Goal: Task Accomplishment & Management: Complete application form

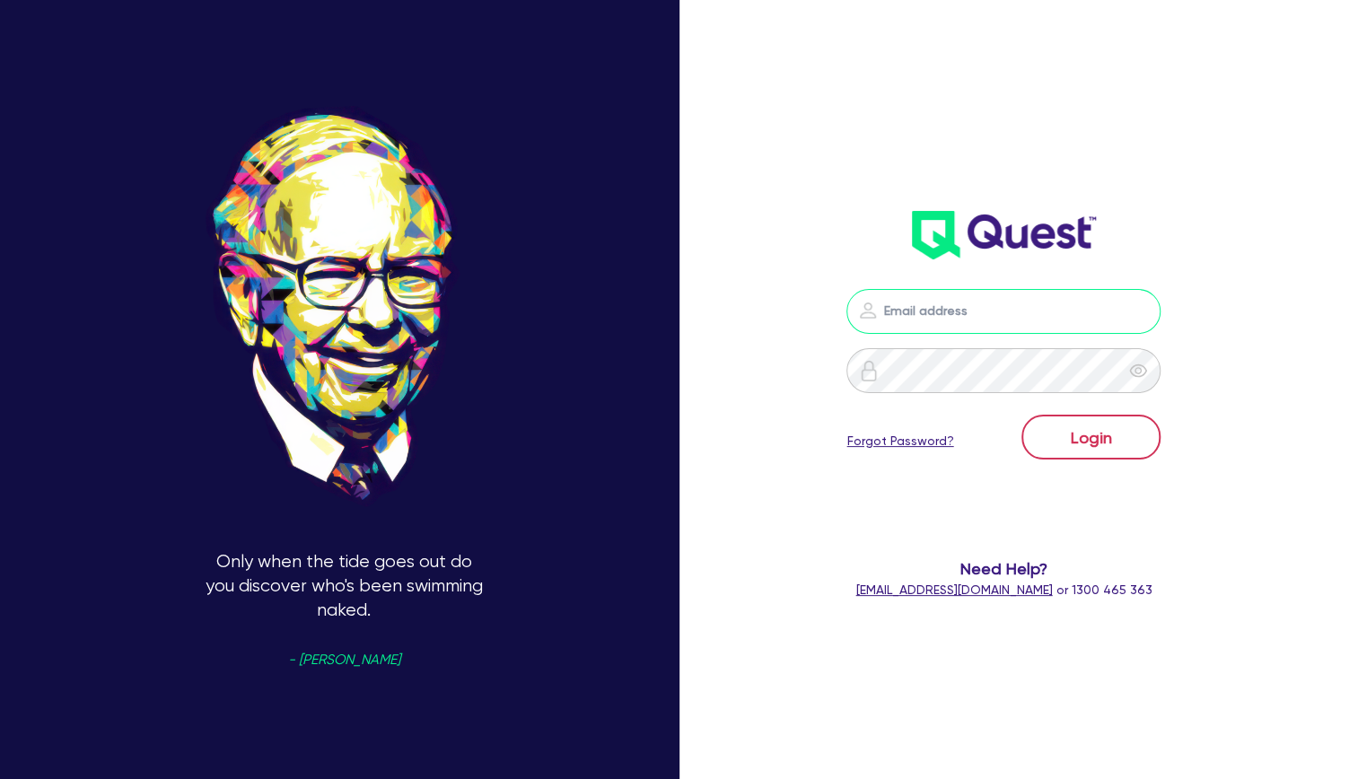
type input "[EMAIL_ADDRESS][DOMAIN_NAME]"
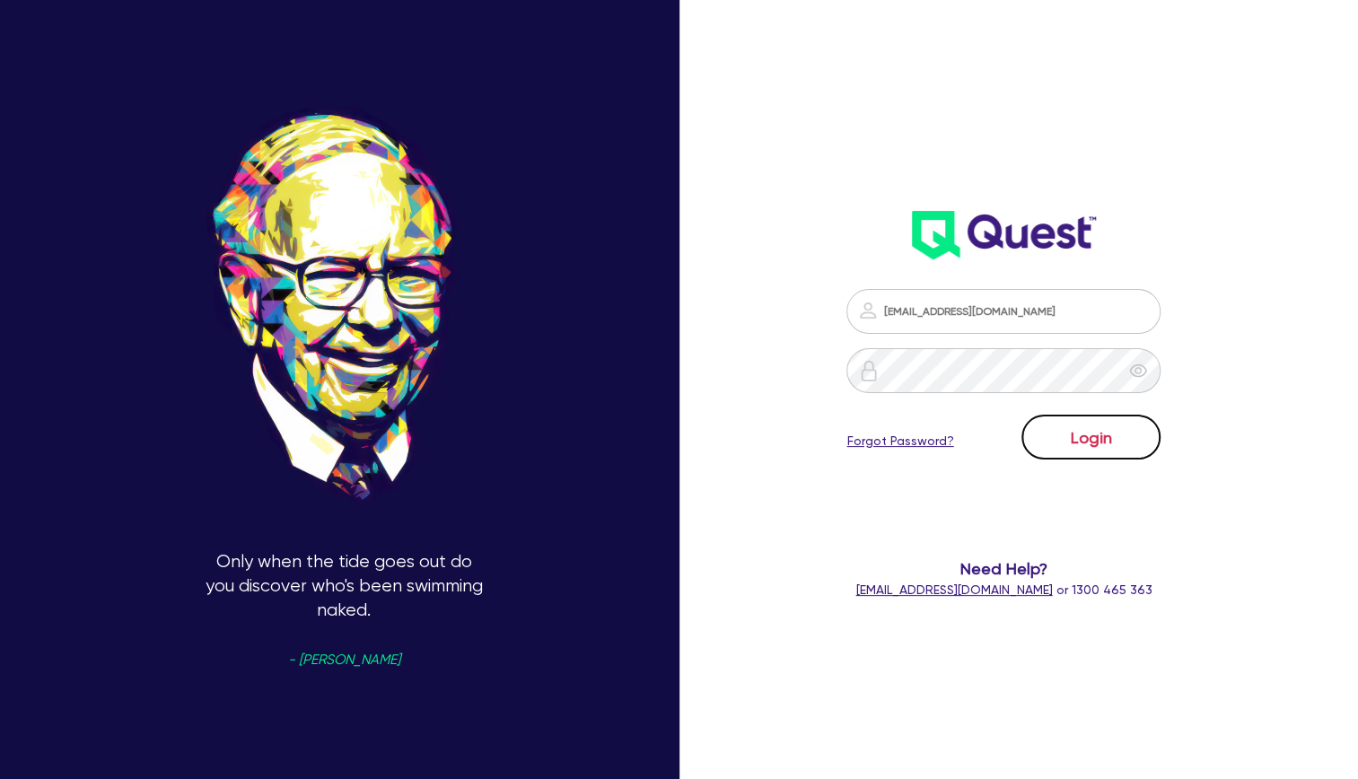
click at [1120, 432] on button "Login" at bounding box center [1090, 437] width 139 height 45
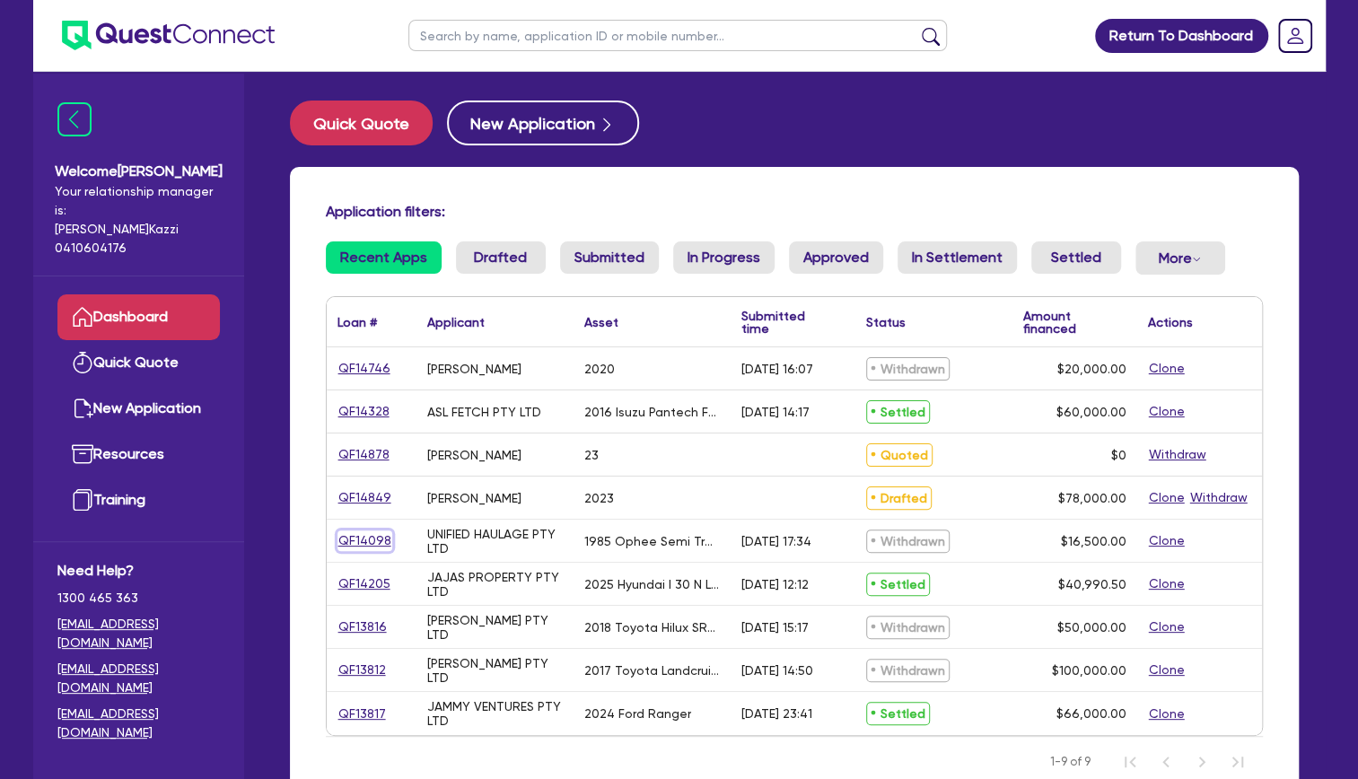
click at [365, 538] on link "QF14098" at bounding box center [364, 540] width 55 height 21
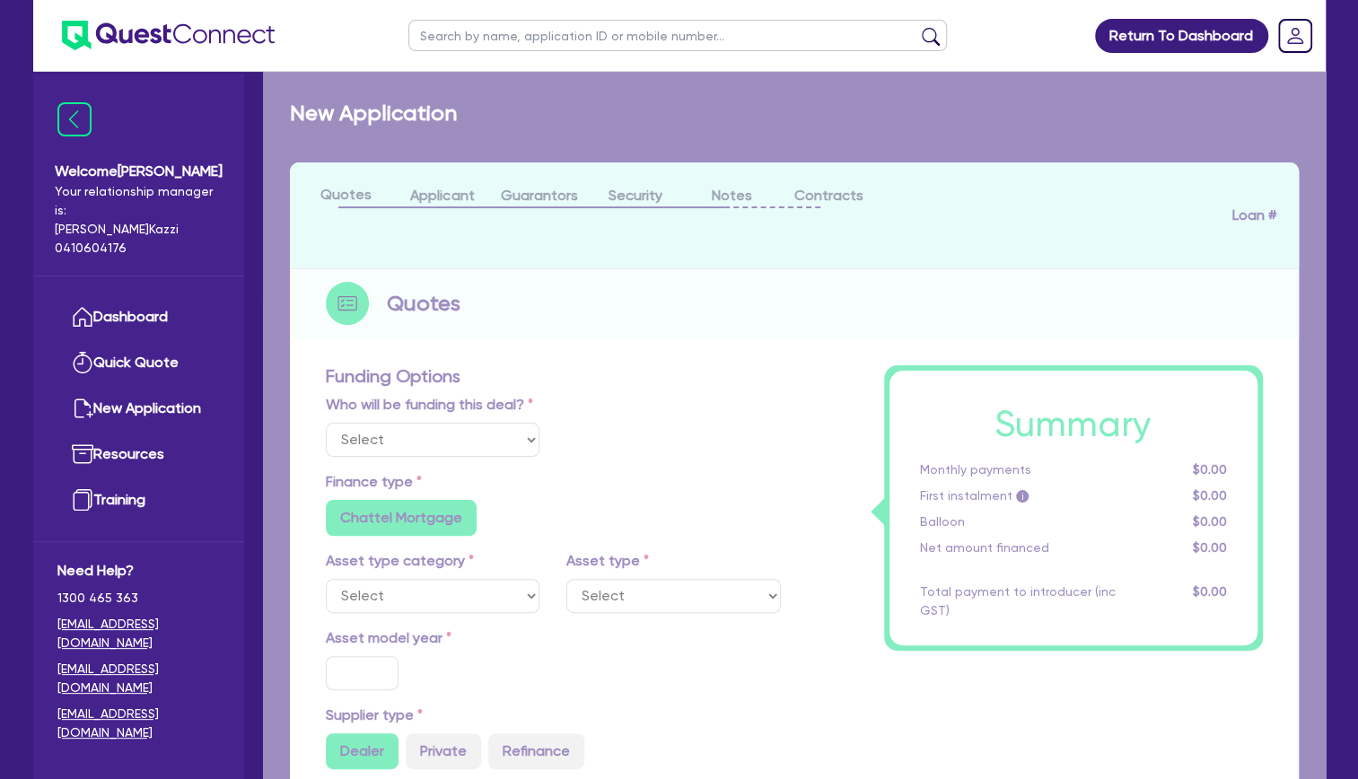
select select "Quest Finance - Platform Funding"
select select "SECONDARY_ASSETS"
type input "1985"
radio input "false"
radio input "true"
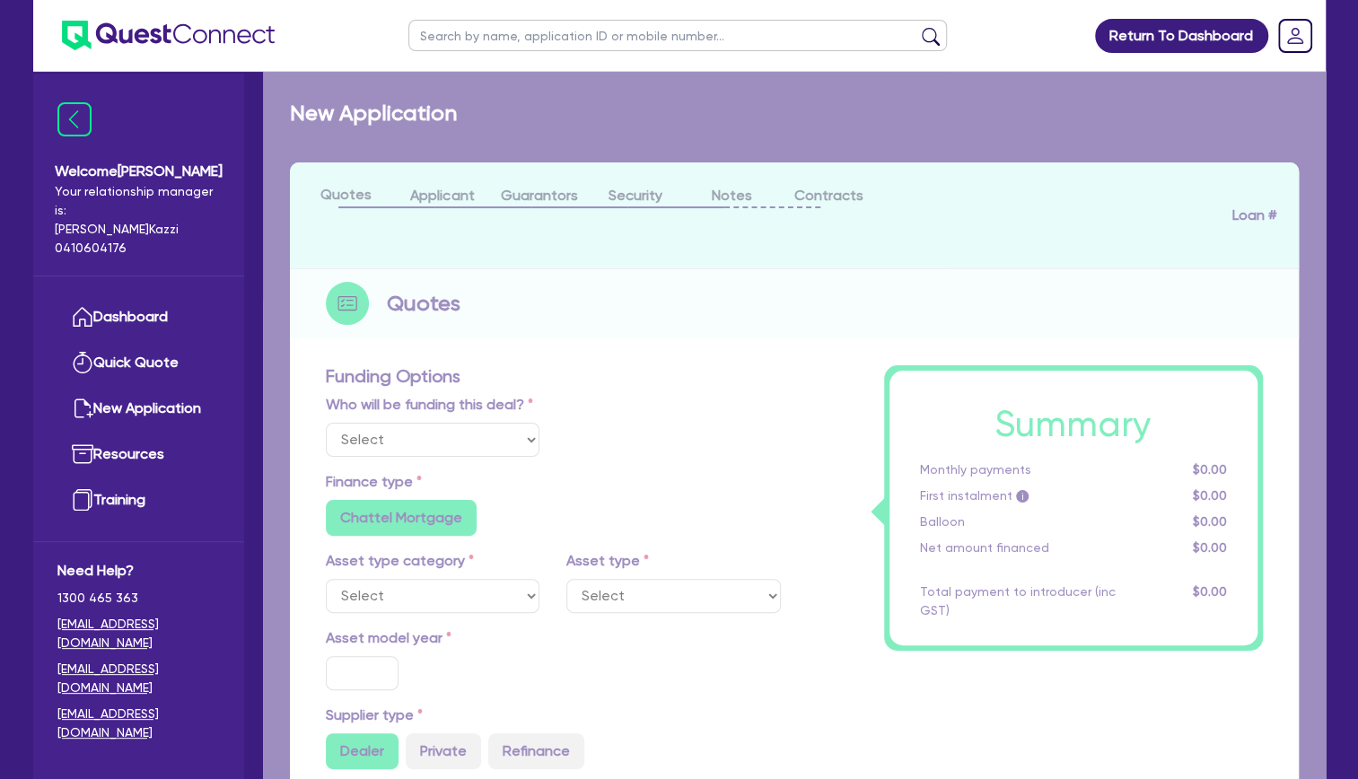
type input "16,500"
type input "15"
type input "2,475"
radio input "true"
type input "25"
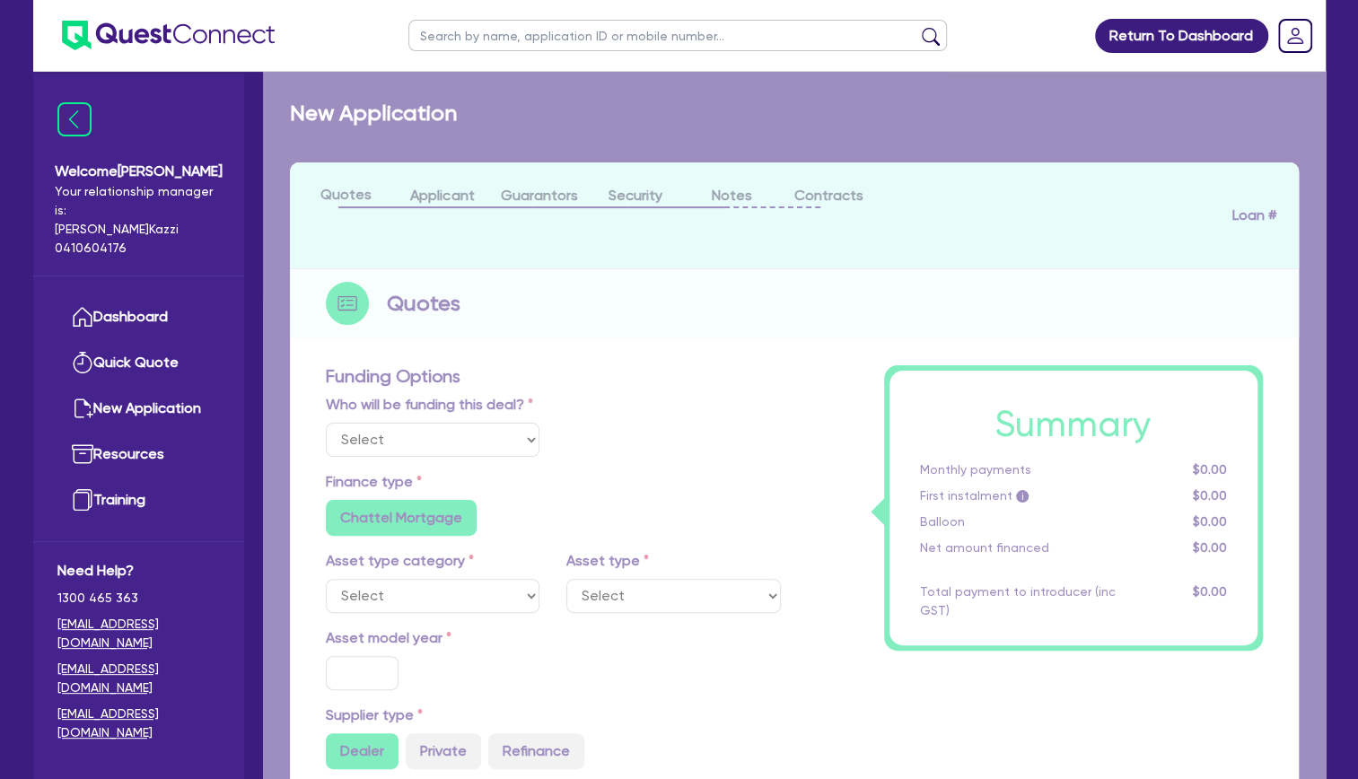
type input "795"
select select "OTHER"
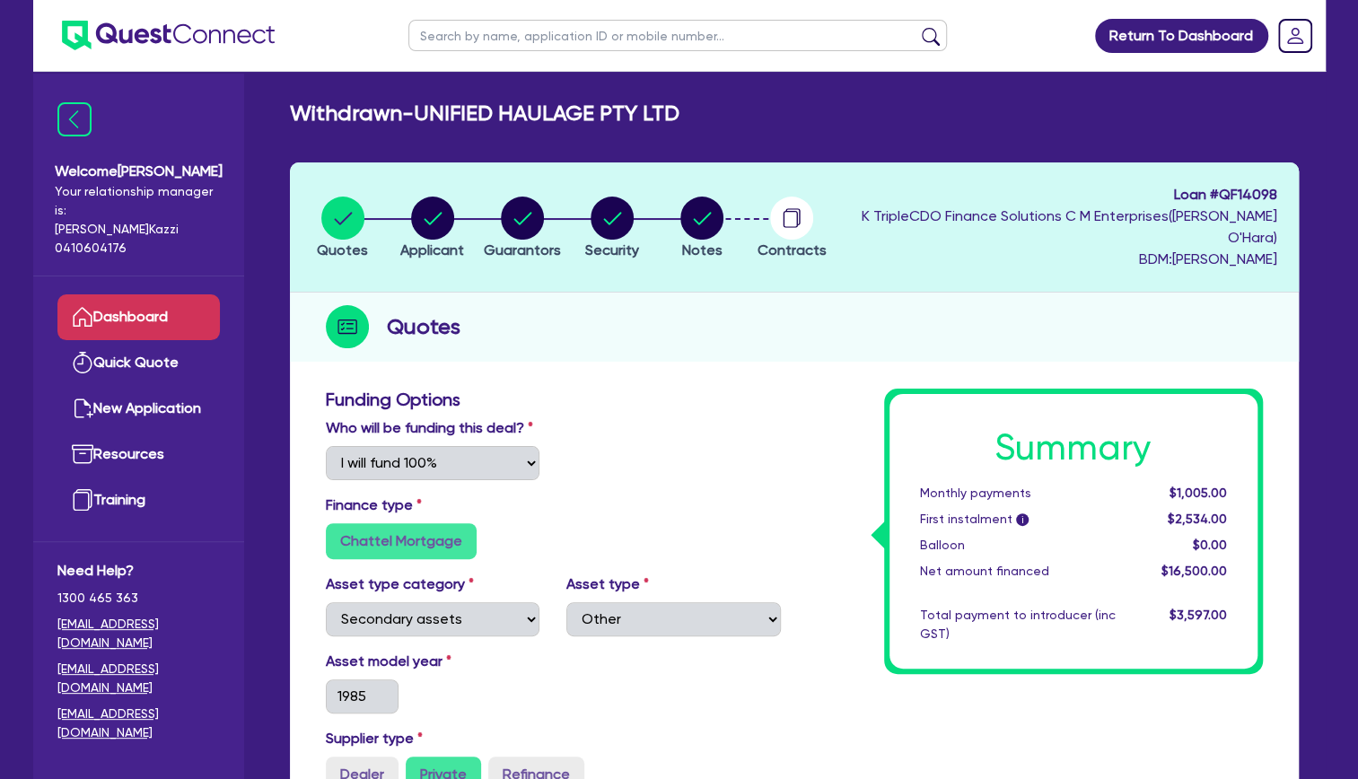
click at [158, 294] on link "Dashboard" at bounding box center [138, 317] width 162 height 46
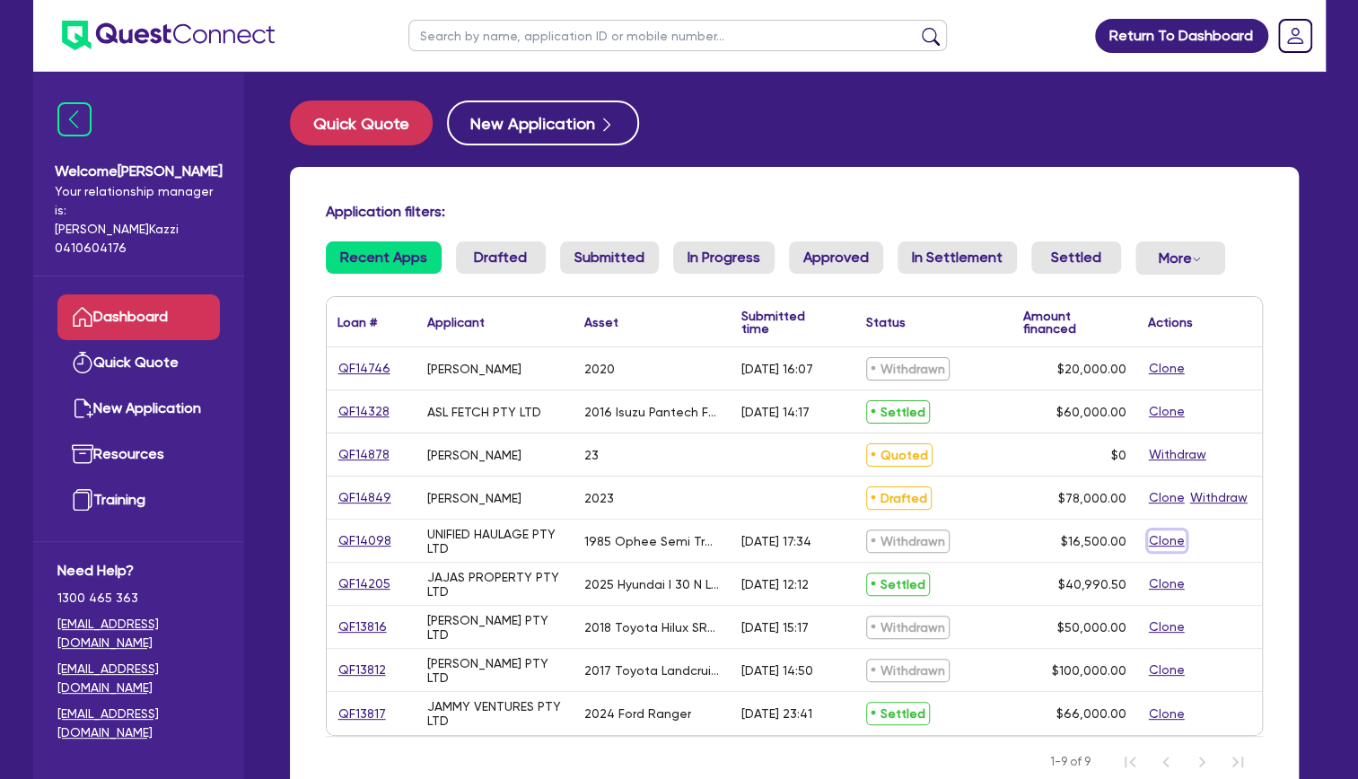
click at [1165, 537] on button "Clone" at bounding box center [1167, 540] width 38 height 21
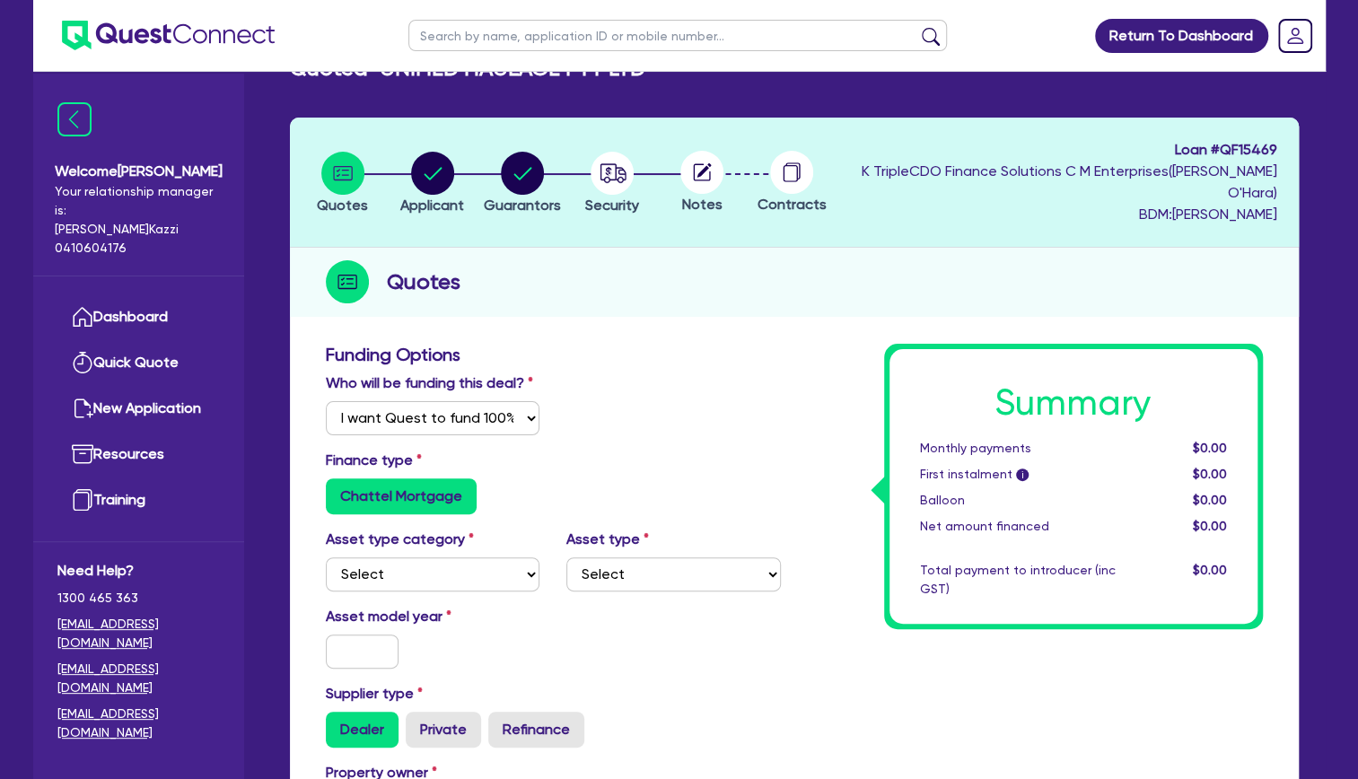
scroll to position [90, 0]
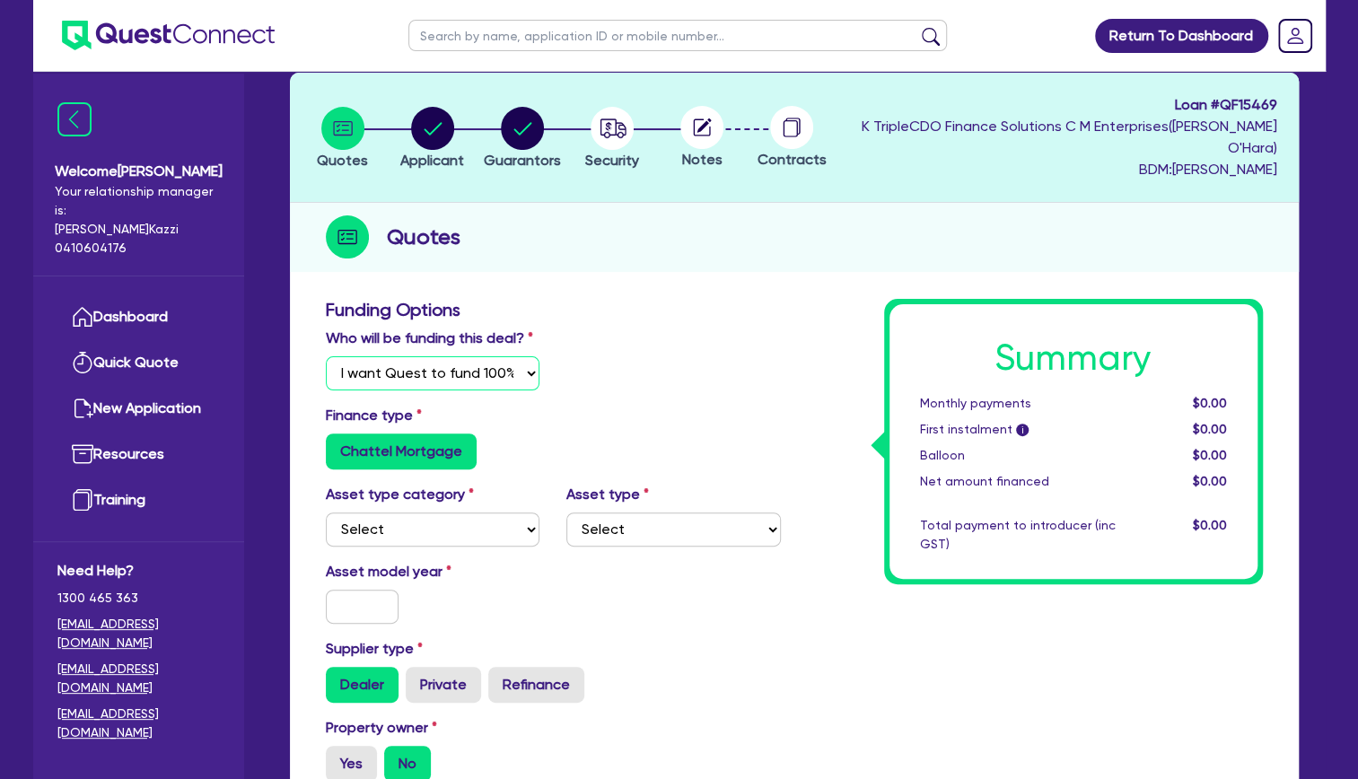
click at [531, 366] on select "Select I will fund 100% I will co-fund with Quest I want Quest to fund 100% Oth…" at bounding box center [433, 373] width 214 height 34
select select "Quest Finance - Platform Funding"
click at [326, 356] on select "Select I will fund 100% I will co-fund with Quest I want Quest to fund 100% Oth…" at bounding box center [433, 373] width 214 height 34
click at [404, 527] on select "Select Cars and light trucks Primary assets Secondary assets Tertiary assets" at bounding box center [433, 529] width 214 height 34
click at [326, 512] on select "Select Cars and light trucks Primary assets Secondary assets Tertiary assets" at bounding box center [433, 529] width 214 height 34
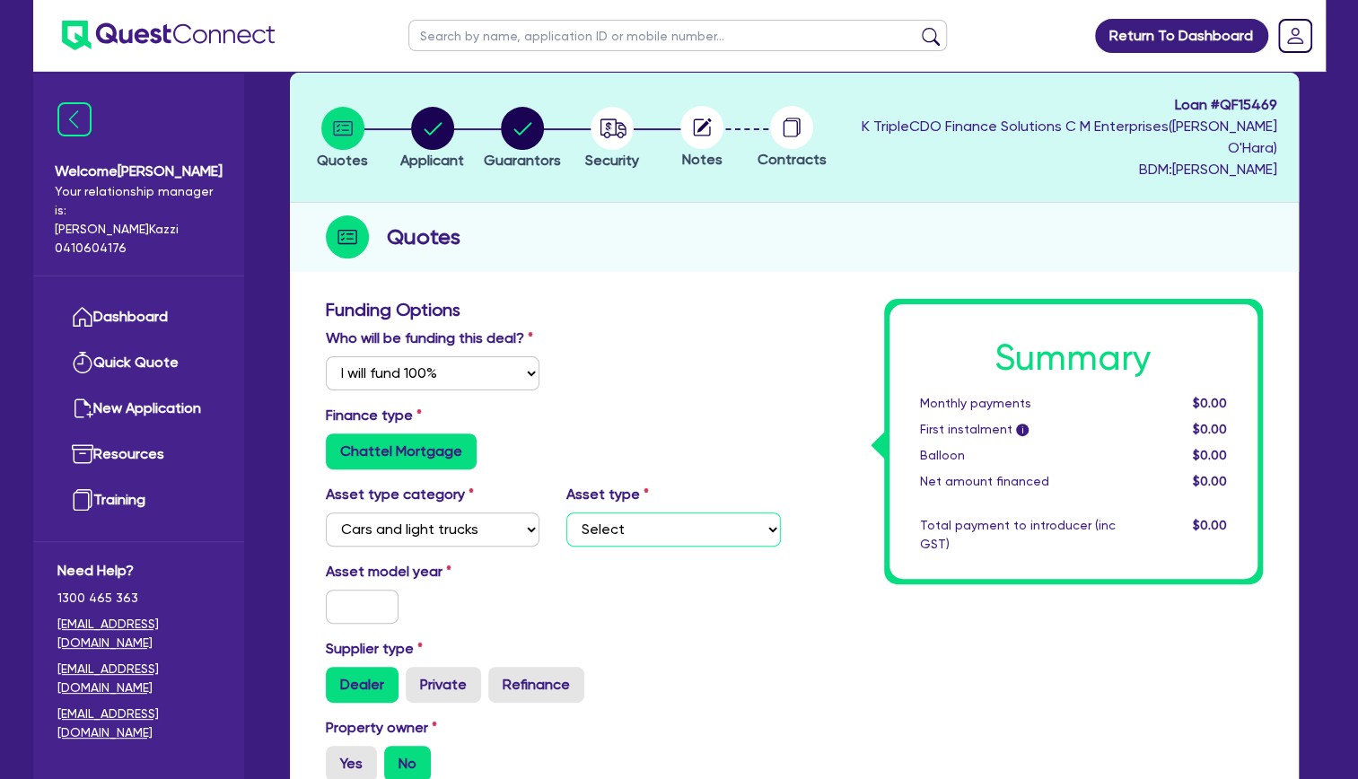
click at [739, 524] on select "Select Passenger vehicles Vans and utes Light trucks up to 4.5 tonne" at bounding box center [673, 529] width 214 height 34
click at [458, 520] on select "Select Cars and light trucks Primary assets Secondary assets Tertiary assets" at bounding box center [433, 529] width 214 height 34
select select "PRIMARY_ASSETS"
click at [326, 512] on select "Select Cars and light trucks Primary assets Secondary assets Tertiary assets" at bounding box center [433, 529] width 214 height 34
click at [696, 520] on select "Select Heavy trucks over 4.5 tonne Trailers Bus and coaches Yellow goods and ex…" at bounding box center [673, 529] width 214 height 34
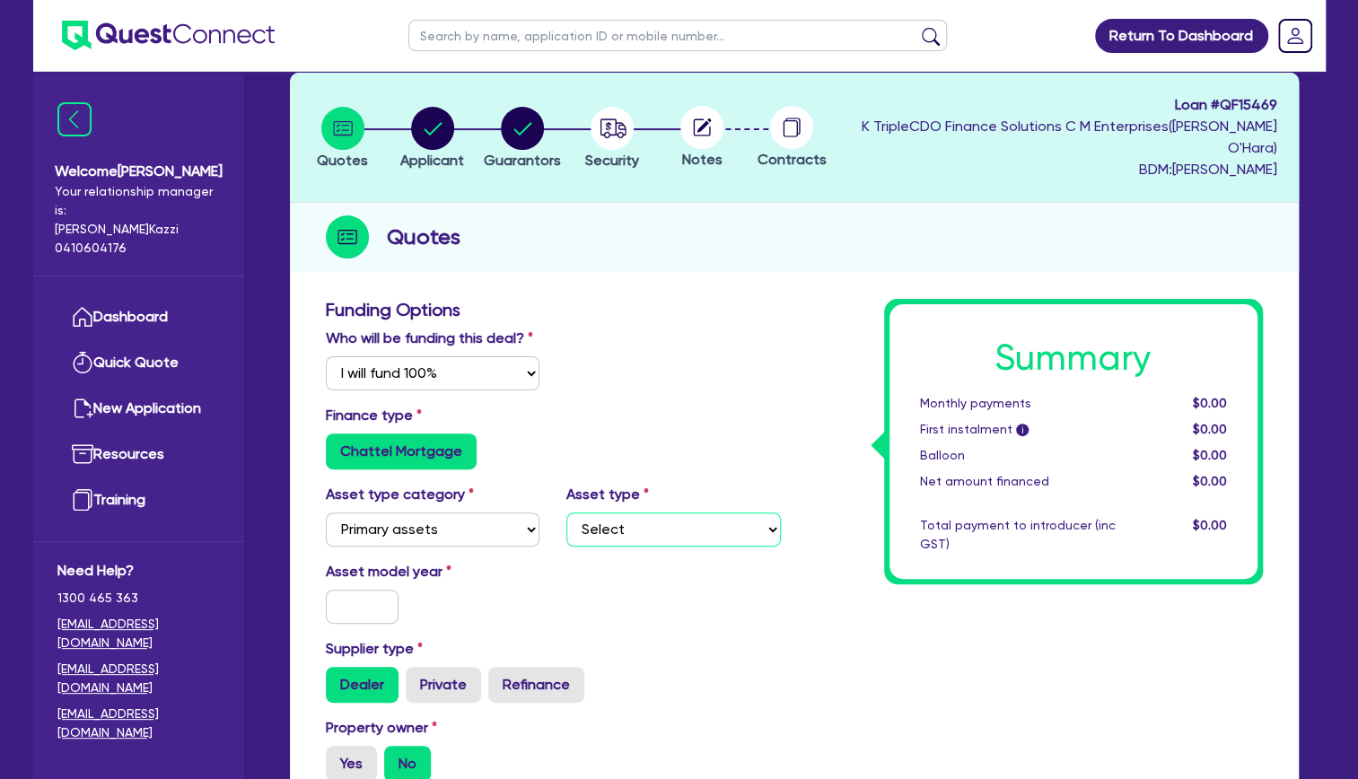
select select "HEAVY_TRUCKS"
click at [566, 512] on select "Select Heavy trucks over 4.5 tonne Trailers Bus and coaches Yellow goods and ex…" at bounding box center [673, 529] width 214 height 34
drag, startPoint x: 345, startPoint y: 607, endPoint x: 348, endPoint y: 596, distance: 11.4
click at [345, 606] on input "text" at bounding box center [363, 607] width 74 height 34
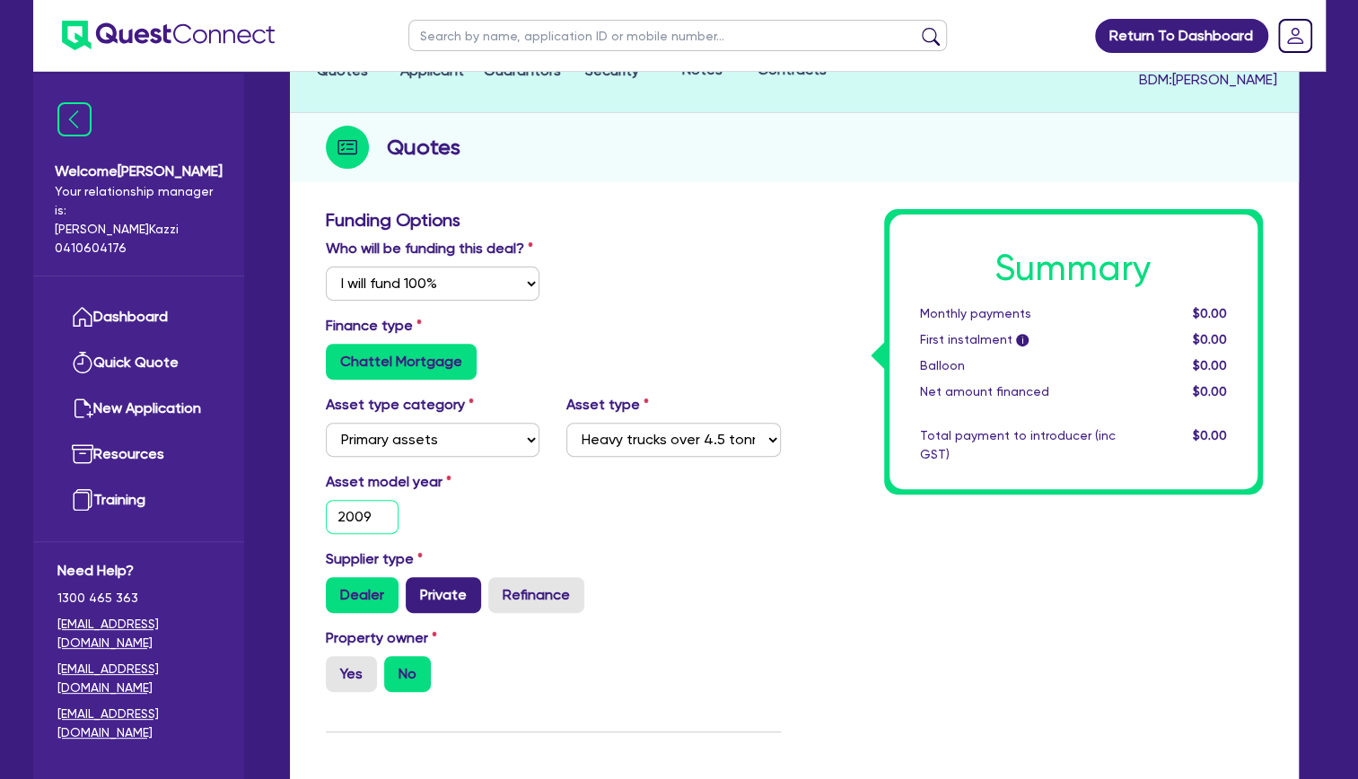
scroll to position [359, 0]
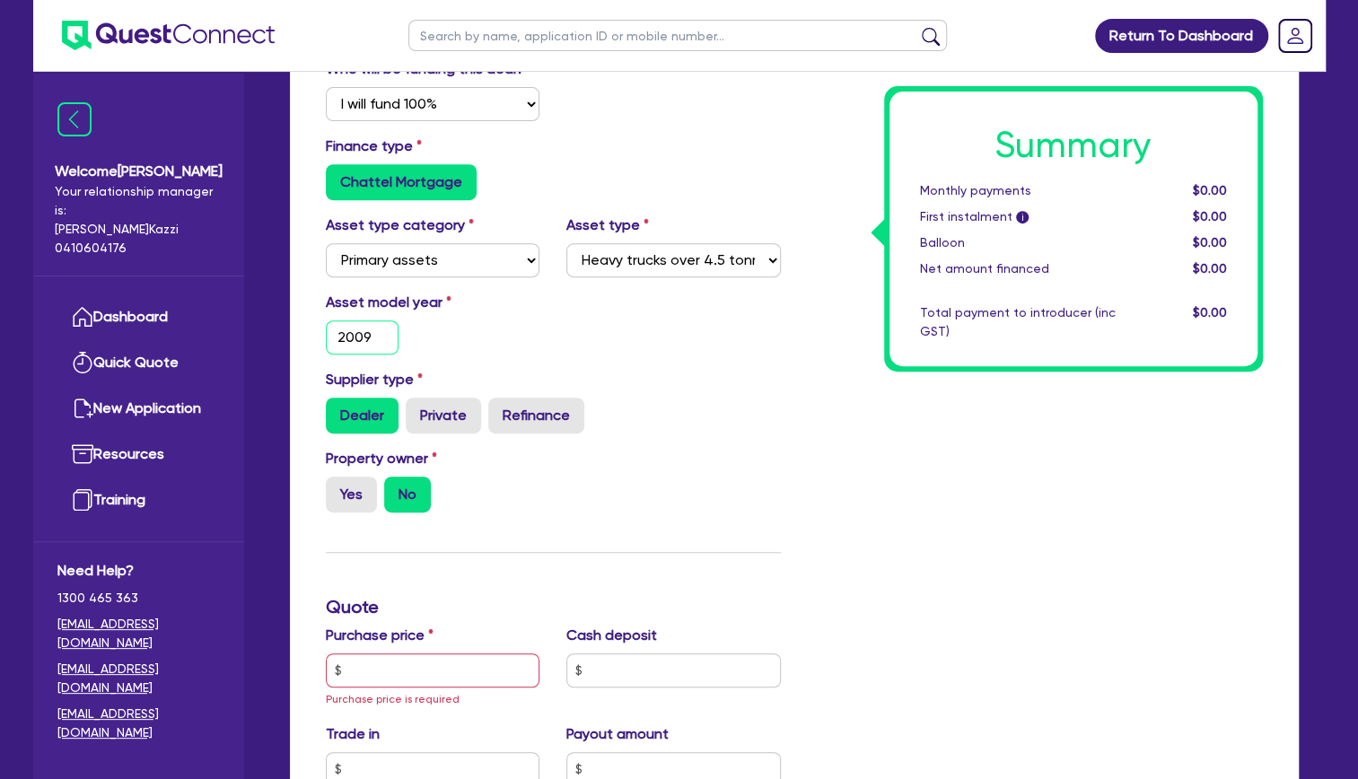
type input "2009"
drag, startPoint x: 624, startPoint y: 519, endPoint x: 599, endPoint y: 515, distance: 24.5
click at [624, 517] on div "Property owner Yes No" at bounding box center [553, 487] width 482 height 79
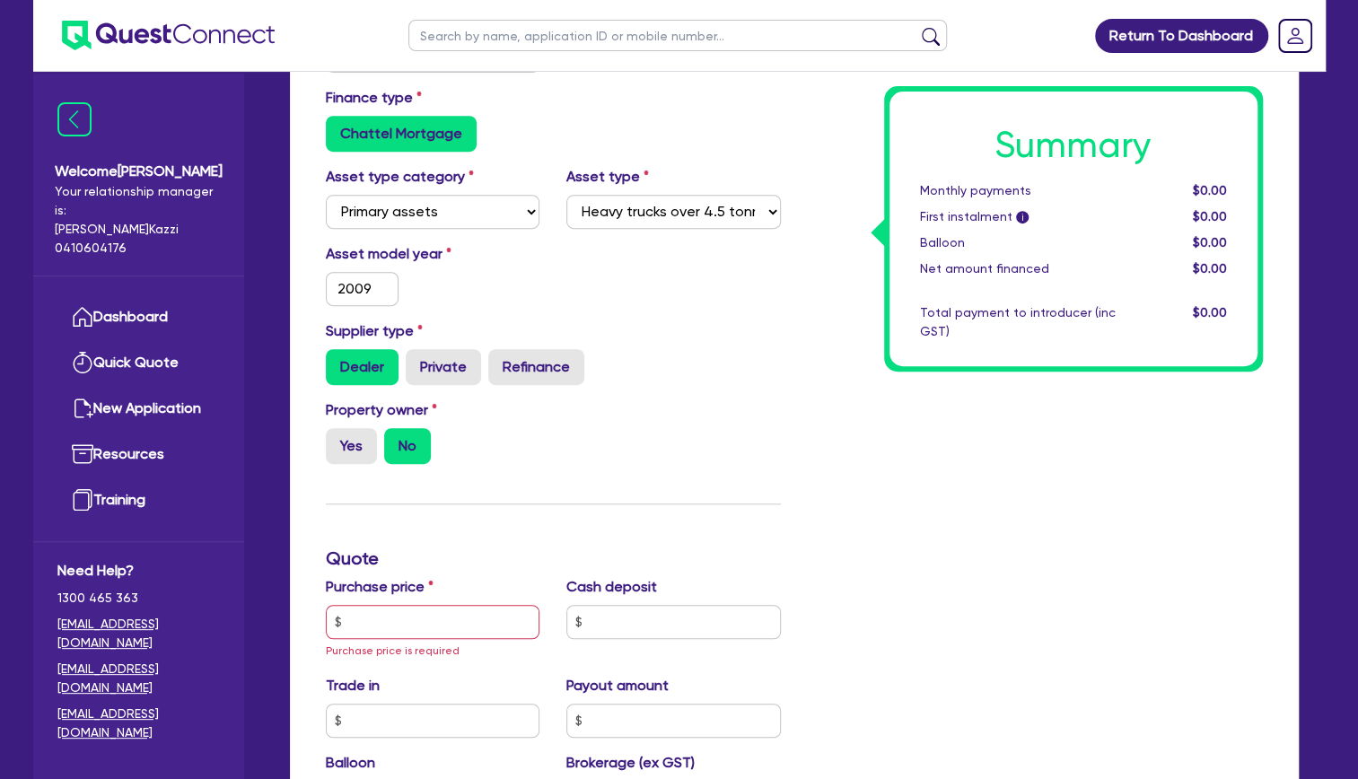
scroll to position [538, 0]
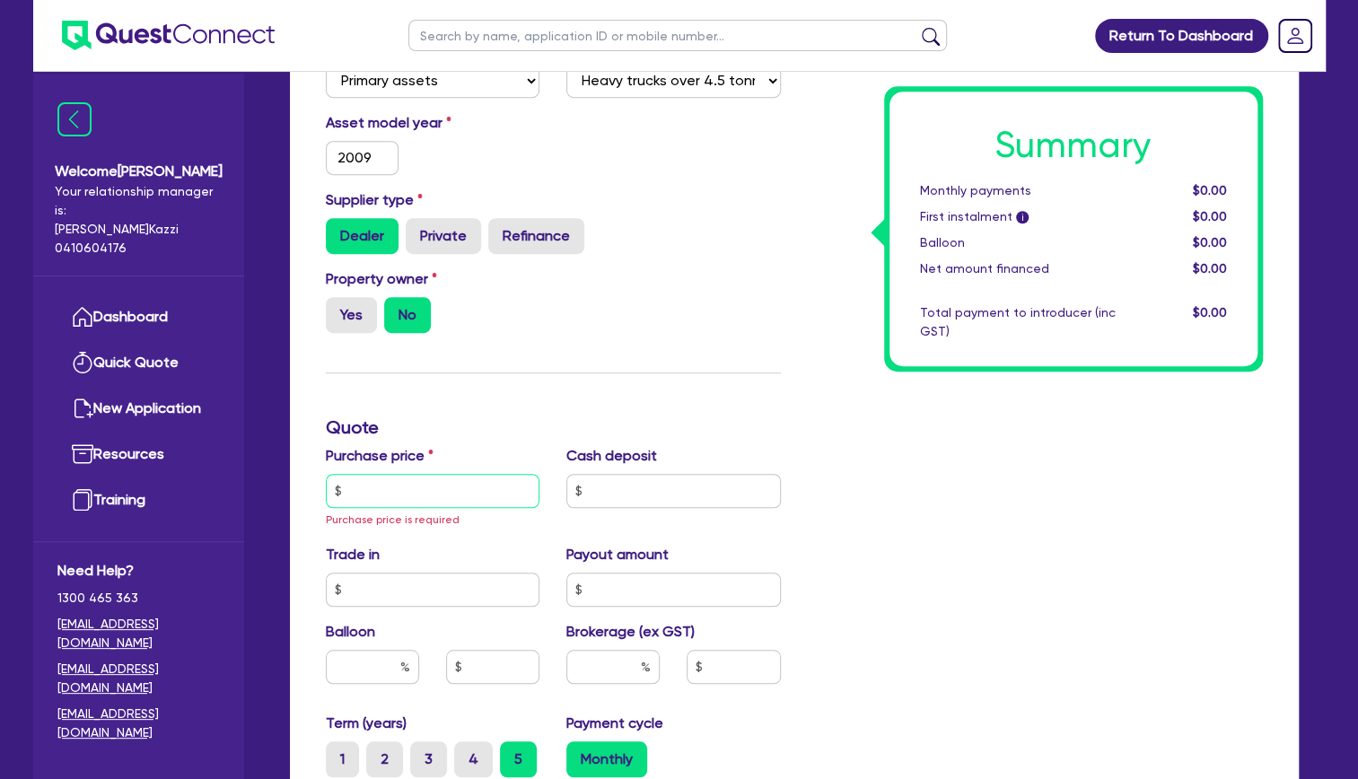
click at [382, 482] on input "text" at bounding box center [433, 491] width 214 height 34
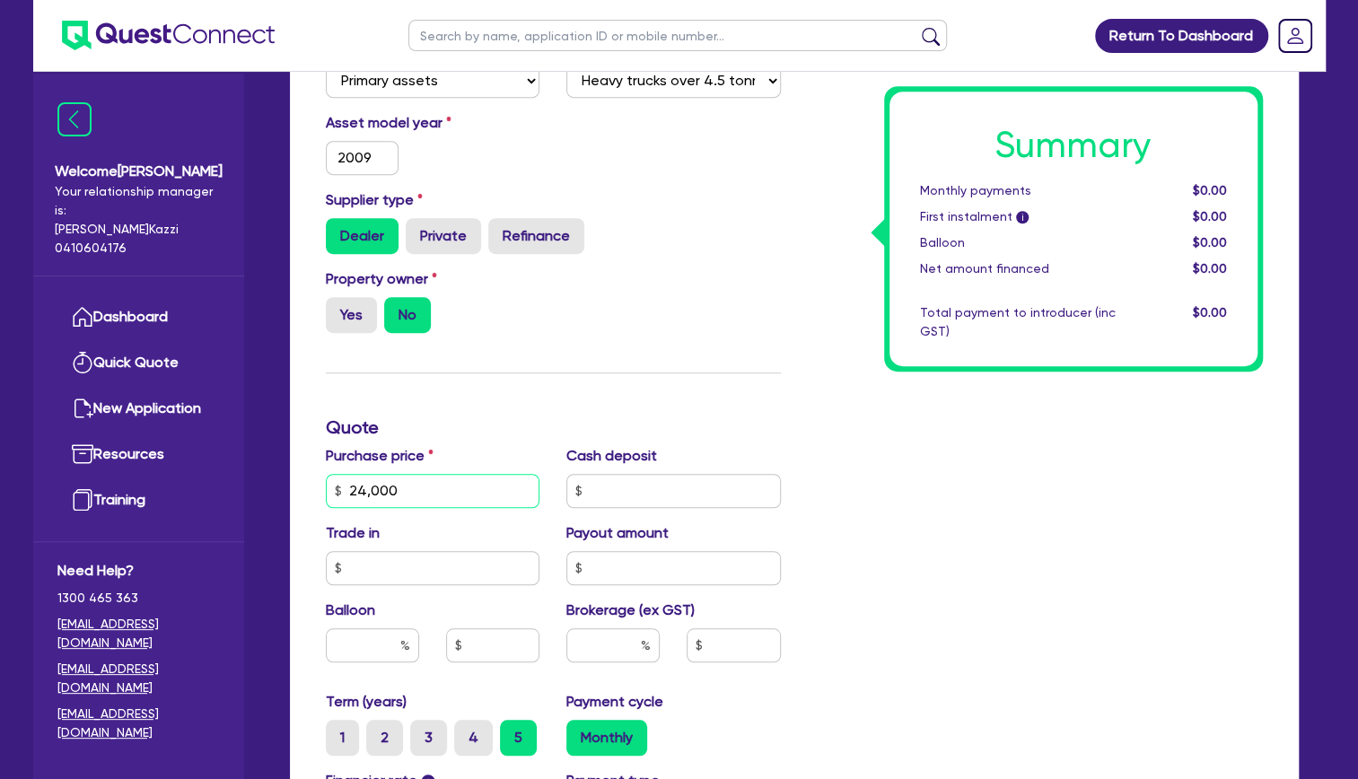
type input "24,000"
click at [1185, 511] on div "Summary Monthly payments $0.00 First instalment i $0.00 Balloon $0.00 Net amoun…" at bounding box center [1035, 437] width 482 height 1175
click at [619, 639] on input "text" at bounding box center [612, 645] width 93 height 34
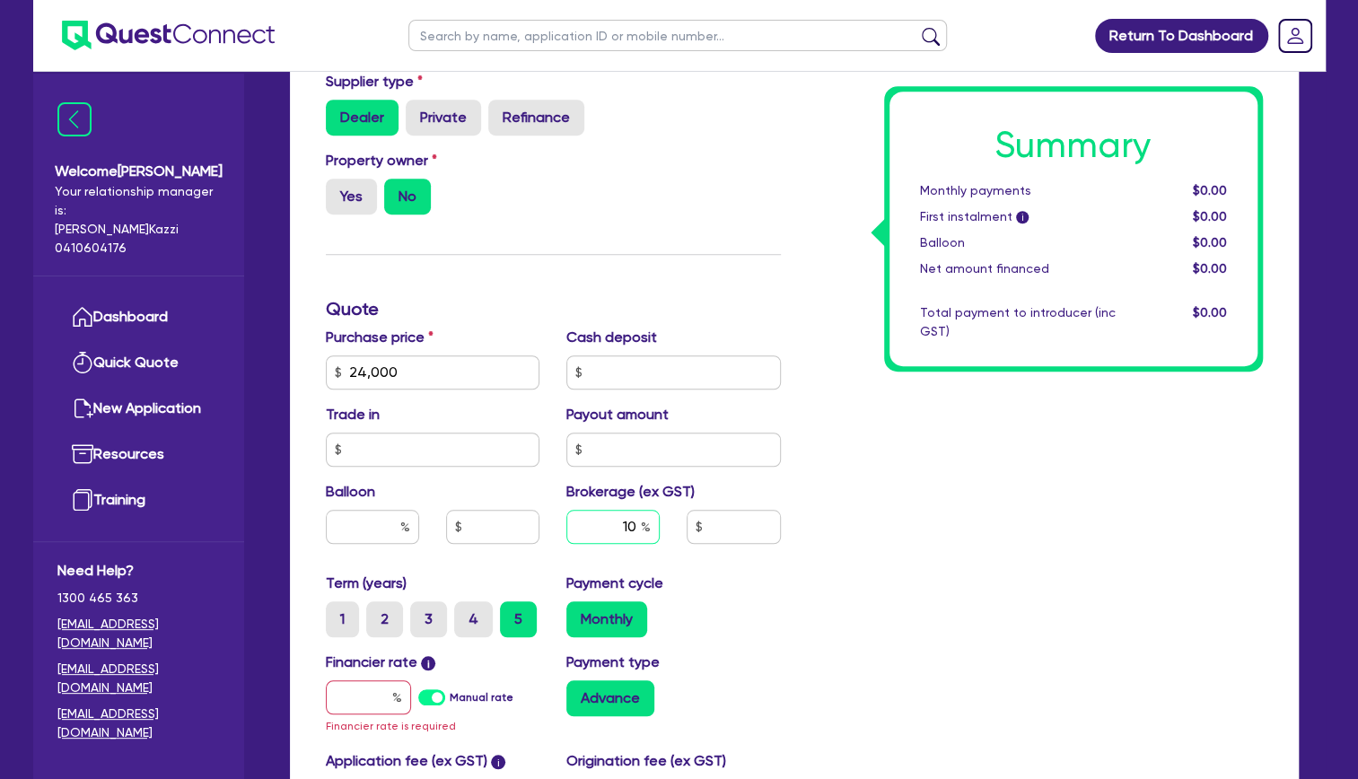
scroll to position [718, 0]
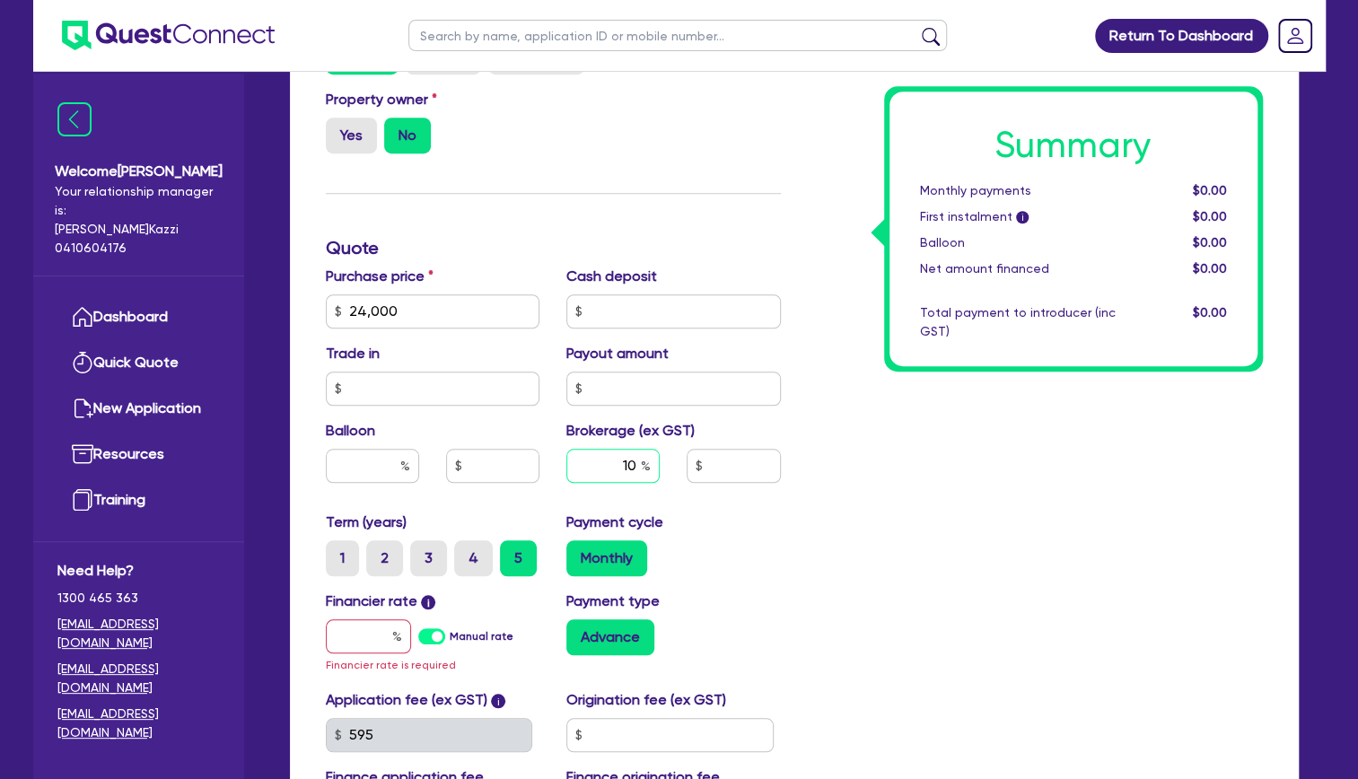
type input "10"
click at [835, 626] on div "Summary Monthly payments $0.00 First instalment i $0.00 Balloon $0.00 Net amoun…" at bounding box center [1035, 258] width 482 height 1175
click at [433, 556] on label "3" at bounding box center [428, 558] width 37 height 36
click at [422, 552] on input "3" at bounding box center [416, 546] width 12 height 12
radio input "true"
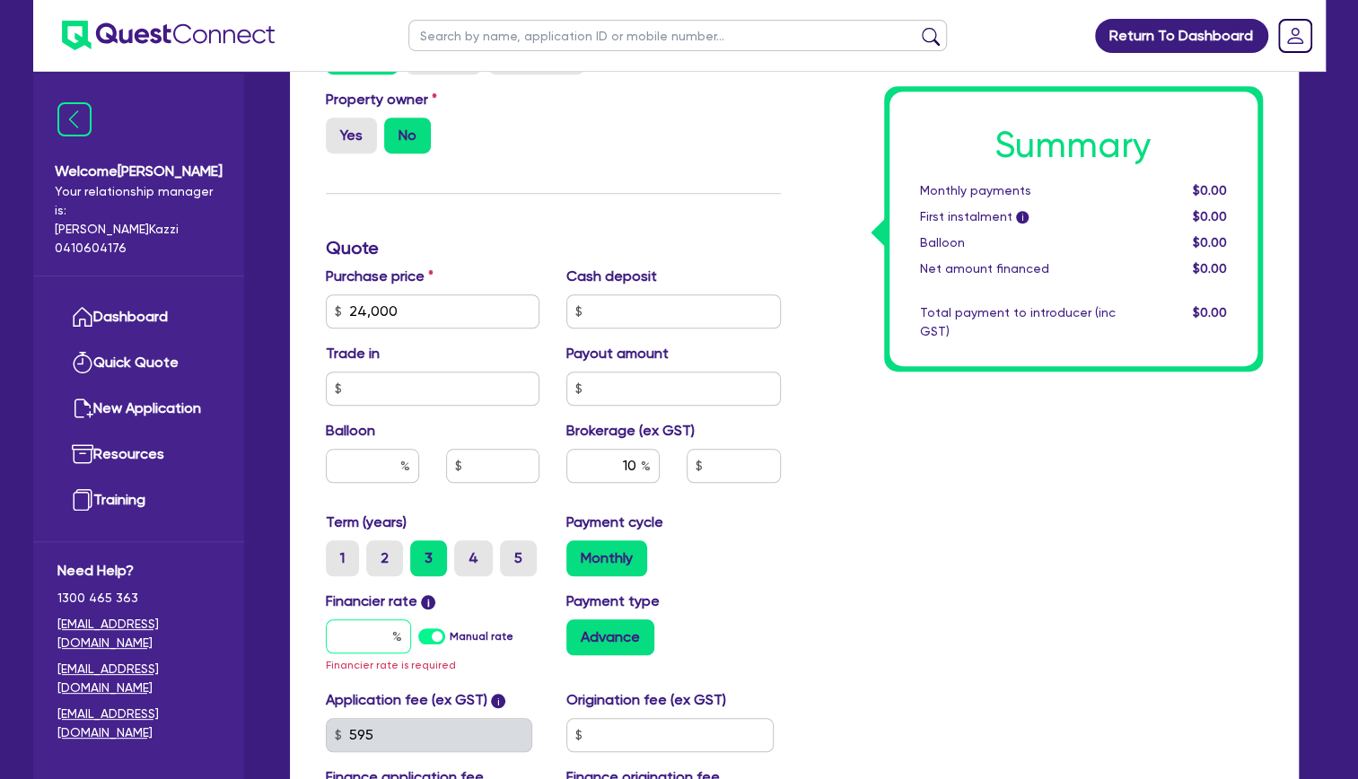
click at [372, 632] on input "text" at bounding box center [368, 636] width 85 height 34
type input "20"
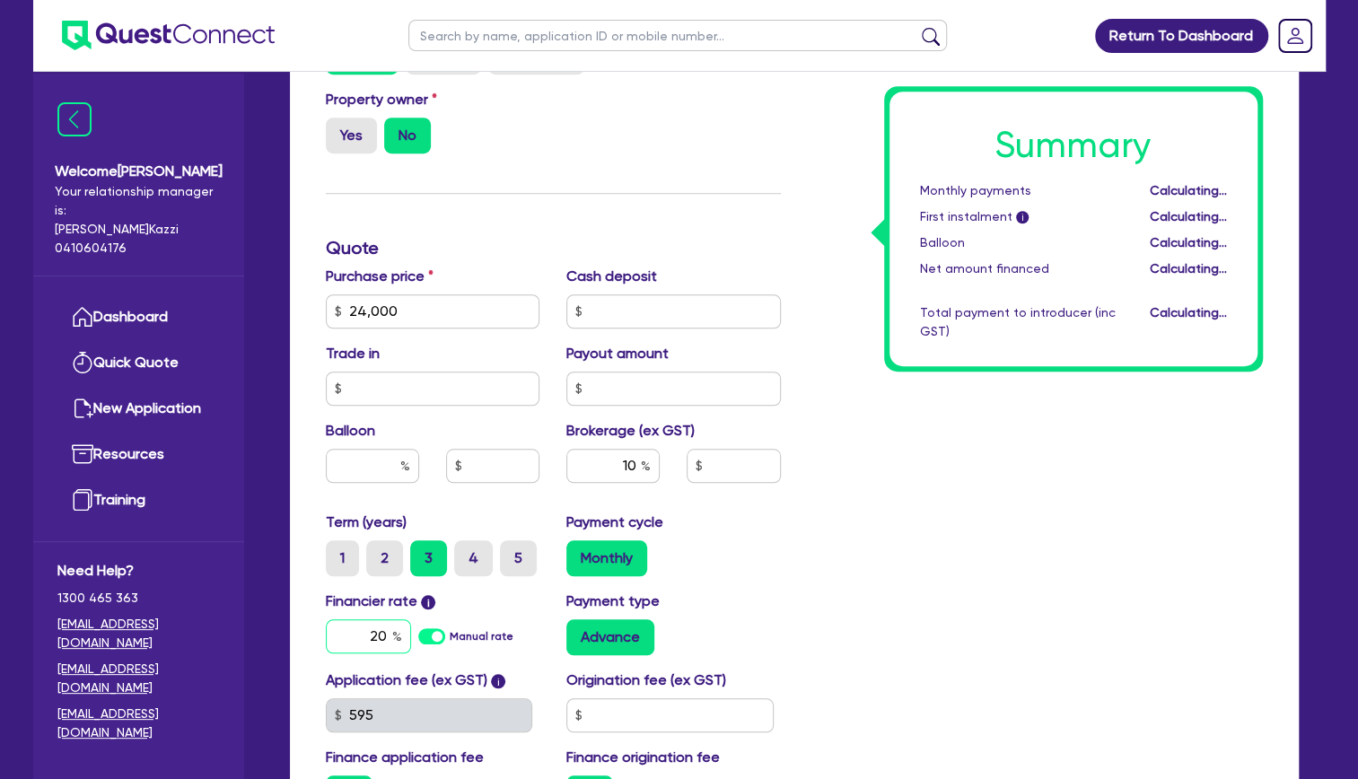
type input "2,400"
type input "2"
type input "2,400"
type input "2"
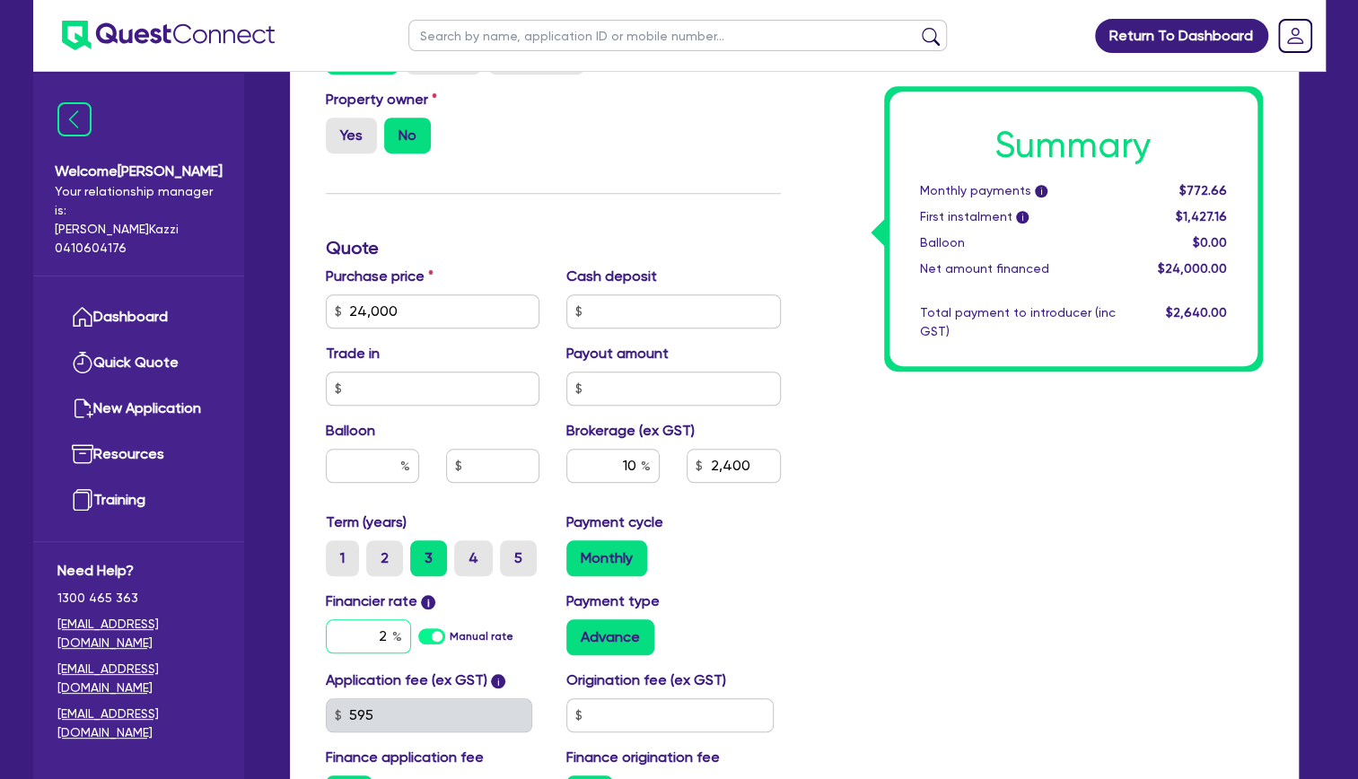
type input "2,400"
type input "20"
click at [987, 514] on div "Summary Monthly payments i $772.66 First instalment i $1,427.16 Balloon $0.00 N…" at bounding box center [1035, 248] width 482 height 1155
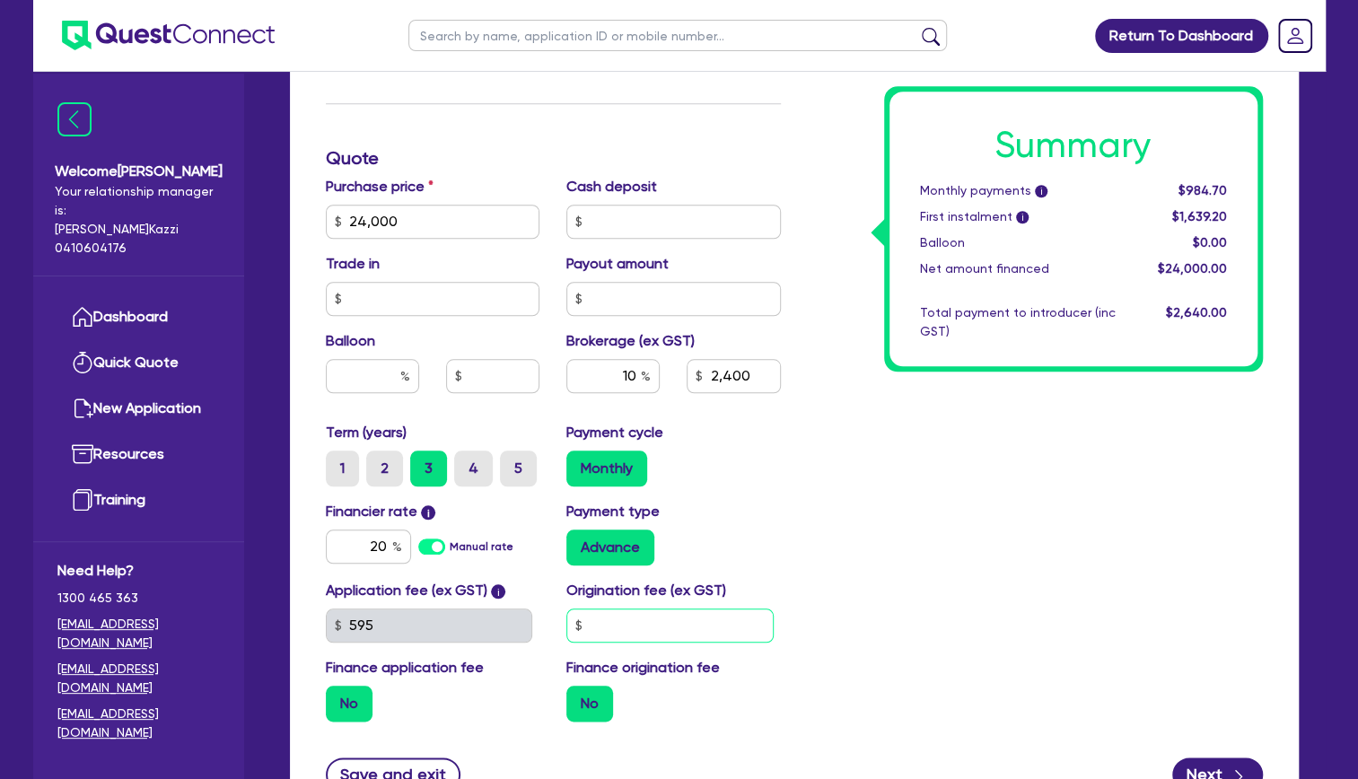
click at [633, 618] on input "text" at bounding box center [669, 625] width 207 height 34
type input "2,400"
type input "9"
type input "2,400"
type input "99"
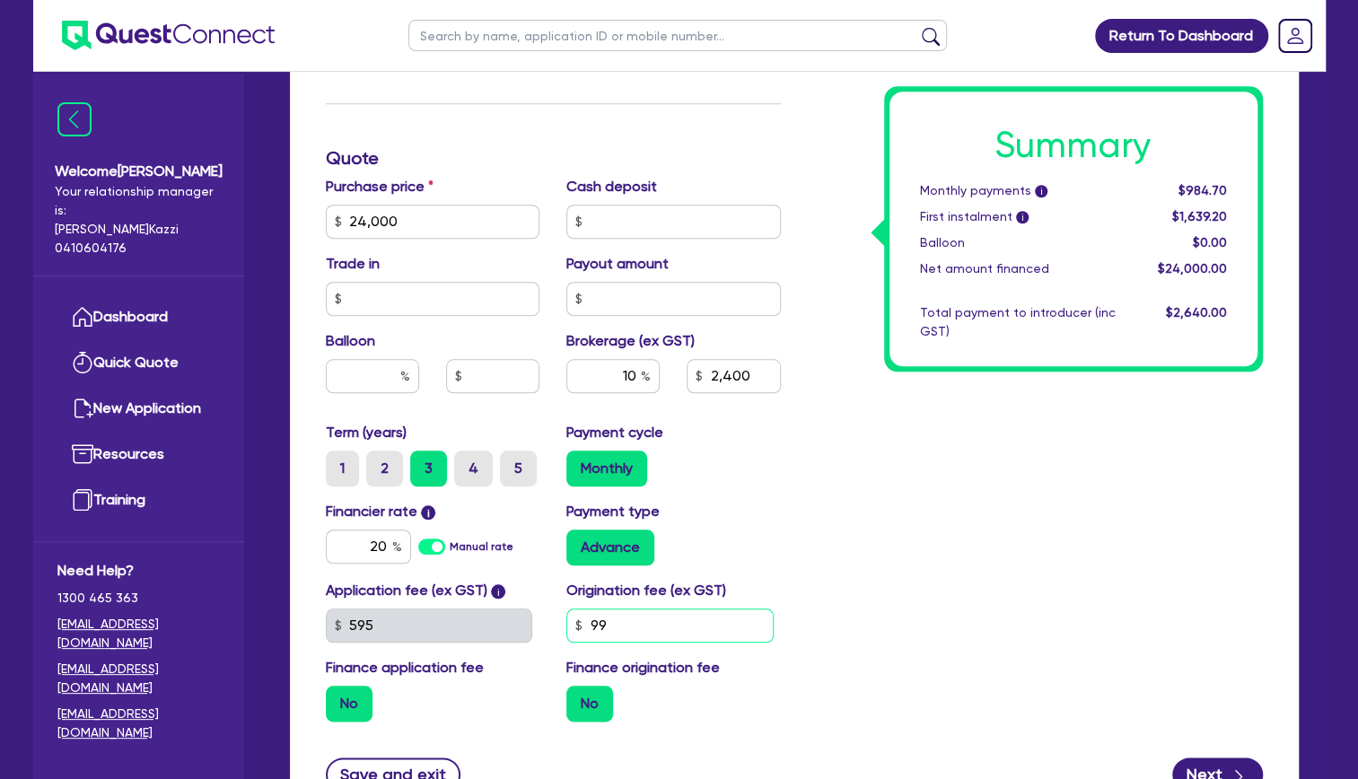
type input "2,400"
type input "990"
click at [876, 586] on div "Summary Monthly payments i Calculating... First instalment i Calculating... Bal…" at bounding box center [1035, 158] width 482 height 1155
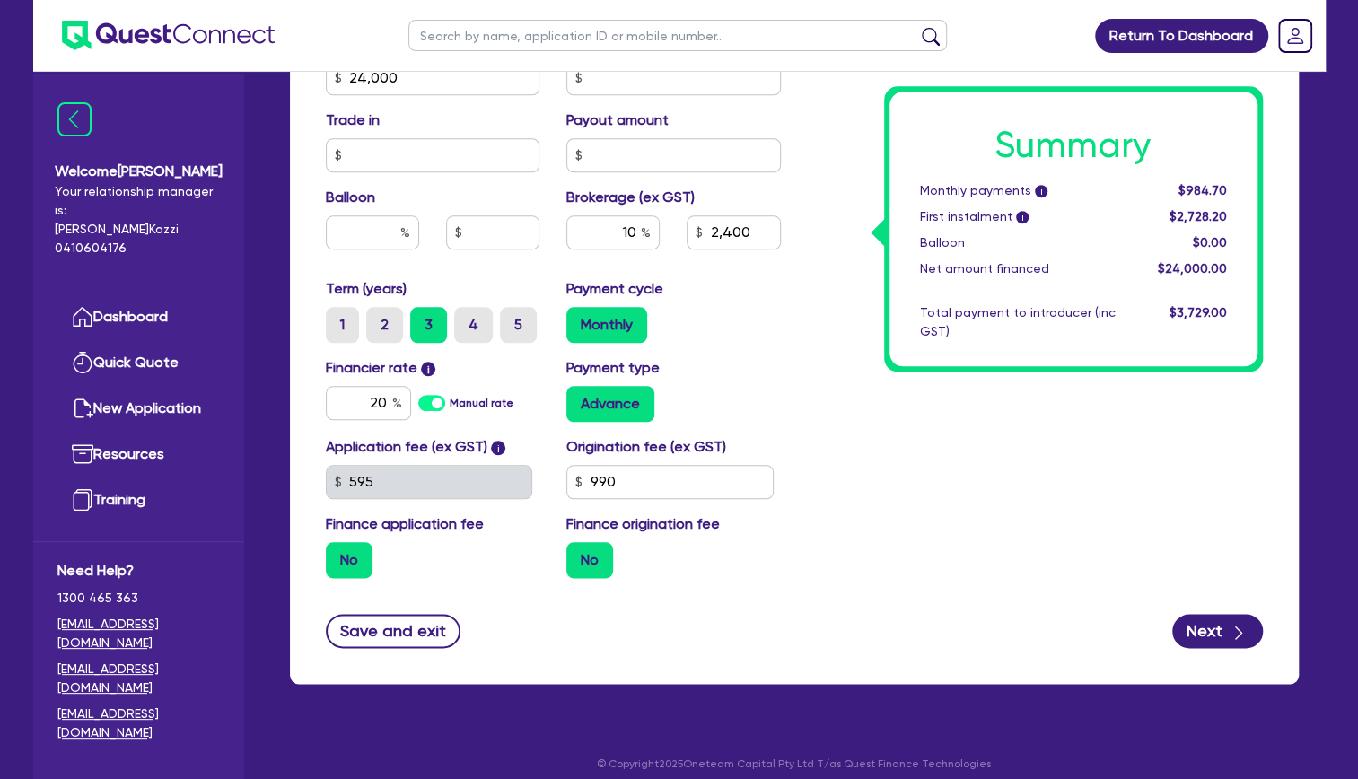
scroll to position [964, 0]
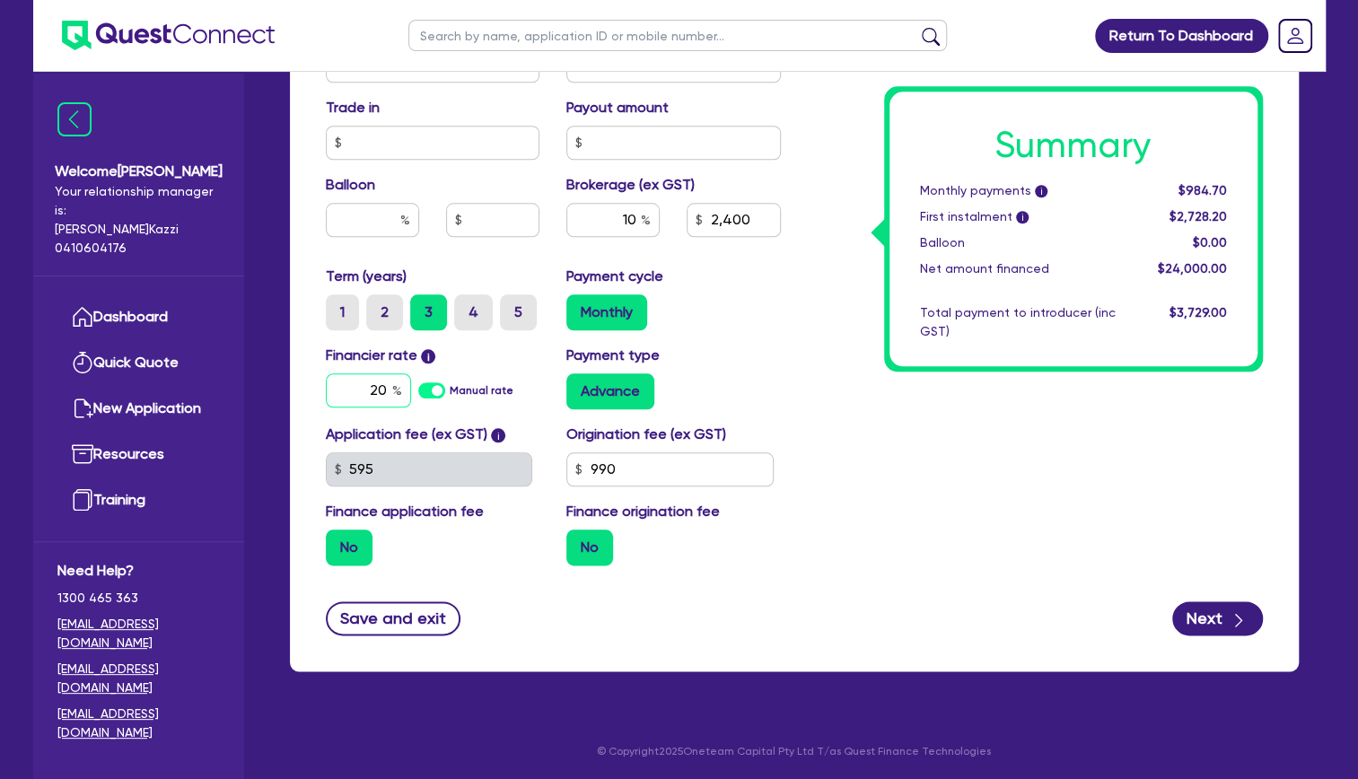
click at [388, 389] on input "20" at bounding box center [368, 390] width 85 height 34
type input "2,400"
type input "2"
type input "2,400"
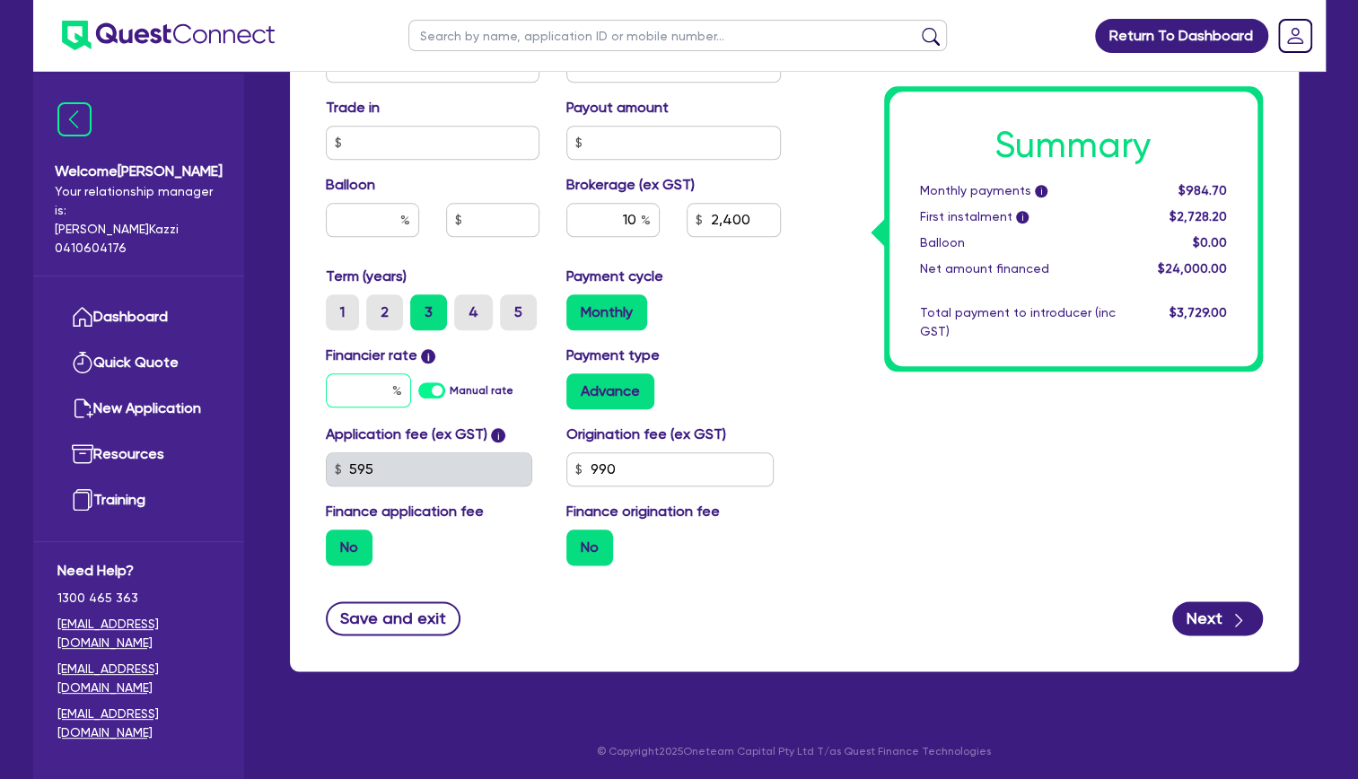
type input "1"
type input "2,400"
type input "17"
type input "2,400"
type input "17."
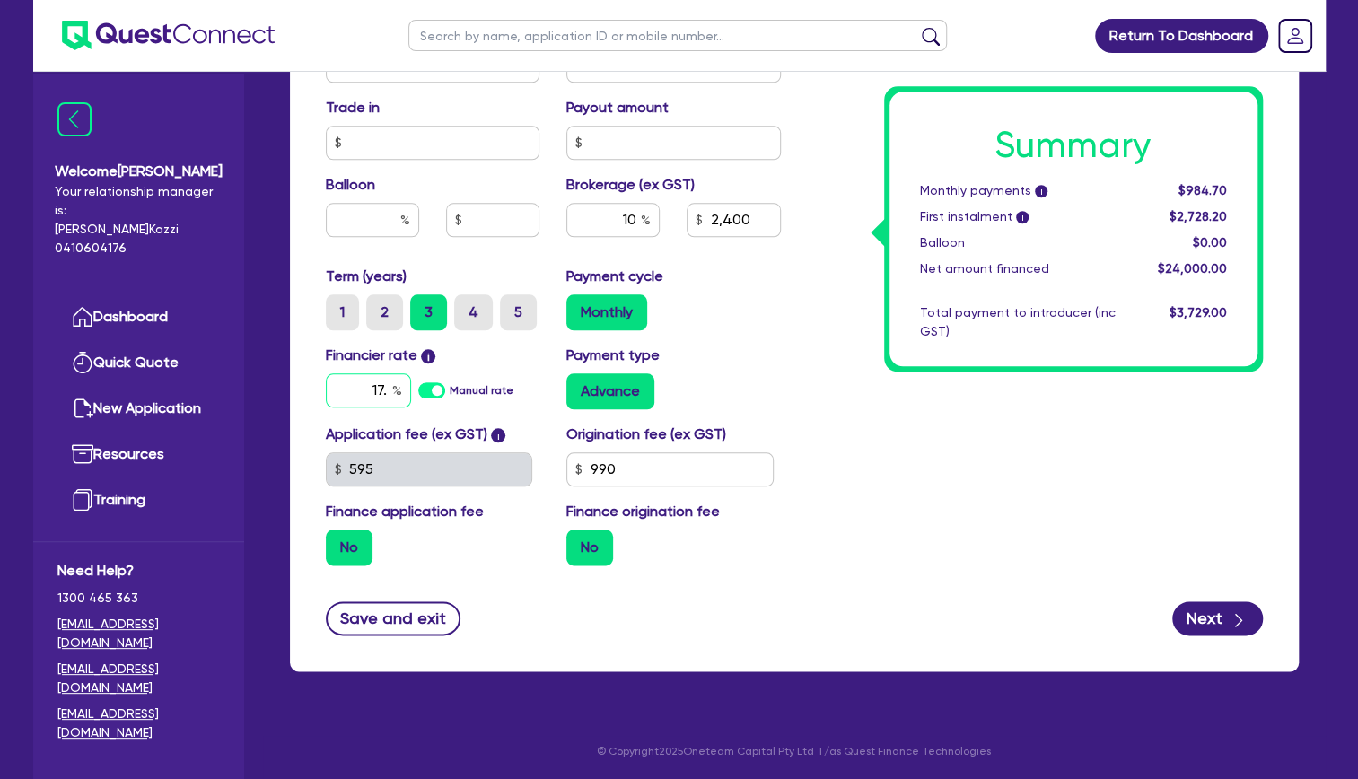
type input "2,400"
type input "17.9"
type input "2,400"
type input "17.95"
click at [983, 490] on div "Summary Monthly payments i $984.70 First instalment i $2,728.20 Balloon $0.00 N…" at bounding box center [1035, 2] width 482 height 1155
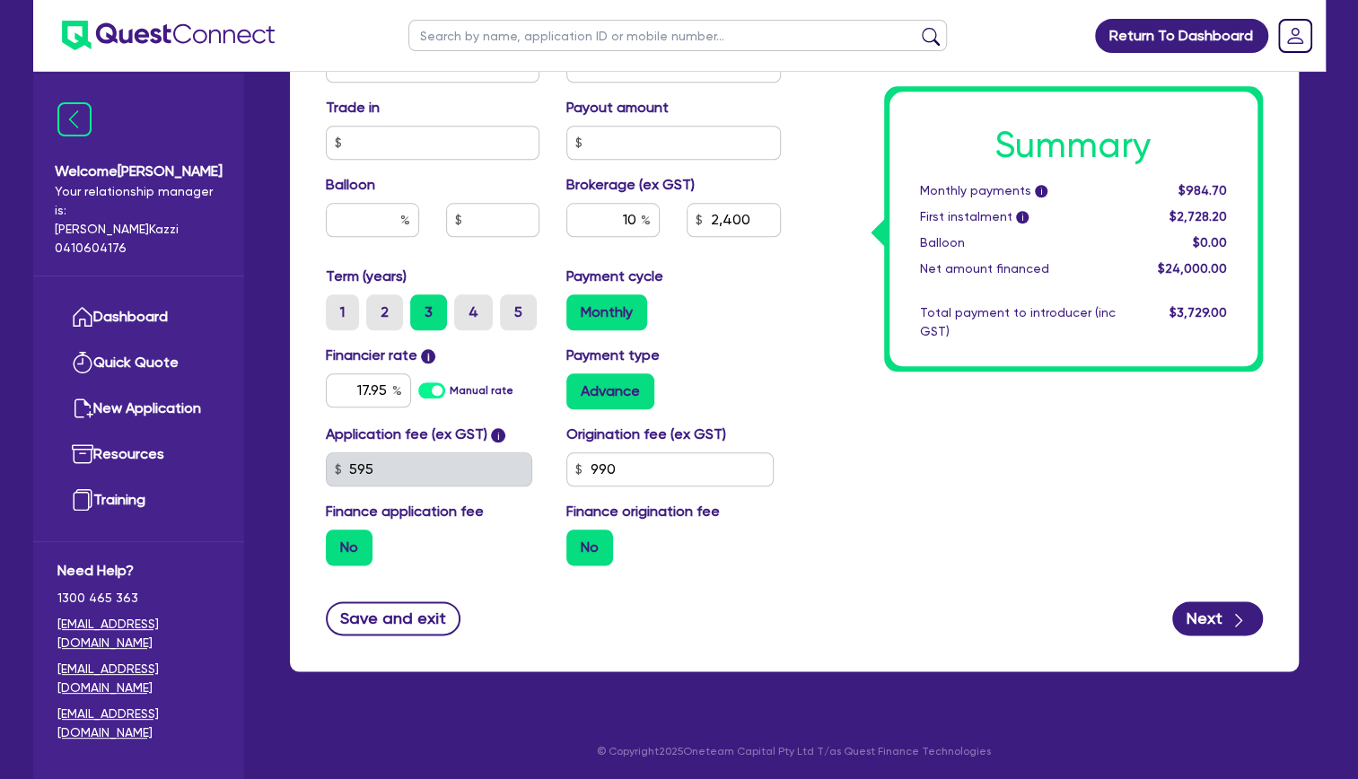
type input "2,400"
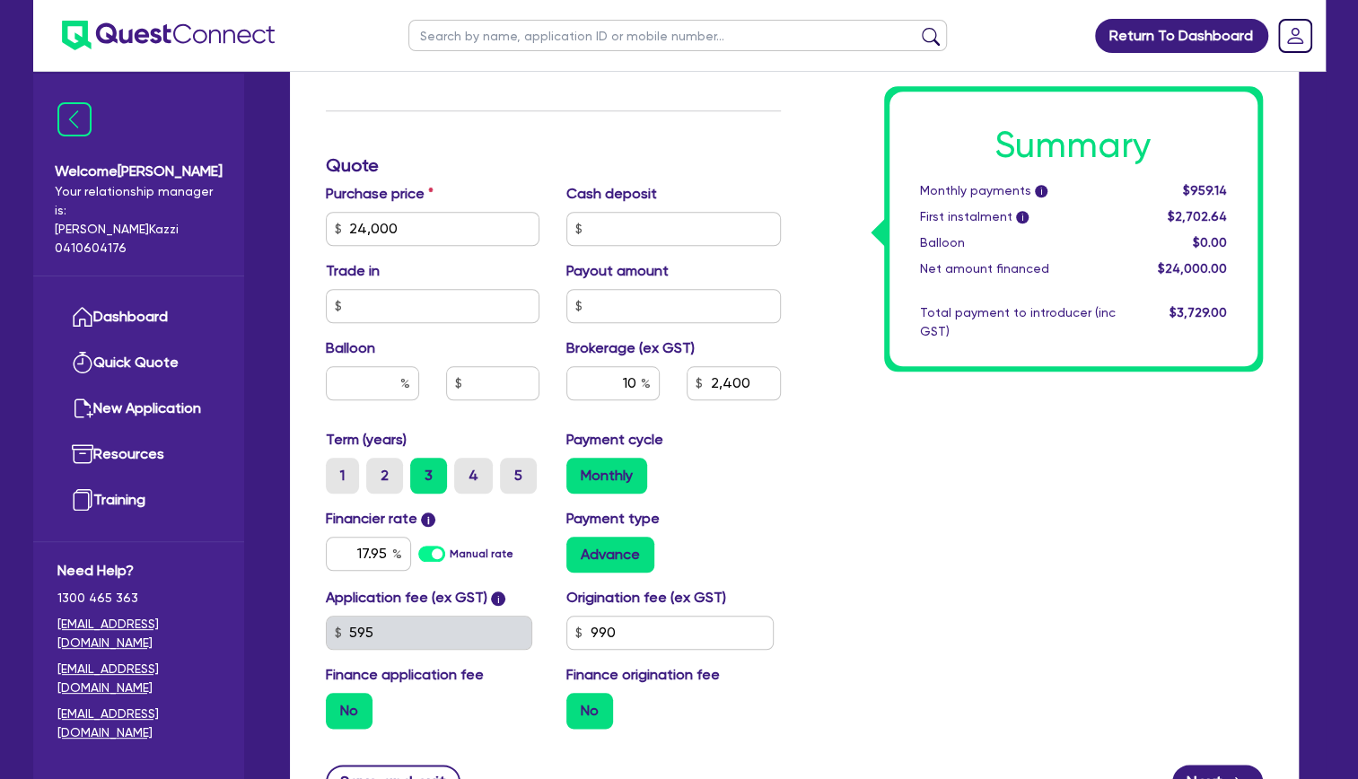
scroll to position [784, 0]
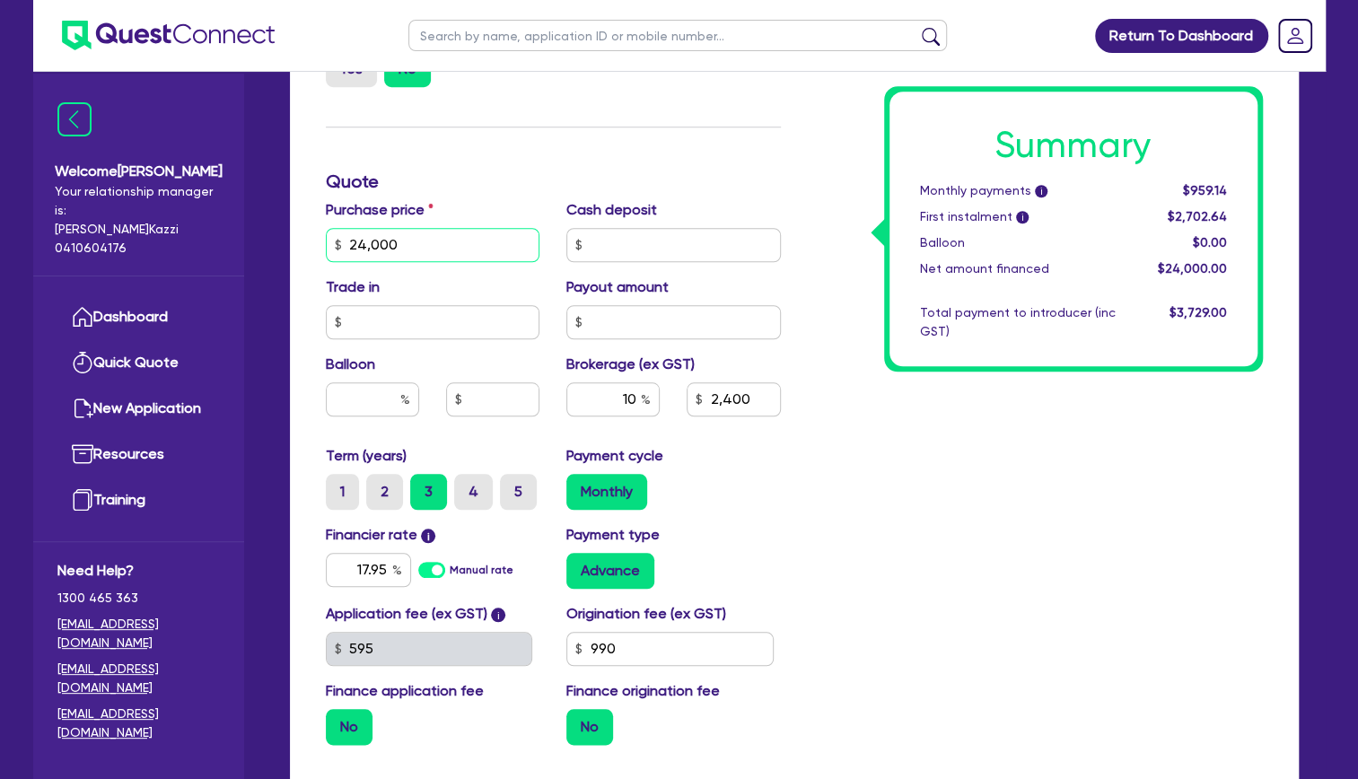
drag, startPoint x: 409, startPoint y: 245, endPoint x: 321, endPoint y: 232, distance: 88.8
click at [322, 232] on div "Purchase price 24,000" at bounding box center [432, 230] width 241 height 63
type input "2"
type input "2,400"
type input "25"
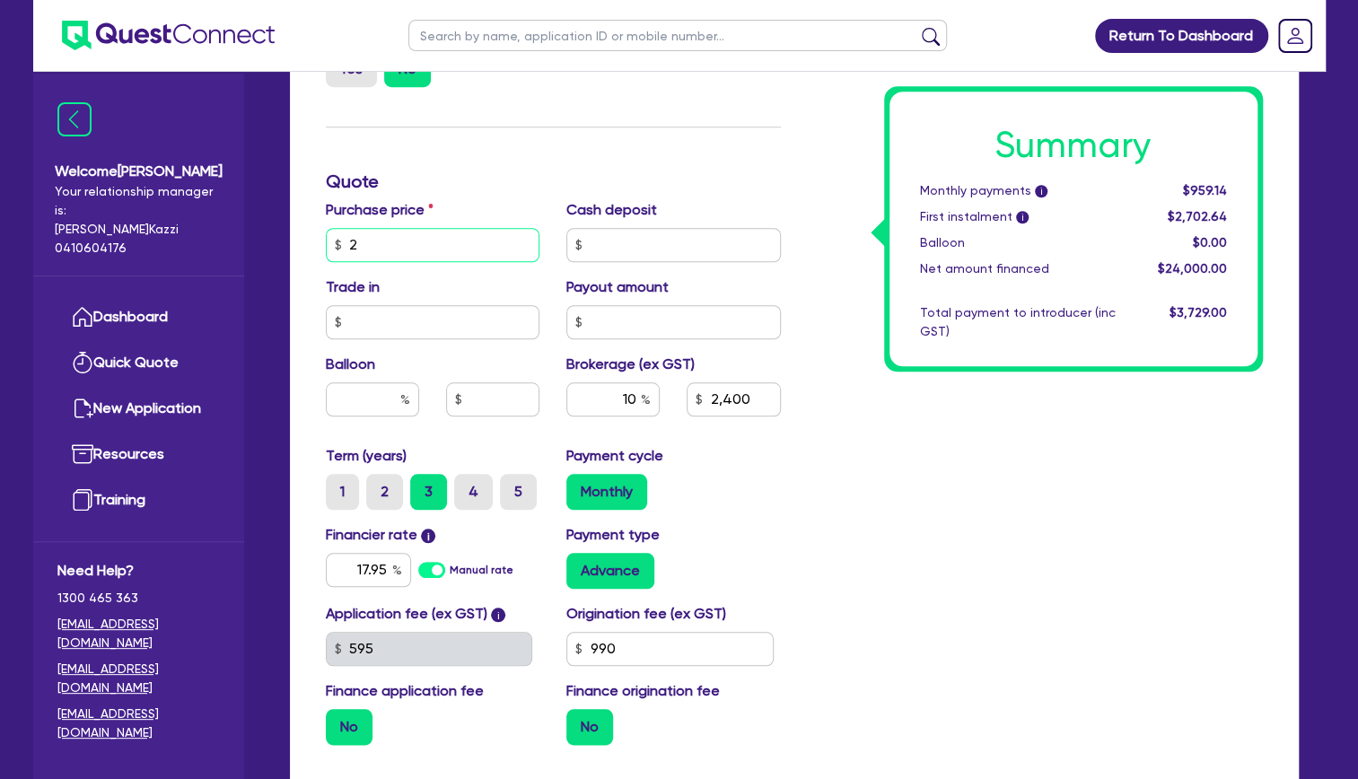
type input "2,400"
type input "250"
type input "2,400"
type input "2,500"
type input "2,400"
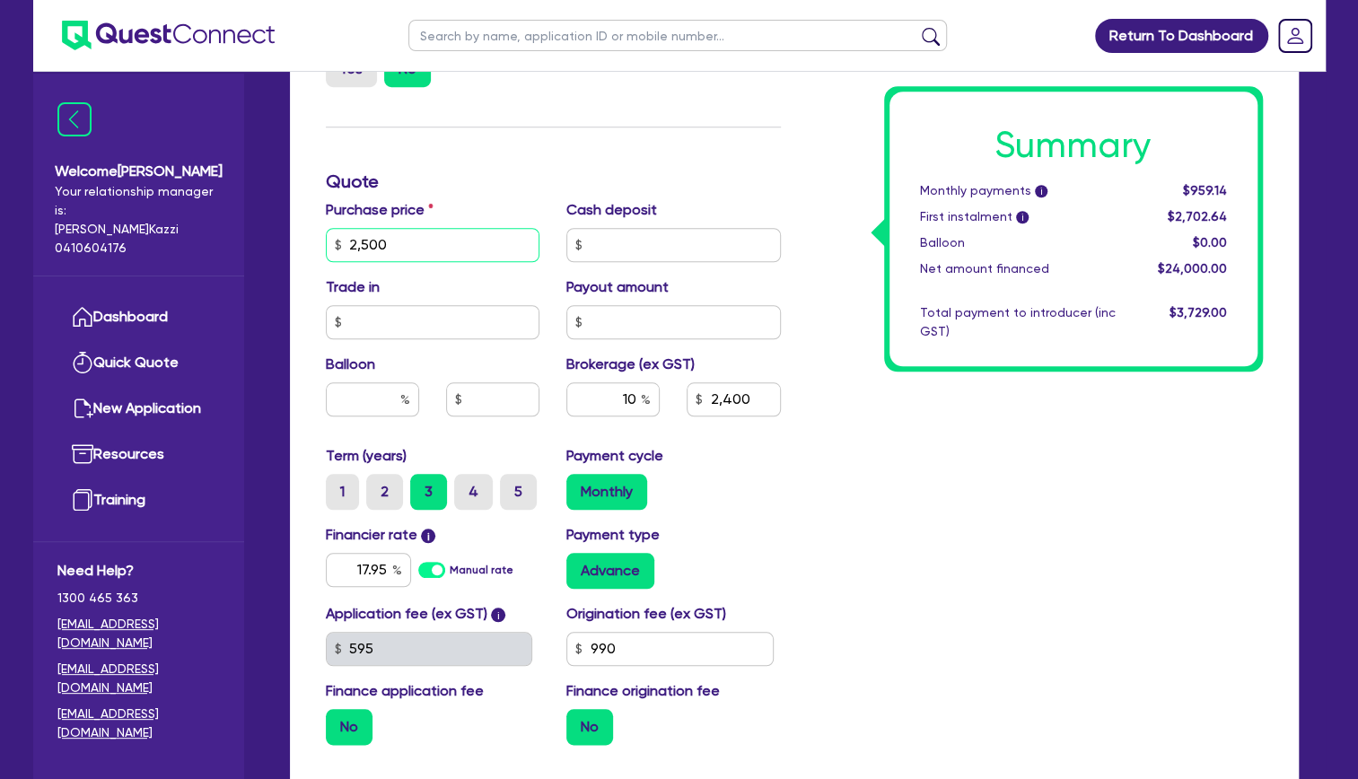
type input "25,000"
type input "2,400"
type input "25,000"
click at [964, 520] on div "Summary Monthly payments i $959.14 First instalment i $2,702.64 Balloon $0.00 N…" at bounding box center [1035, 181] width 482 height 1155
type input "2,500"
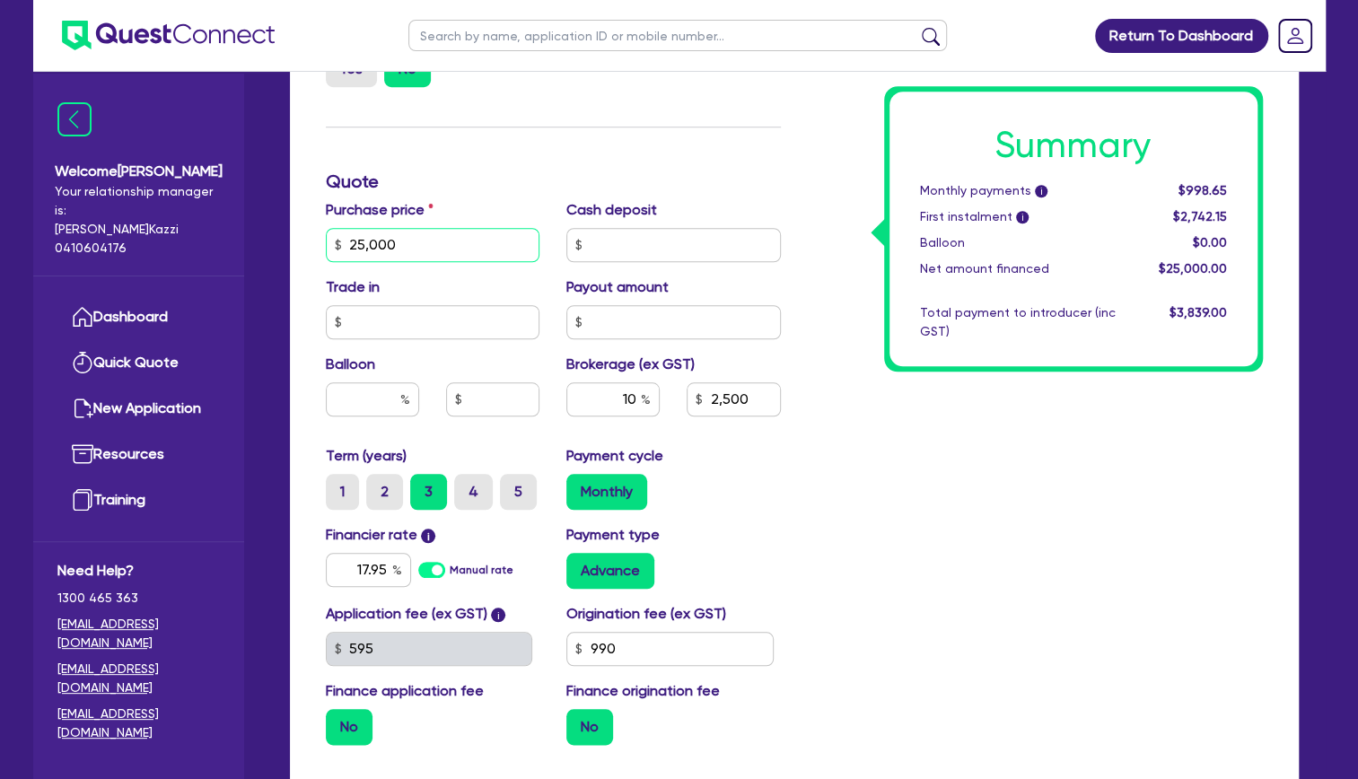
click at [415, 247] on input "25,000" at bounding box center [433, 245] width 214 height 34
type input "2,500"
type input "250"
type input "2,500"
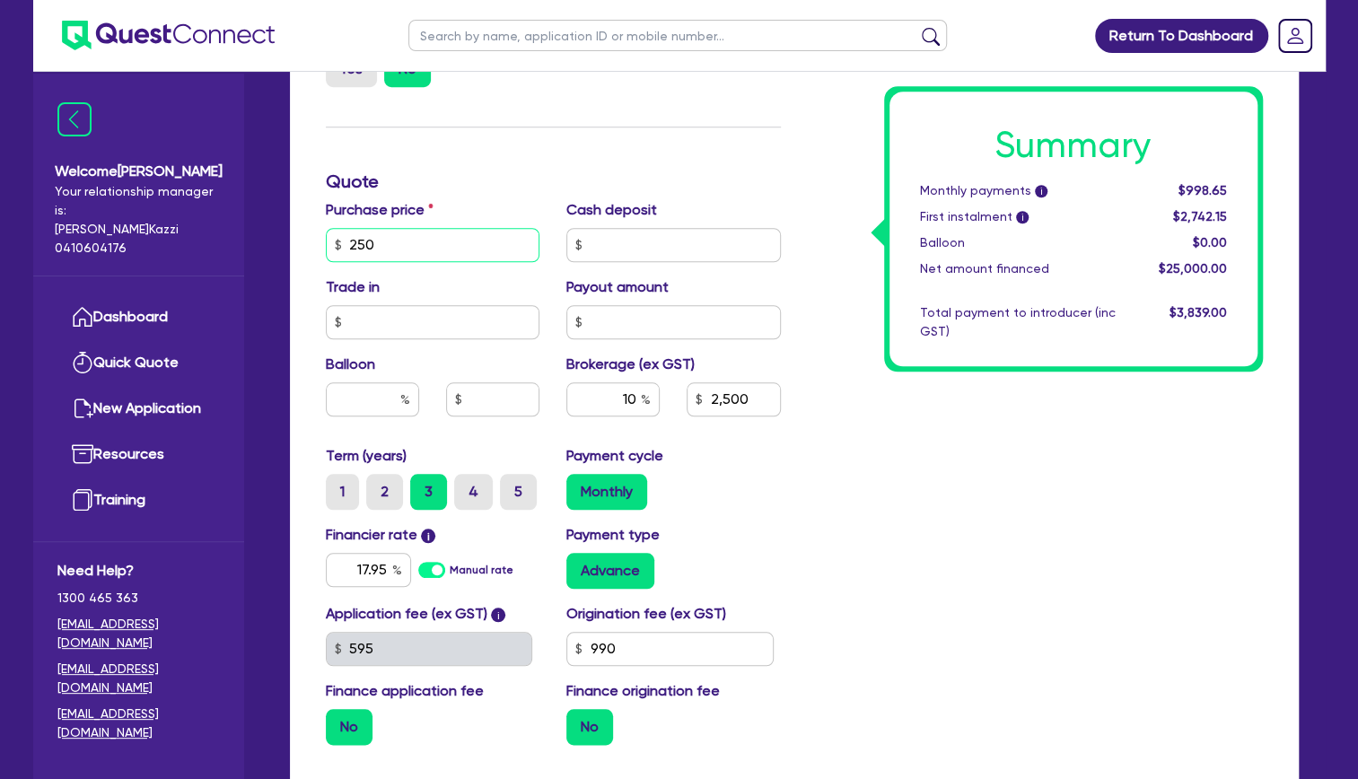
type input "25"
type input "2,500"
type input "2"
type input "2,500"
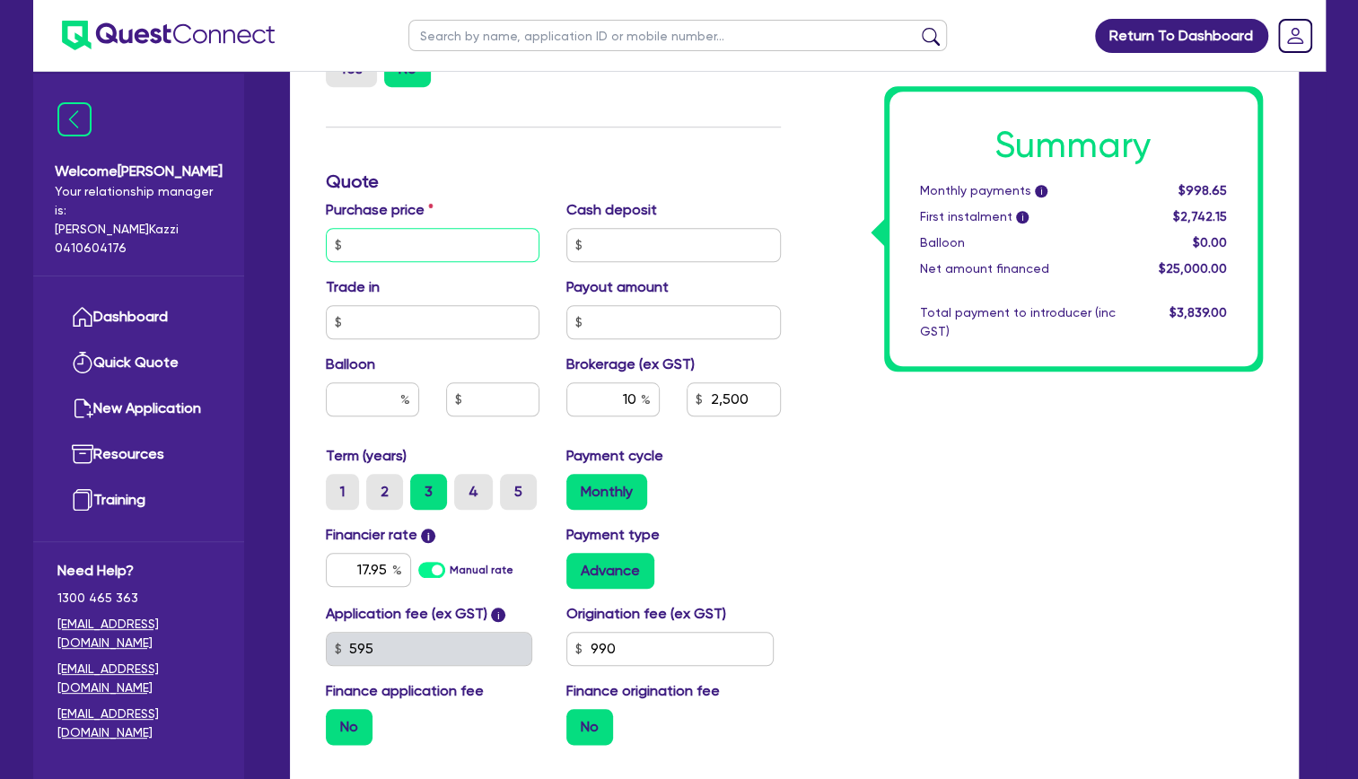
type input "2"
type input "2,500"
type input "27"
type input "2,500"
type input "275"
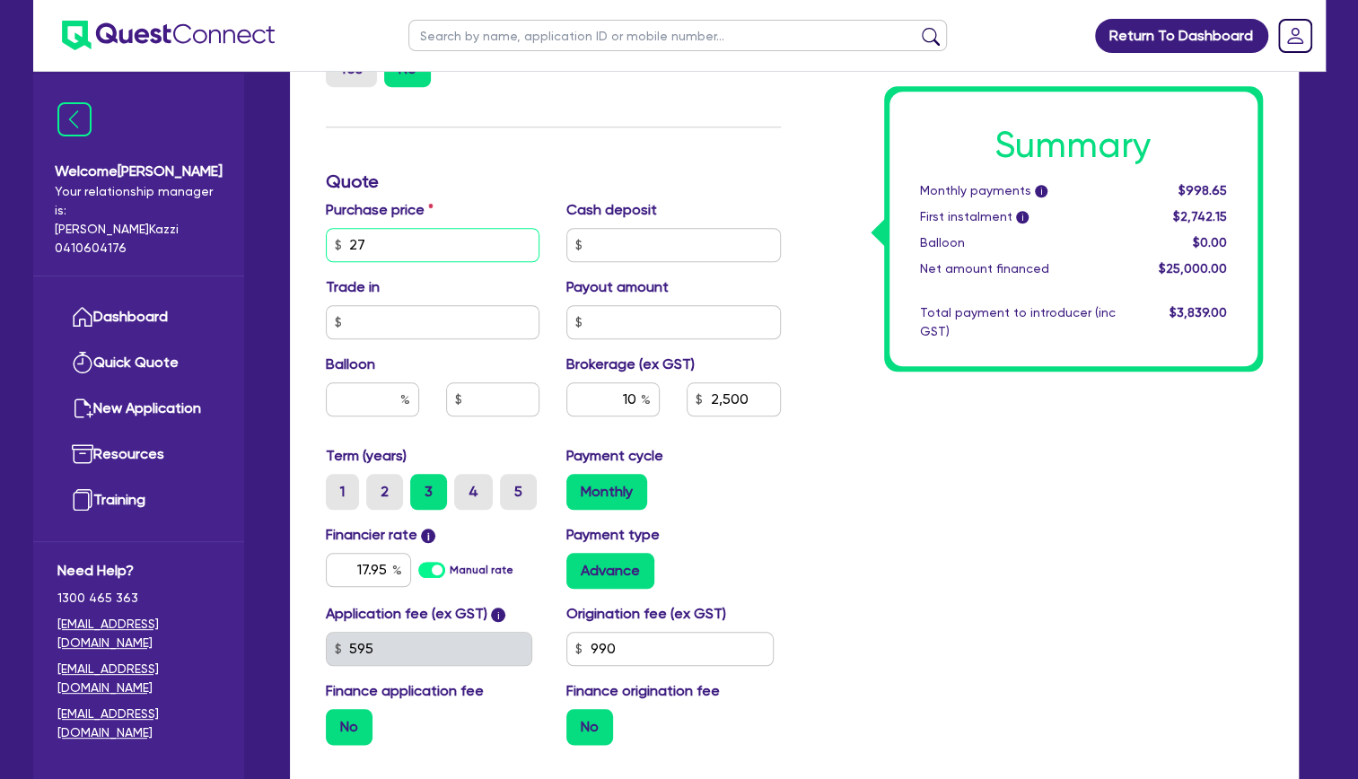
type input "2,500"
type input "2,759"
type input "2,500"
type input "27,591"
type input "2,500"
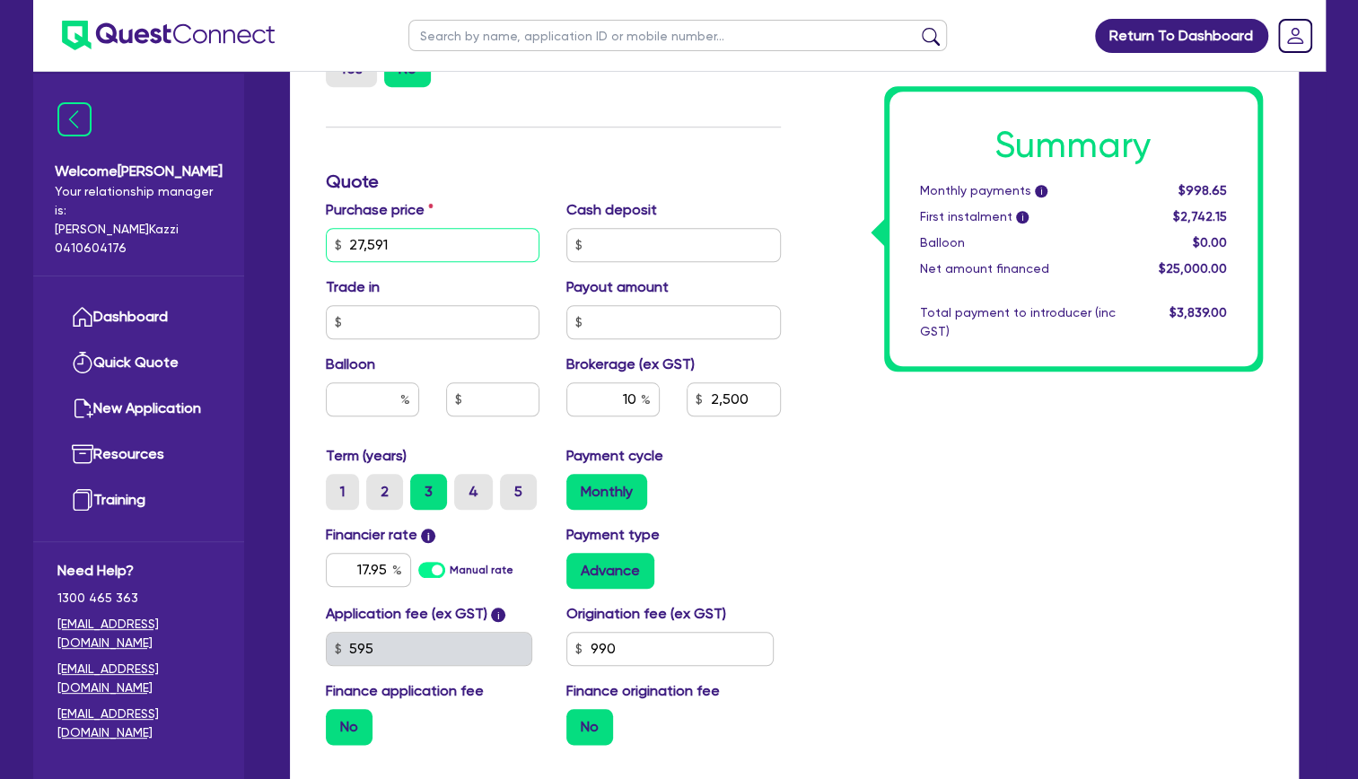
type input "27,591"
click at [909, 493] on div "Summary Monthly payments i $998.65 First instalment i $2,742.15 Balloon $0.00 N…" at bounding box center [1035, 181] width 482 height 1155
click at [384, 567] on input "17.95" at bounding box center [368, 570] width 85 height 34
type input "2,759.1"
type input "17.9"
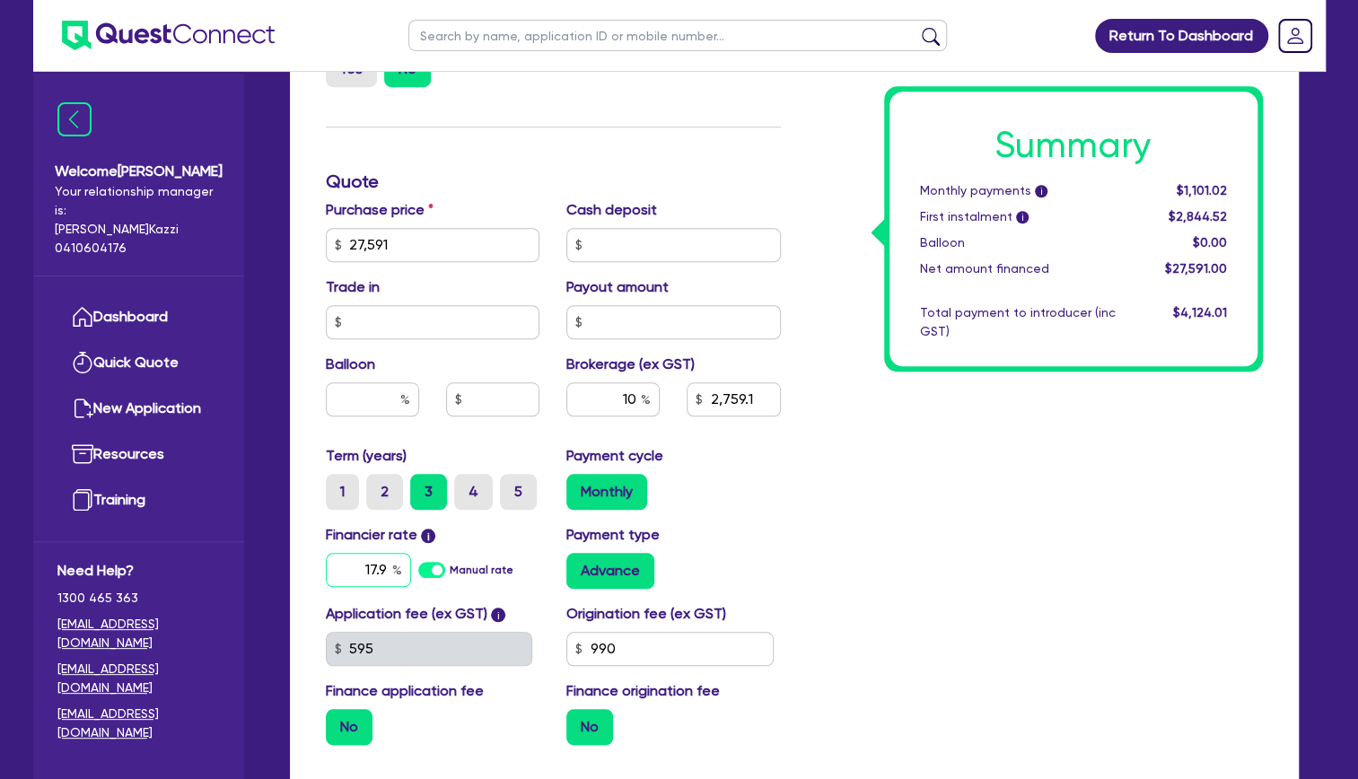
type input "2,759.1"
type input "17."
type input "2,759.1"
type input "17"
type input "2,759.1"
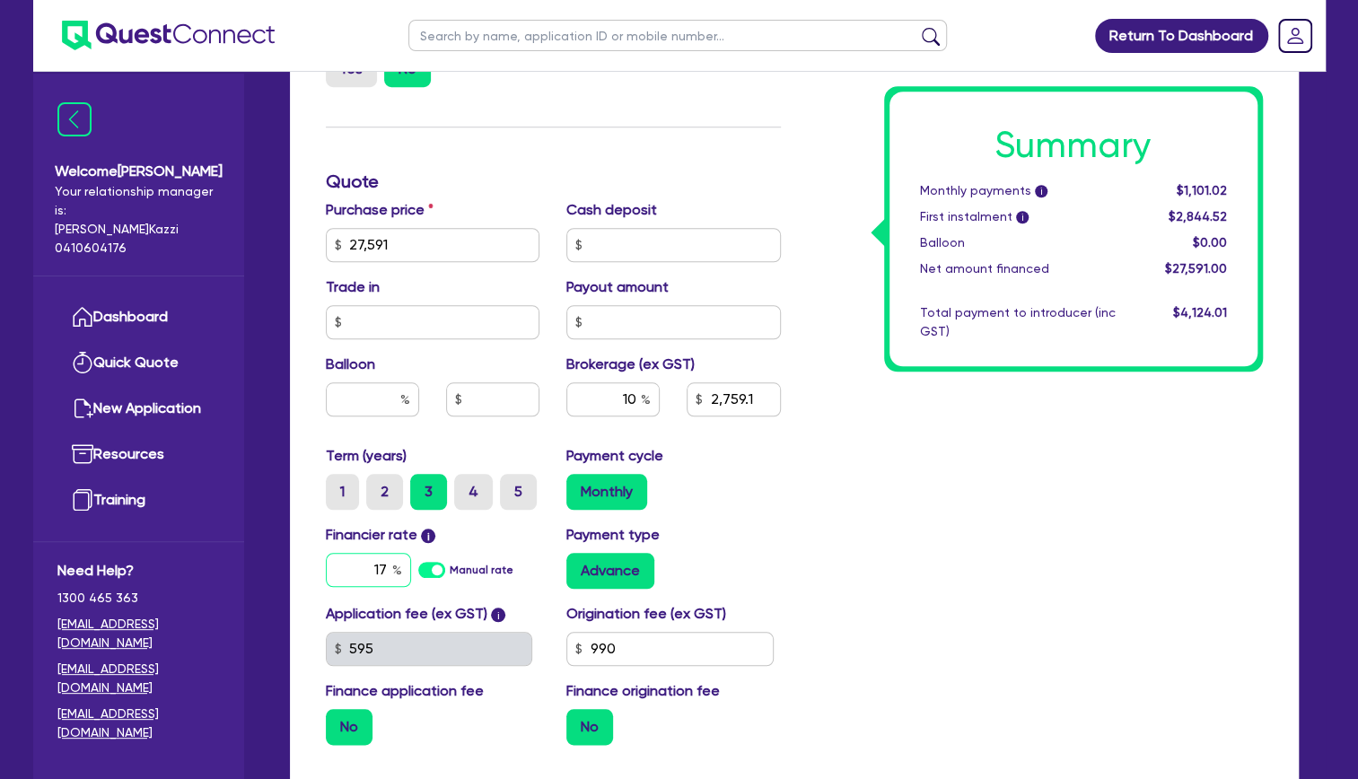
type input "1"
type input "2,759.1"
type input "2"
type input "2,759.1"
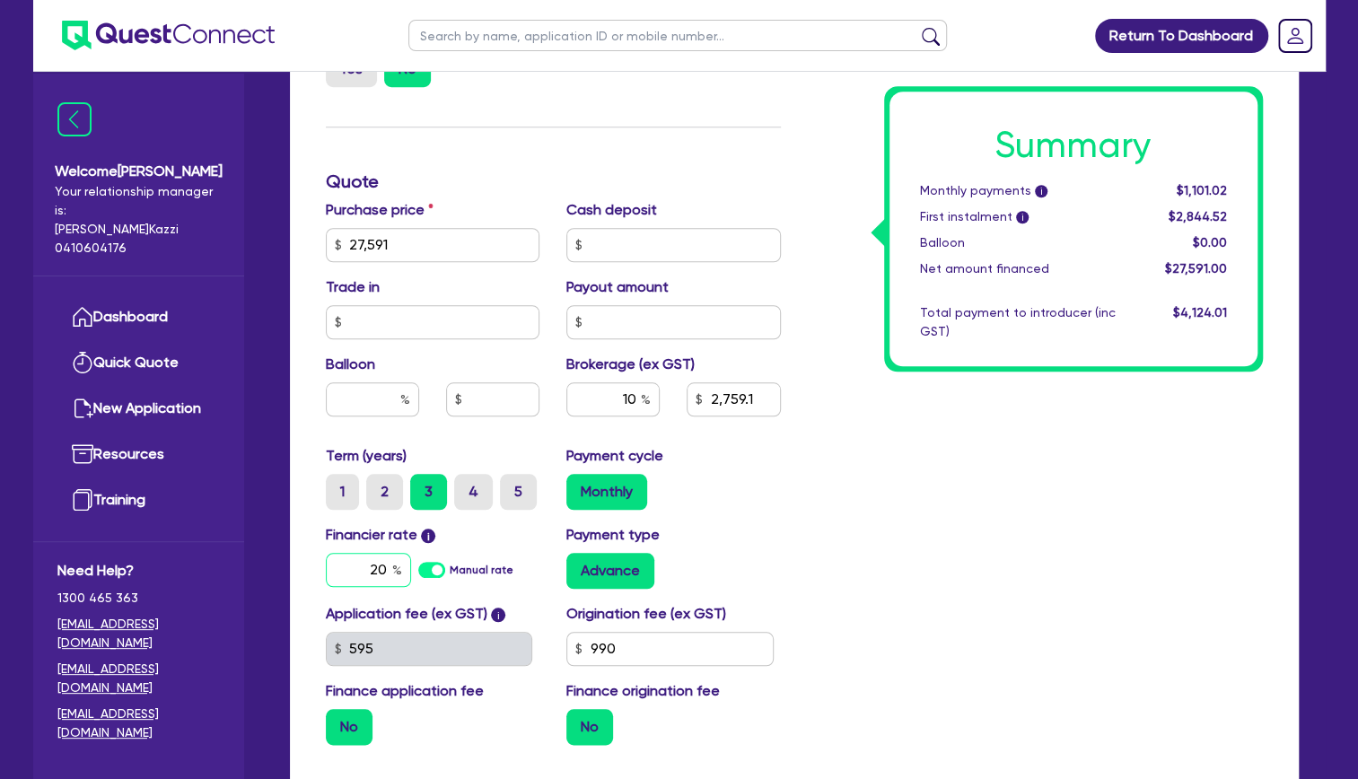
type input "20"
click at [1010, 551] on div "Summary Monthly payments i $1,101.02 First instalment i $2,844.52 Balloon $0.00…" at bounding box center [1035, 181] width 482 height 1155
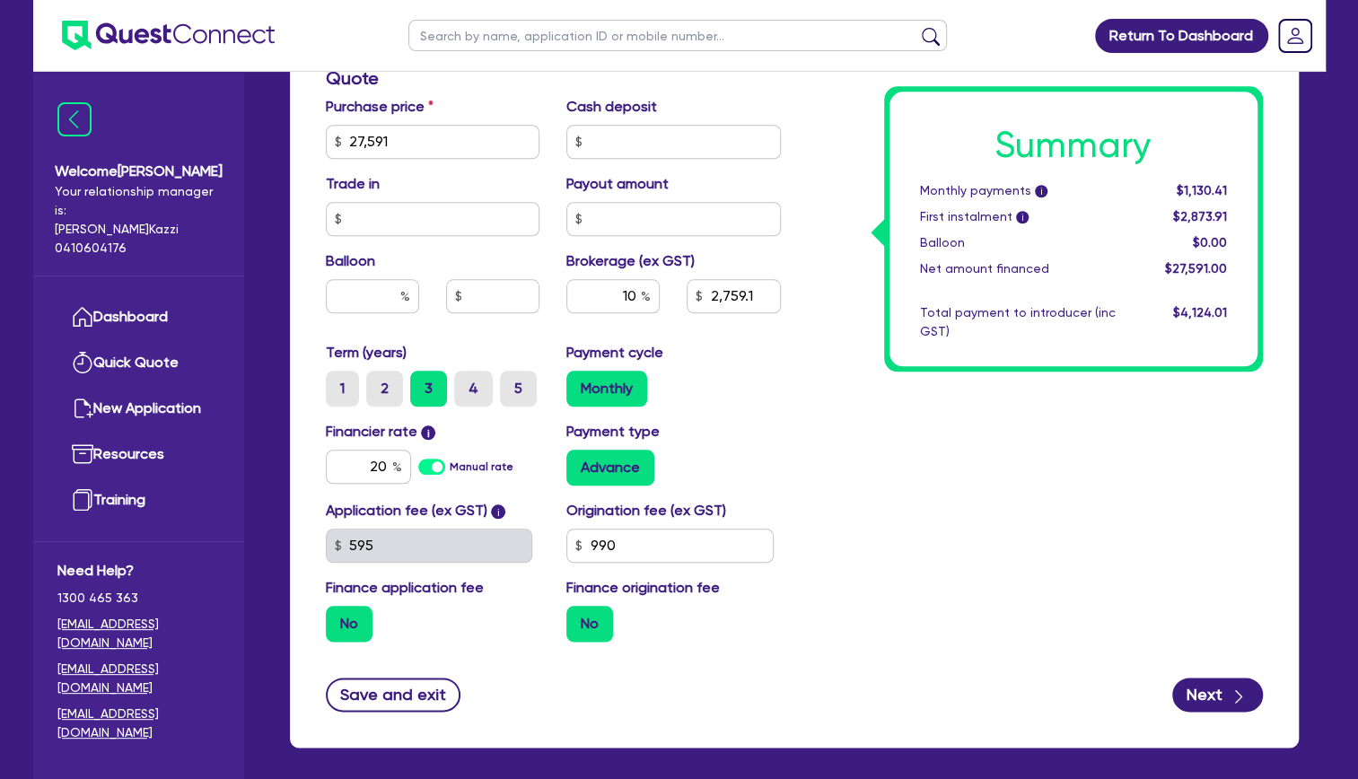
scroll to position [888, 0]
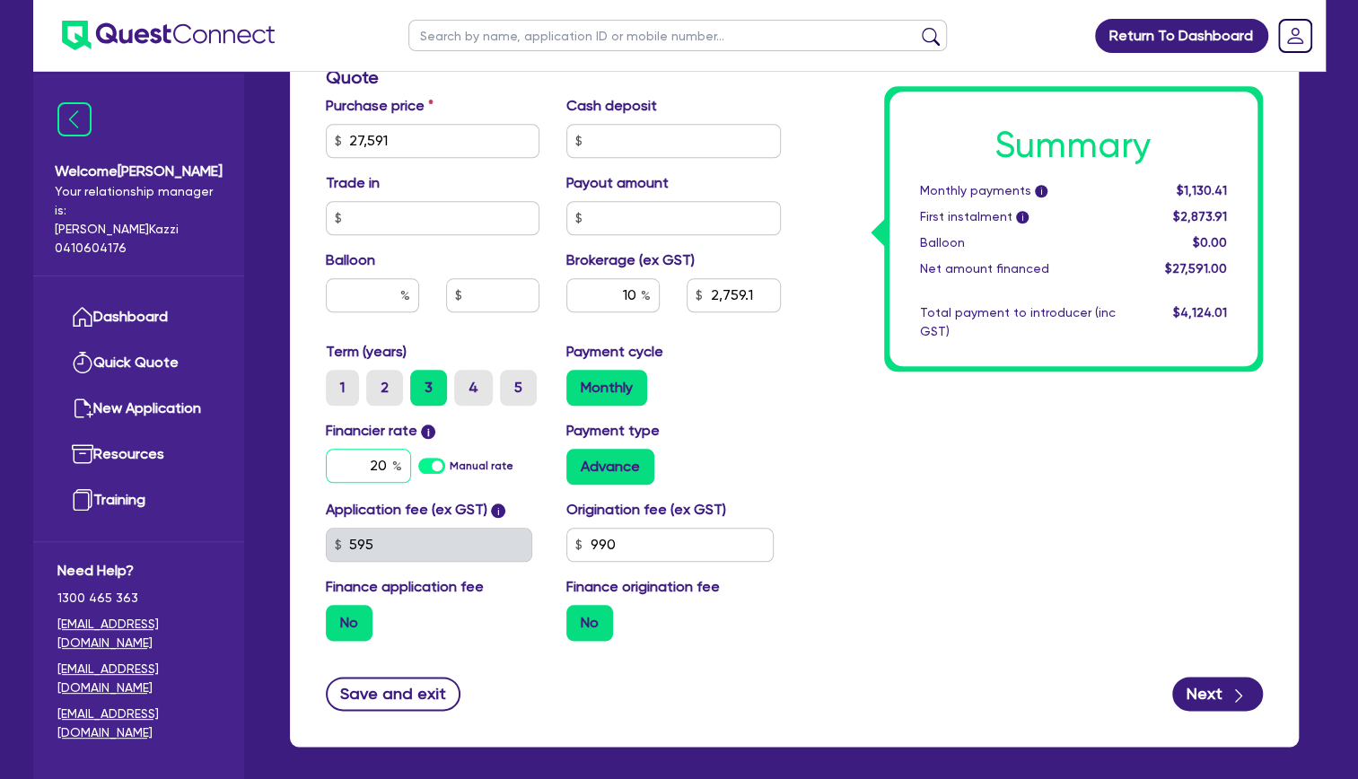
click at [380, 464] on input "20" at bounding box center [368, 466] width 85 height 34
type input "2,759.1"
type input "2"
type input "2,759.1"
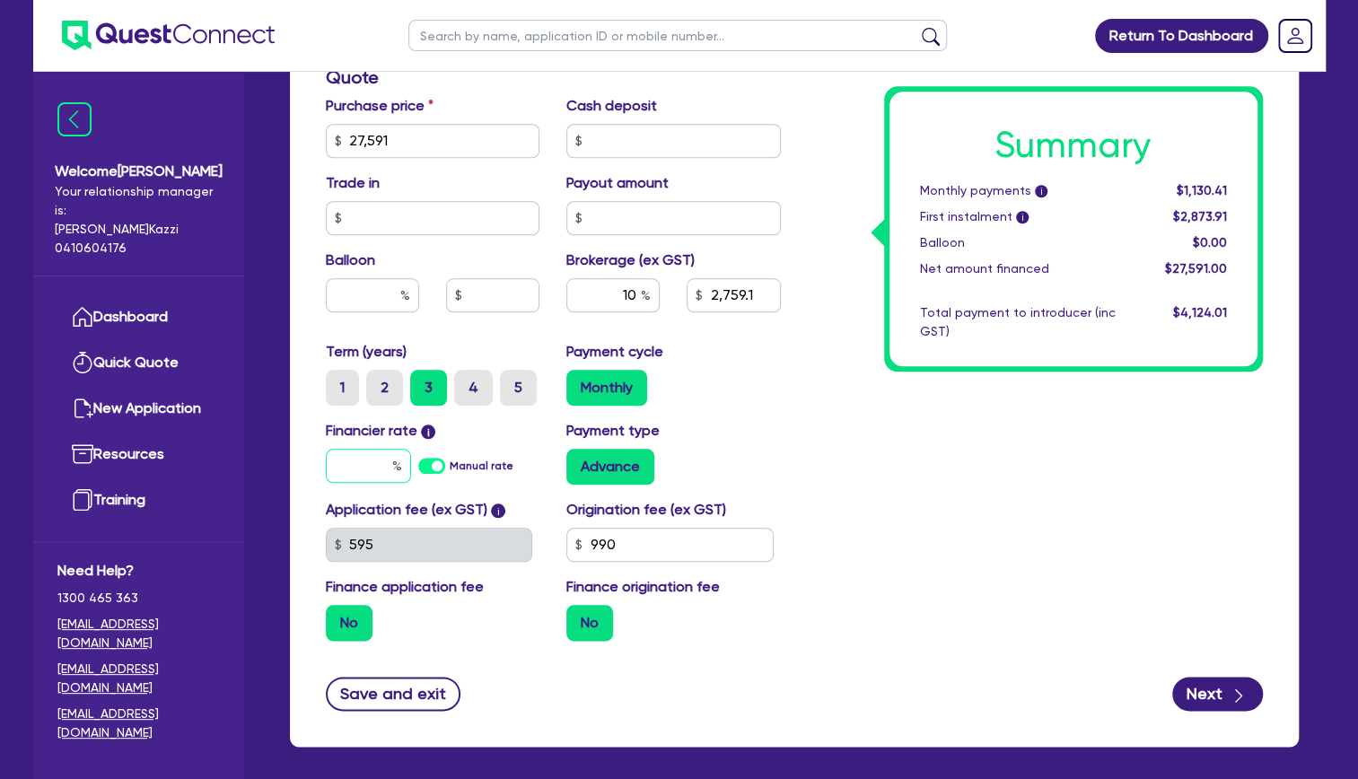
type input "1"
type input "2,759.1"
type input "19"
type input "2,759.1"
type input "19."
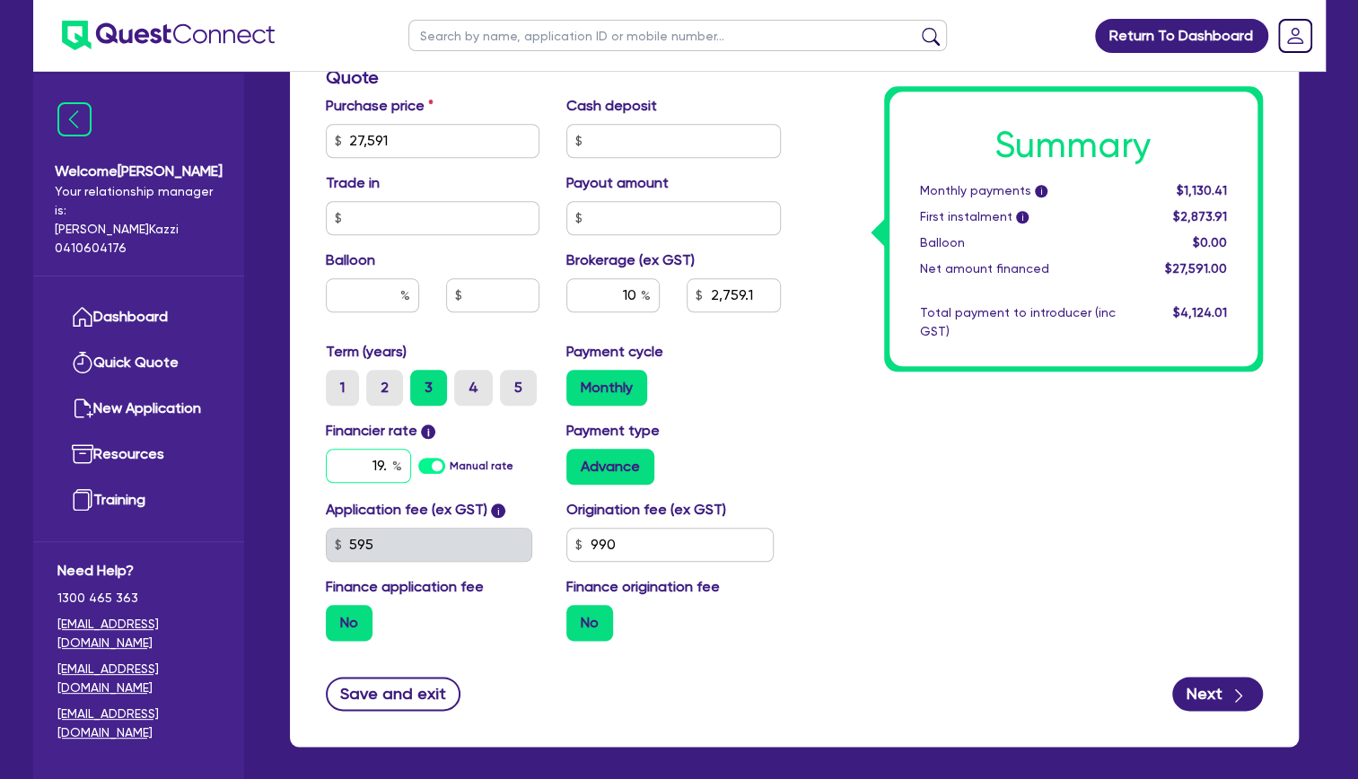
type input "2,759.1"
type input "19.9"
type input "2,759.1"
type input "19.95"
click at [1233, 616] on div "Summary Monthly payments i $1,130.41 First instalment i $2,873.91 Balloon $0.00…" at bounding box center [1035, 77] width 482 height 1155
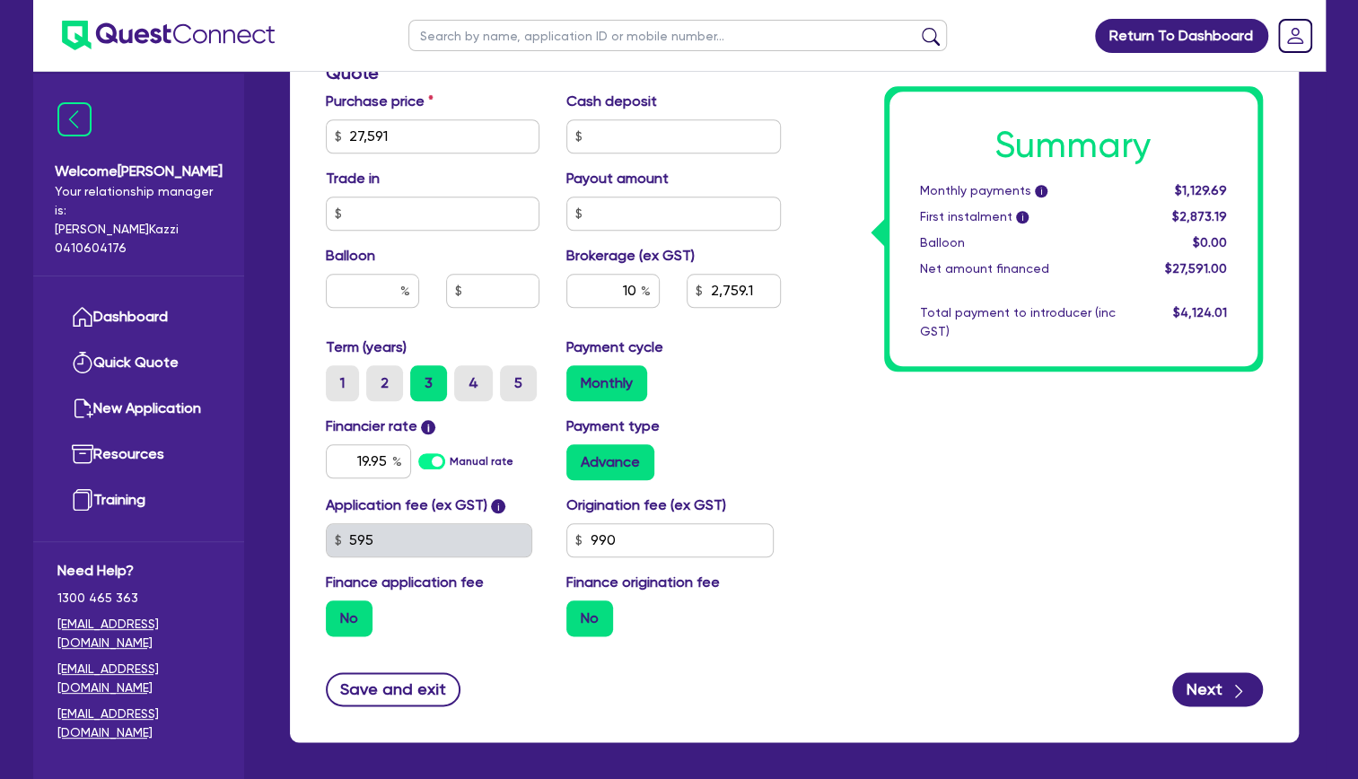
scroll to position [892, 0]
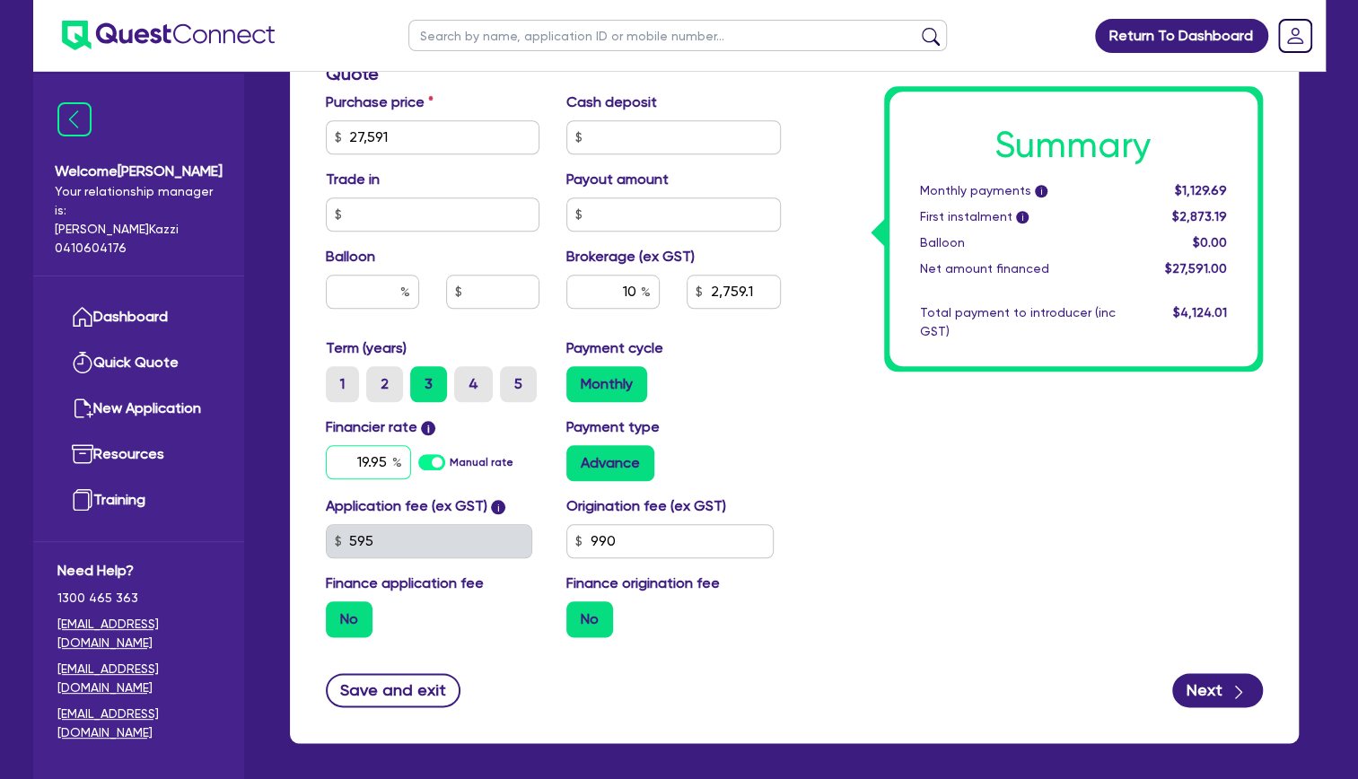
click at [380, 465] on input "19.95" at bounding box center [368, 462] width 85 height 34
type input "2,759.1"
type input "19.5"
type input "2,759.1"
type input "195"
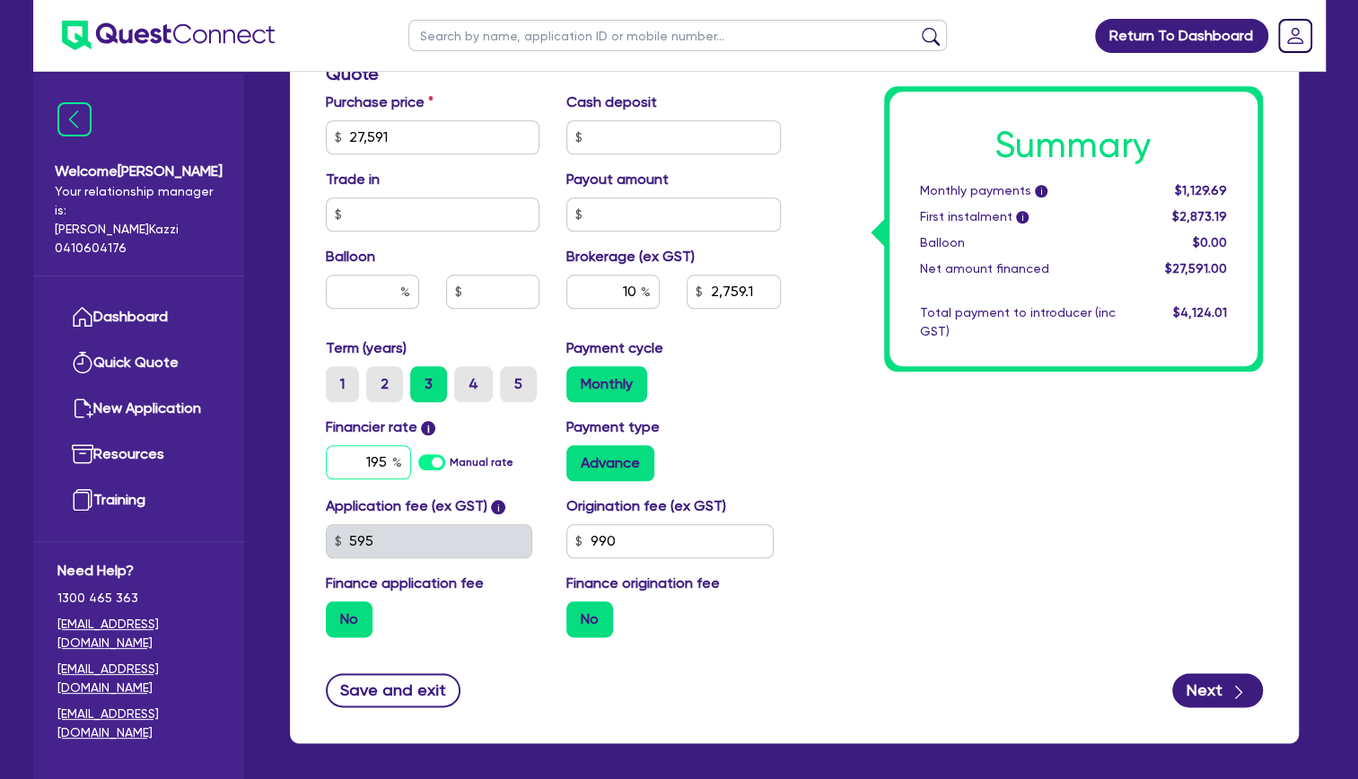
type input "2,759.1"
type input "15"
type input "2,759.1"
type input "185"
type input "2,759.1"
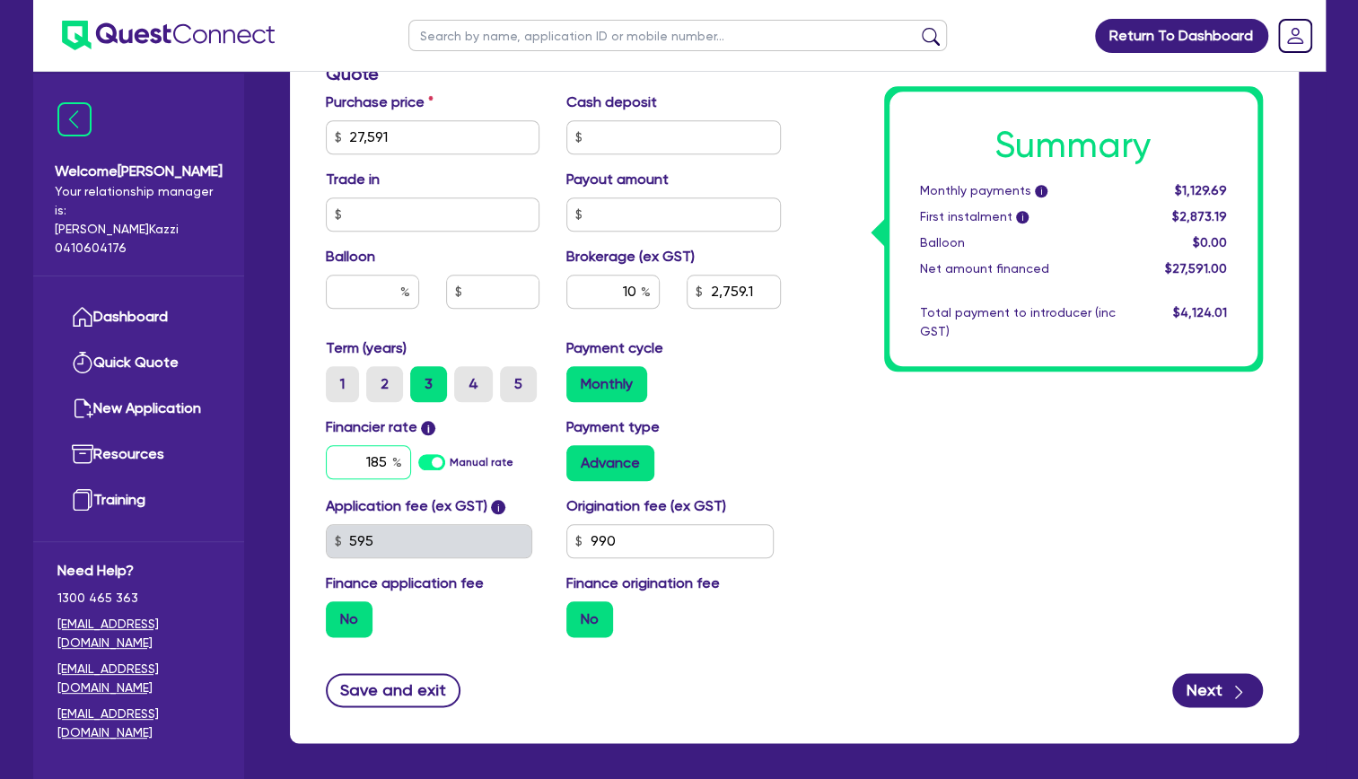
type input "18.5"
type input "2,759.1"
type input "18.95"
click at [1201, 558] on div "Summary Monthly payments i $1,129.69 First instalment i $2,873.19 Balloon $0.00…" at bounding box center [1035, 74] width 482 height 1155
click at [379, 464] on input "18.95" at bounding box center [368, 462] width 85 height 34
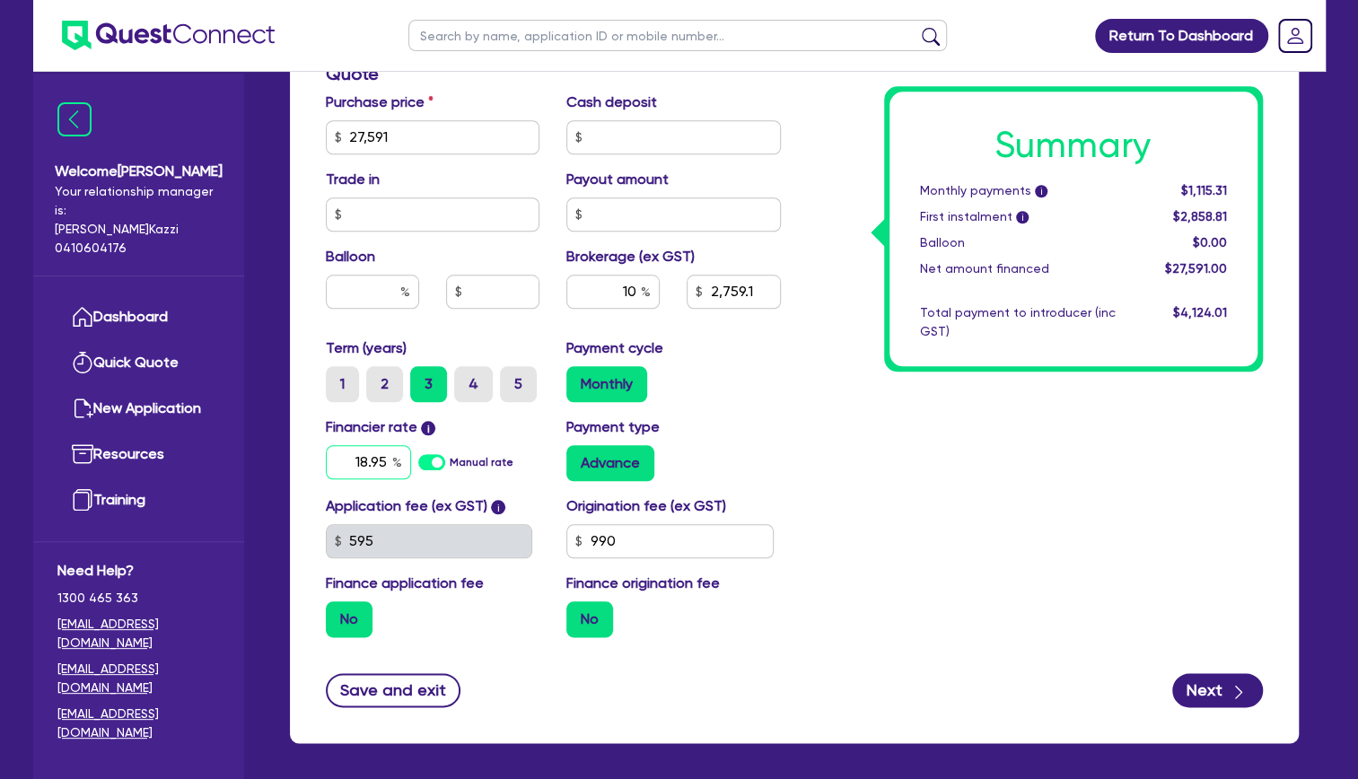
type input "2,759.1"
type input "18.9"
type input "2,759.1"
type input "18."
type input "2,759.1"
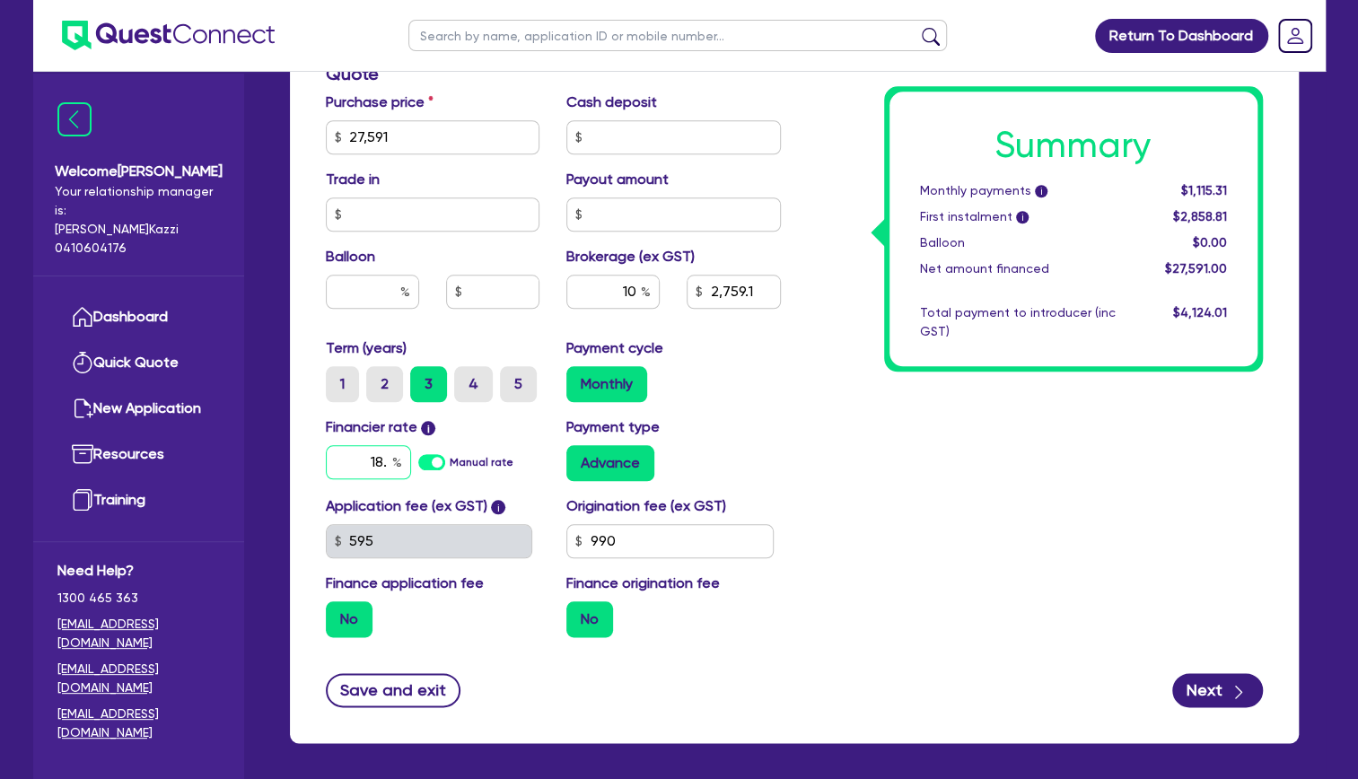
type input "18"
type input "2,759.1"
type input "1"
type input "2,759.1"
type input "1"
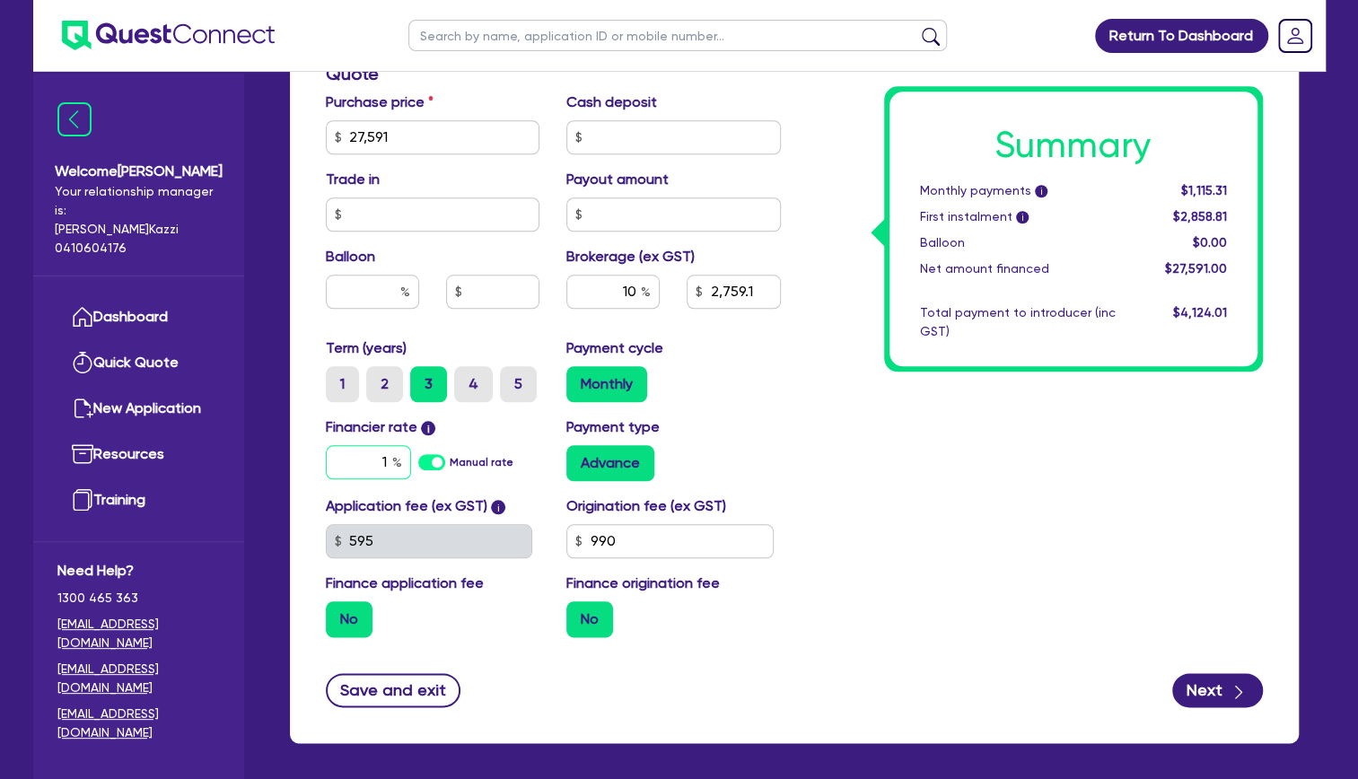
type input "2,759.1"
type input "19"
click at [1046, 570] on div "Summary Monthly payments i $1,115.31 First instalment i $2,858.81 Balloon $0.00…" at bounding box center [1035, 74] width 482 height 1155
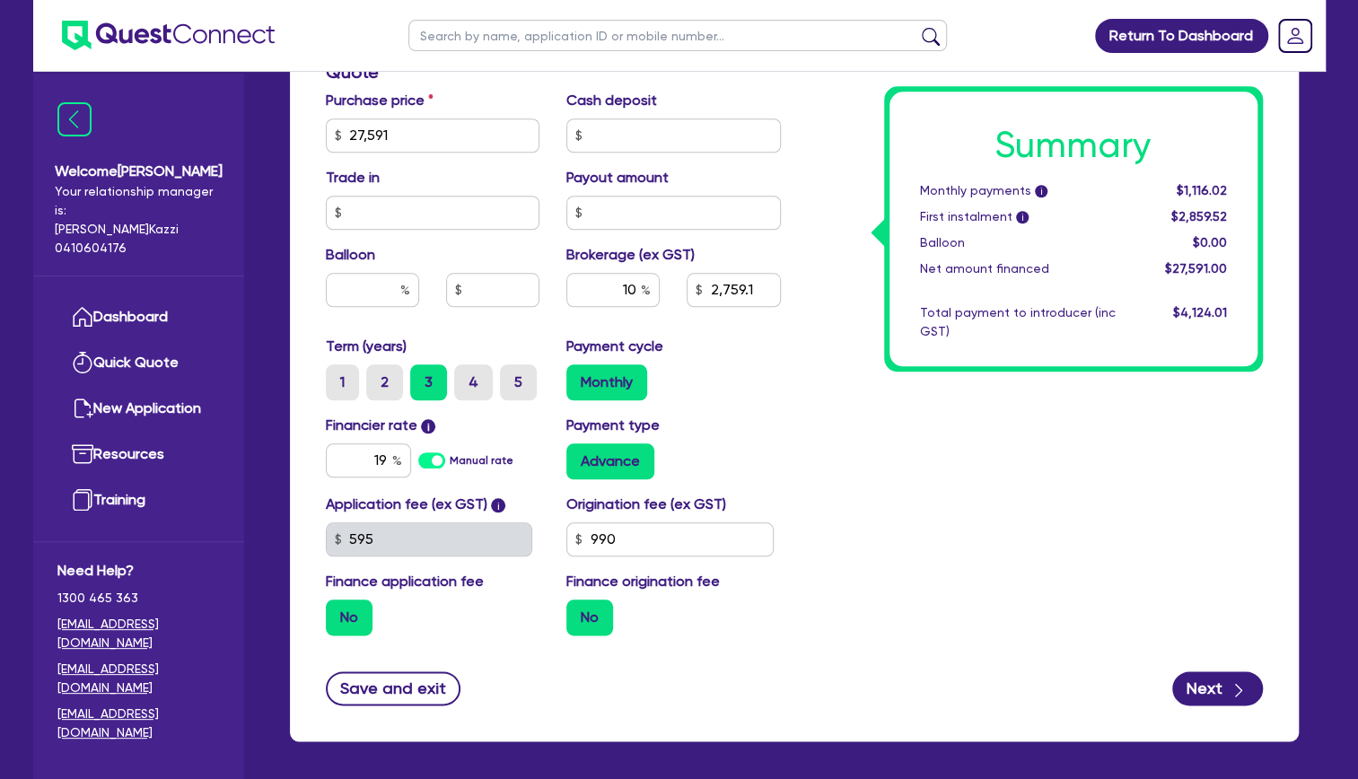
scroll to position [896, 0]
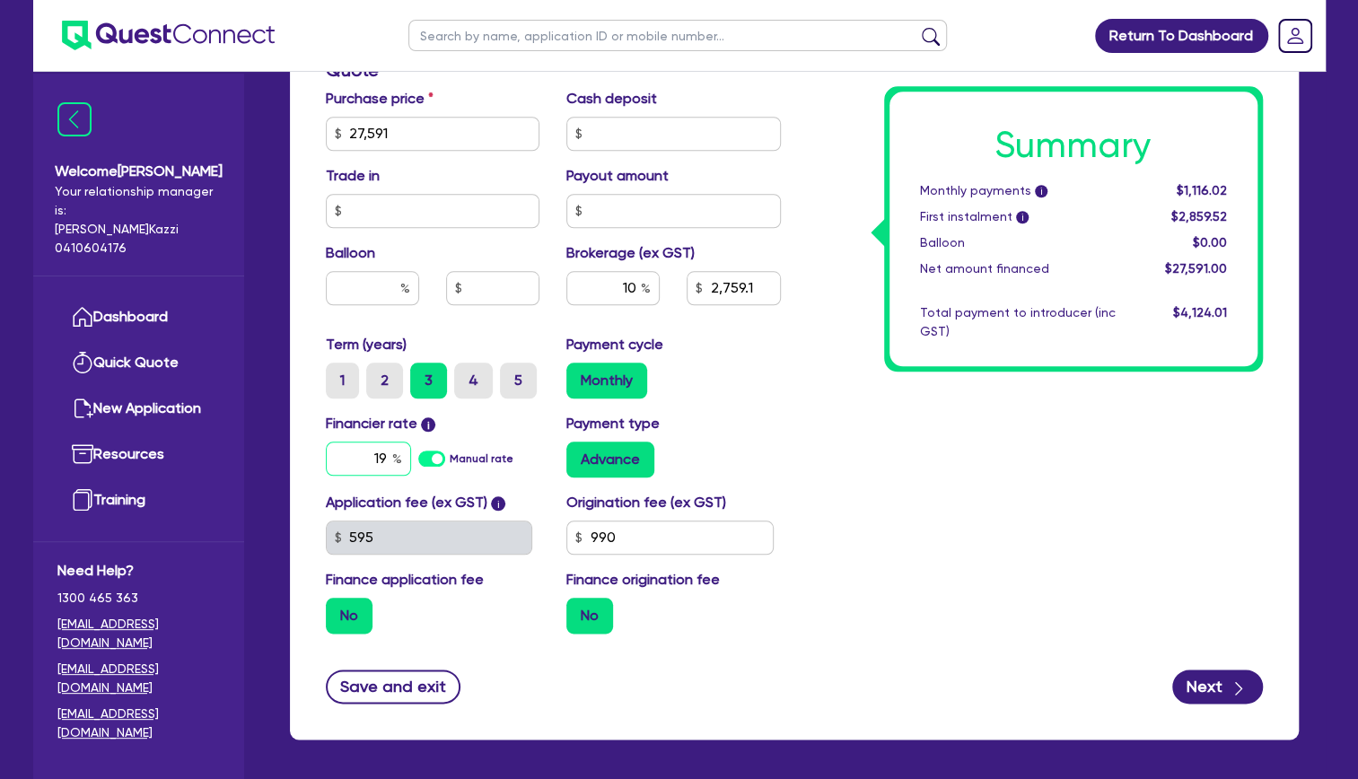
click at [382, 454] on input "19" at bounding box center [368, 458] width 85 height 34
type input "2,759.1"
type input "19."
type input "2,759.1"
type input "19.9"
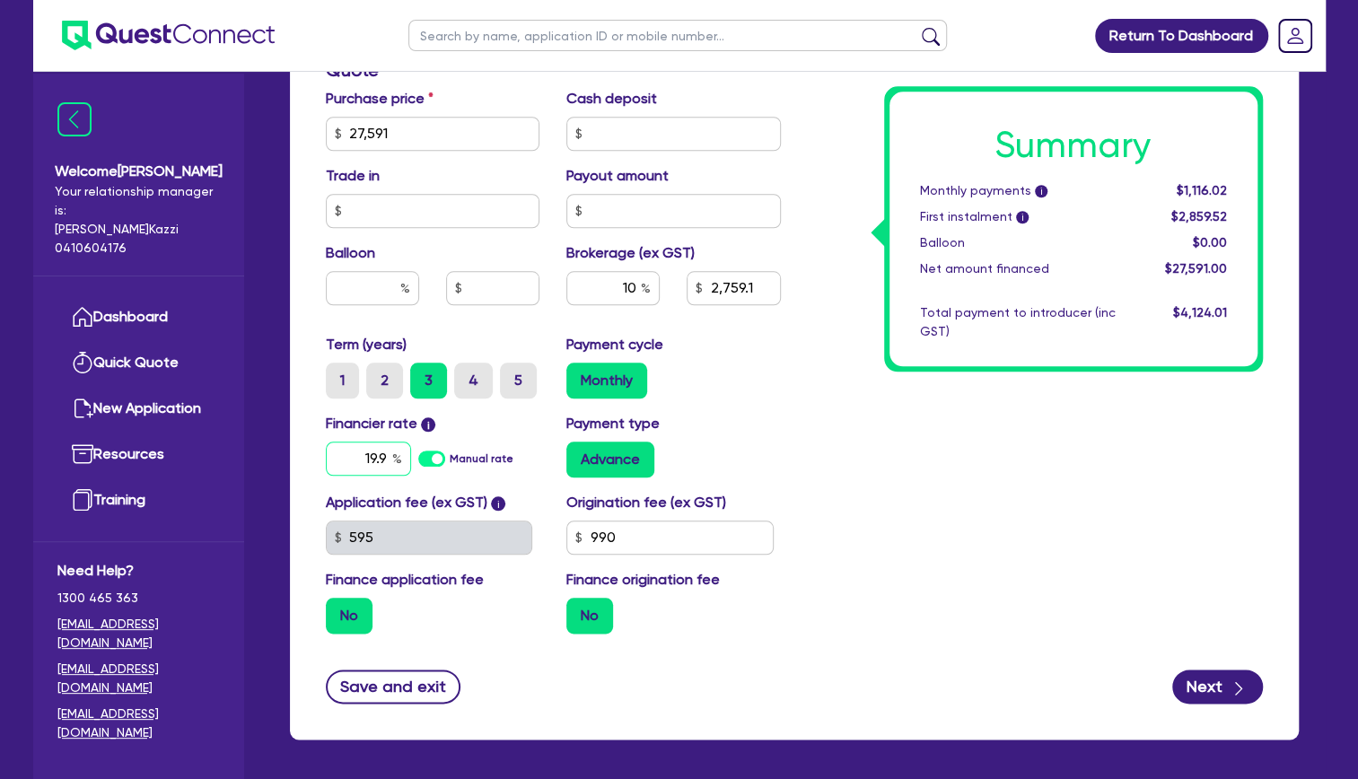
type input "2,759.1"
type input "19.95"
click at [1223, 503] on div "Summary Monthly payments i $1,116.02 First instalment i $2,859.52 Balloon $0.00…" at bounding box center [1035, 70] width 482 height 1155
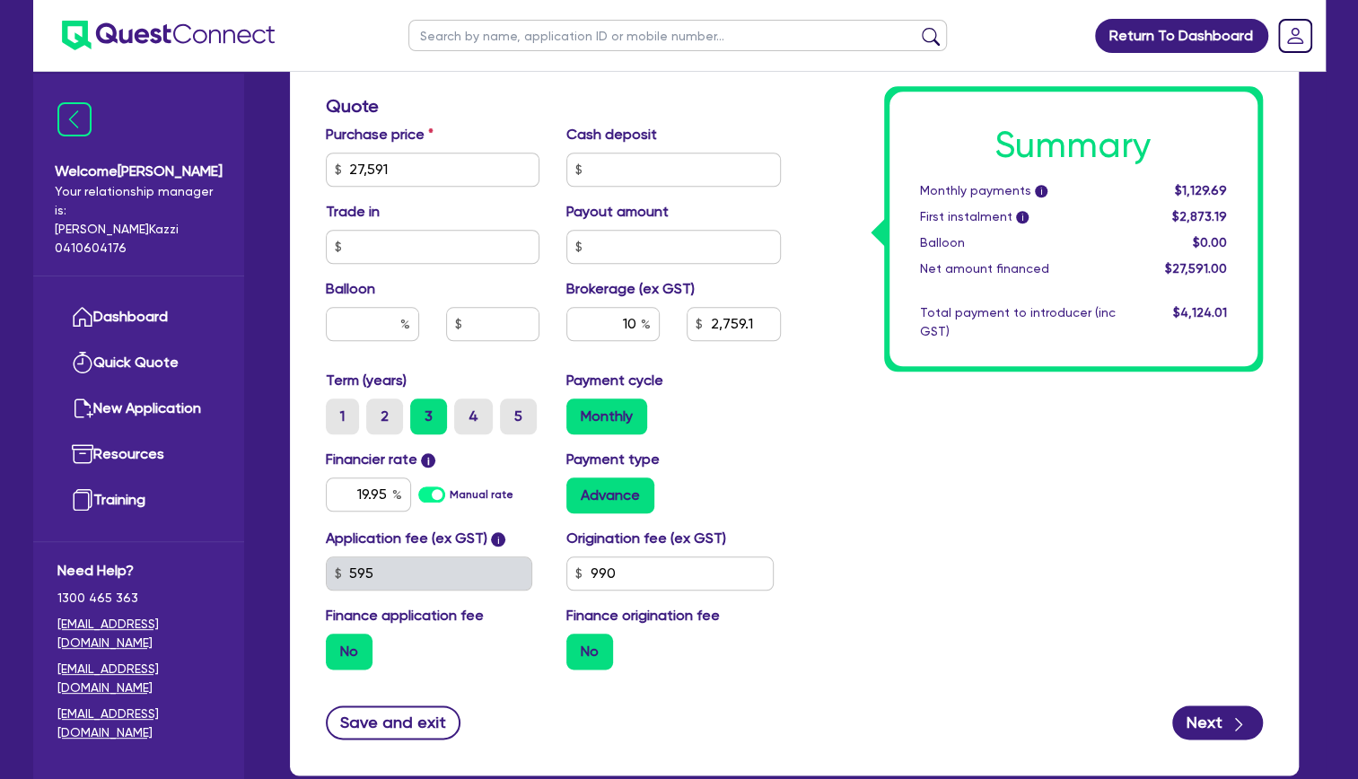
scroll to position [860, 0]
click at [450, 499] on label "Manual rate" at bounding box center [482, 494] width 64 height 16
click at [0, 0] on input "Manual rate" at bounding box center [0, 0] width 0 height 0
type input "2,759.1"
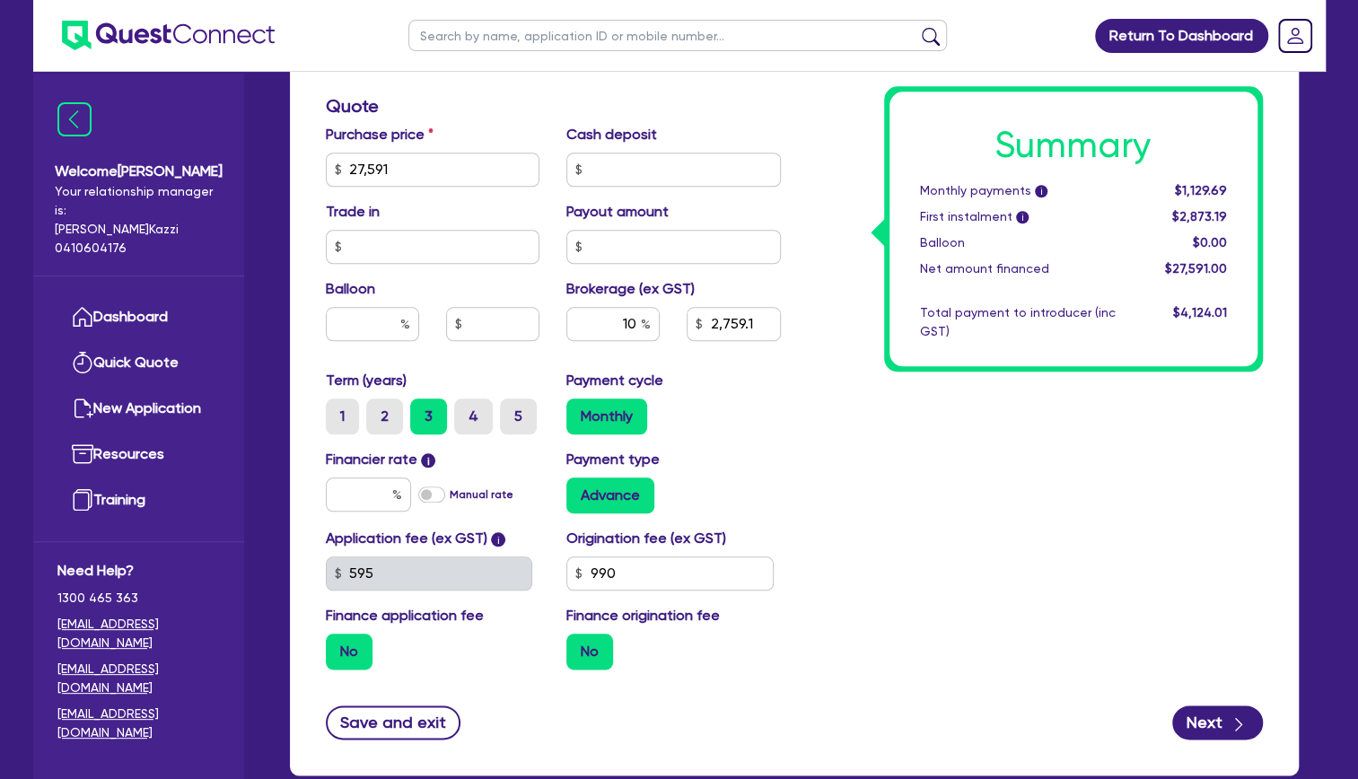
type input "17.95"
click at [450, 494] on label "Manual rate" at bounding box center [482, 494] width 64 height 16
click at [0, 0] on input "Manual rate" at bounding box center [0, 0] width 0 height 0
type input "2,759.1"
click at [364, 489] on input "text" at bounding box center [368, 494] width 85 height 34
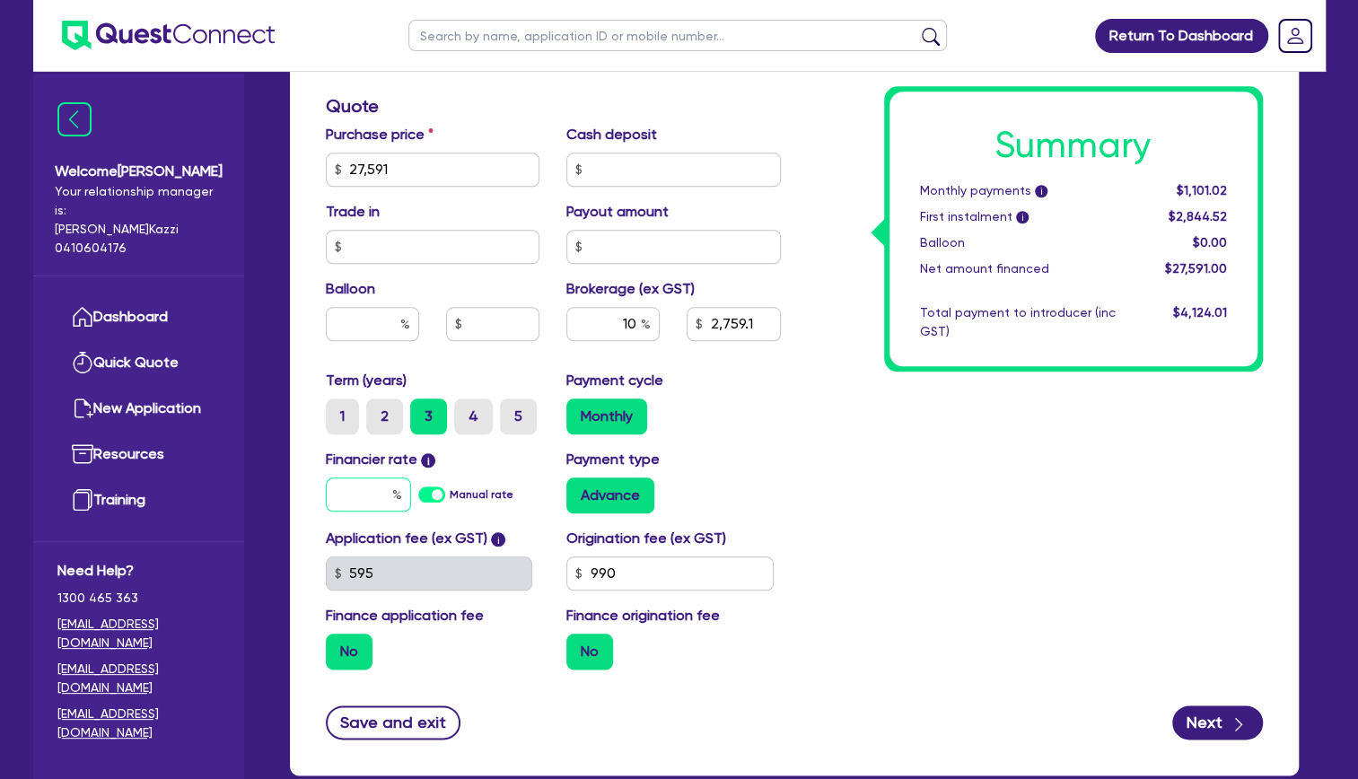
type input "2,759.1"
type input "1"
type input "2,759.1"
type input "19"
type input "2,759.1"
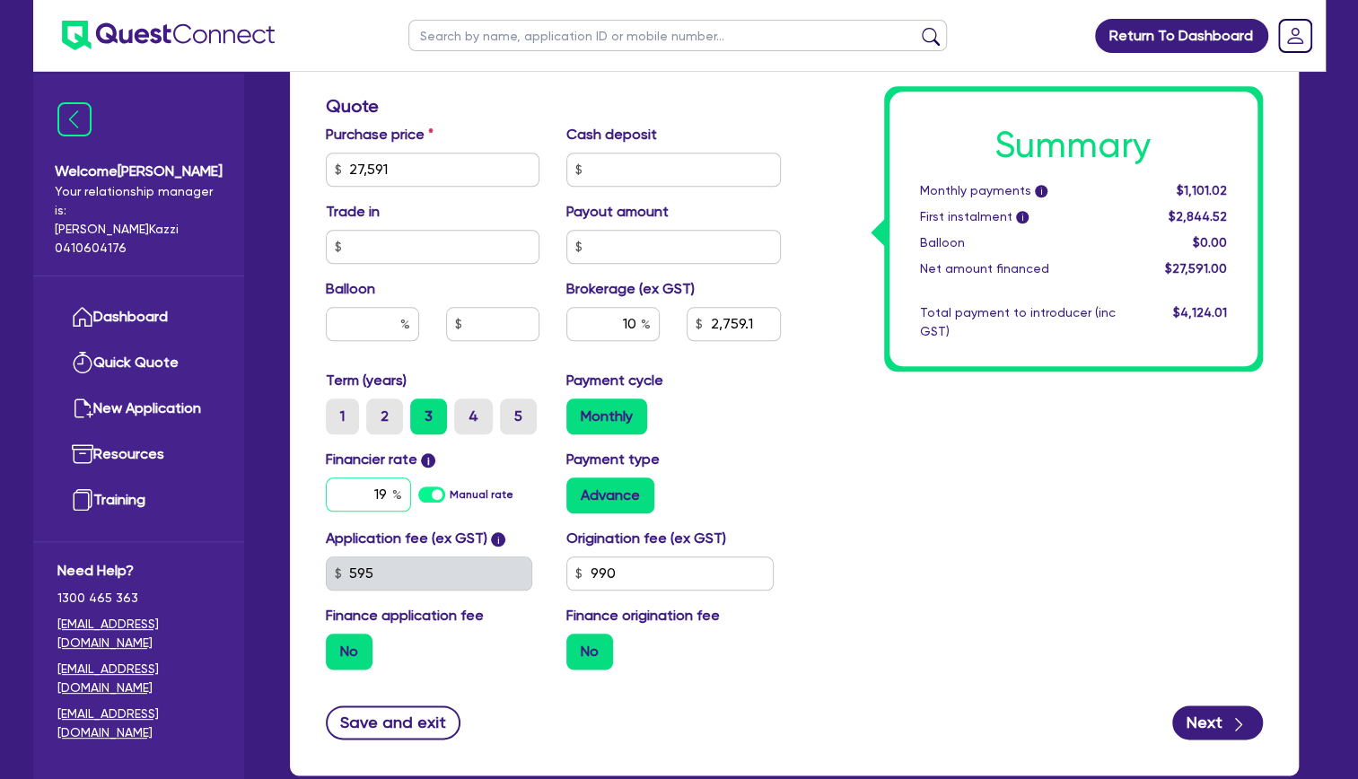
type input "19."
type input "2,759.1"
type input "19.9"
type input "2,759.1"
type input "19.95"
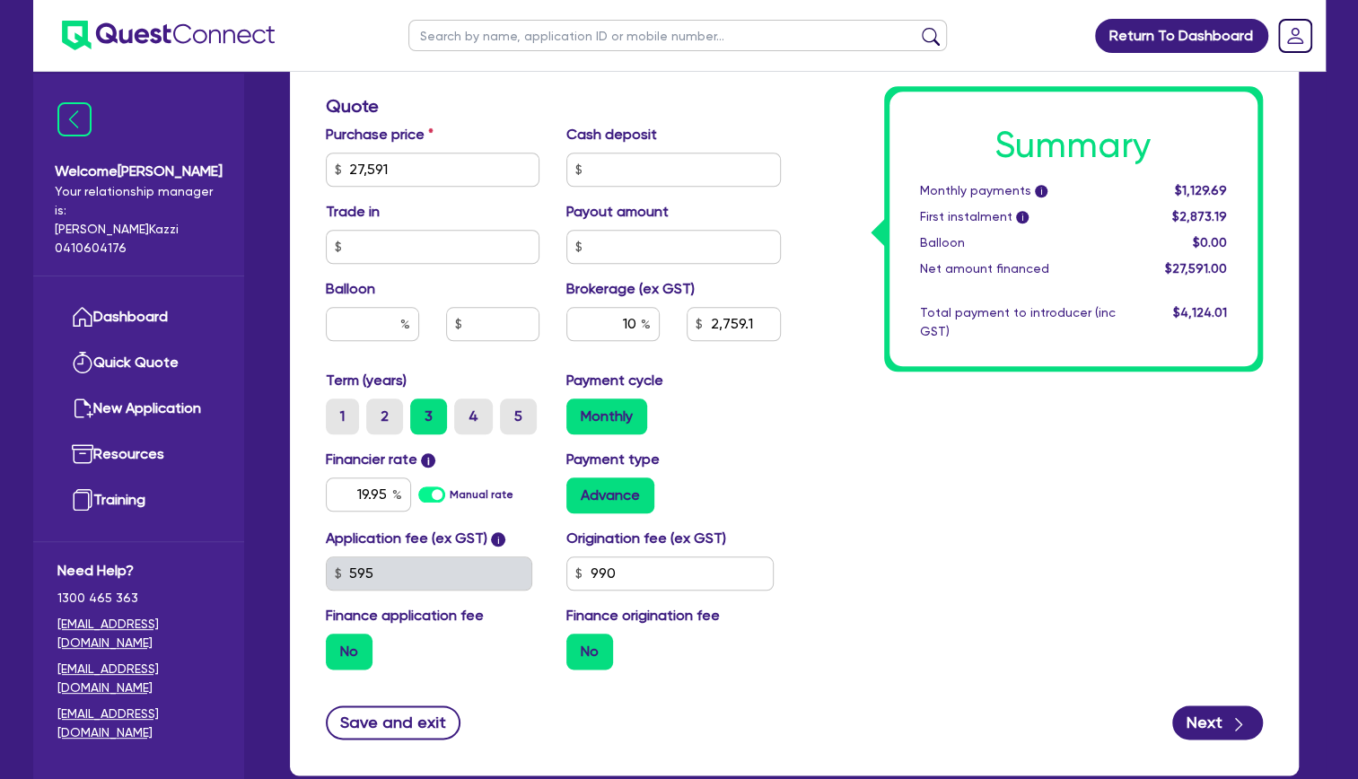
click at [1237, 598] on div "Summary Monthly payments i $1,129.69 First instalment i $2,873.19 Balloon $0.00…" at bounding box center [1035, 106] width 482 height 1155
click at [1226, 723] on button "Next" at bounding box center [1217, 722] width 91 height 34
type input "2,759.1"
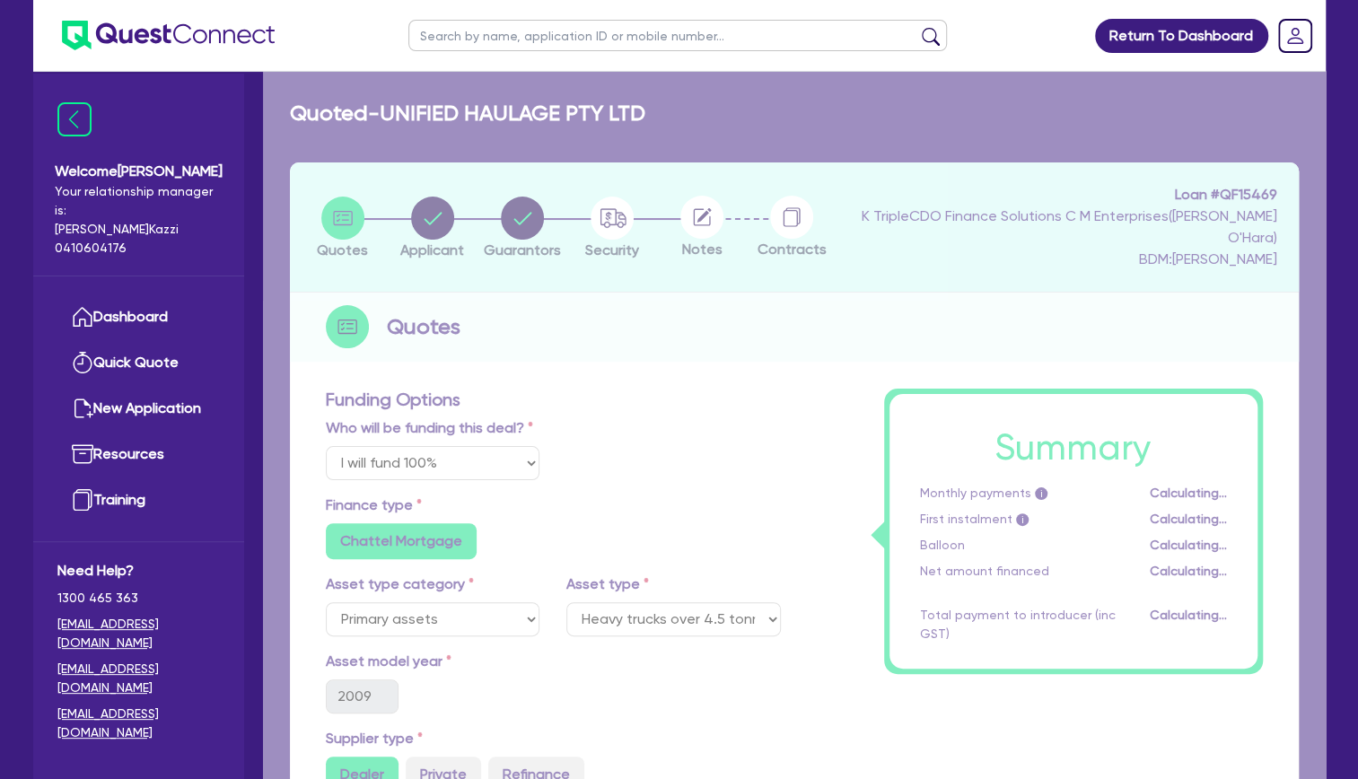
select select "COMPANY"
select select "TRANSPORT_WAREHOUSING"
select select "PASSENGERS_FREIGHT_TRANSPORT"
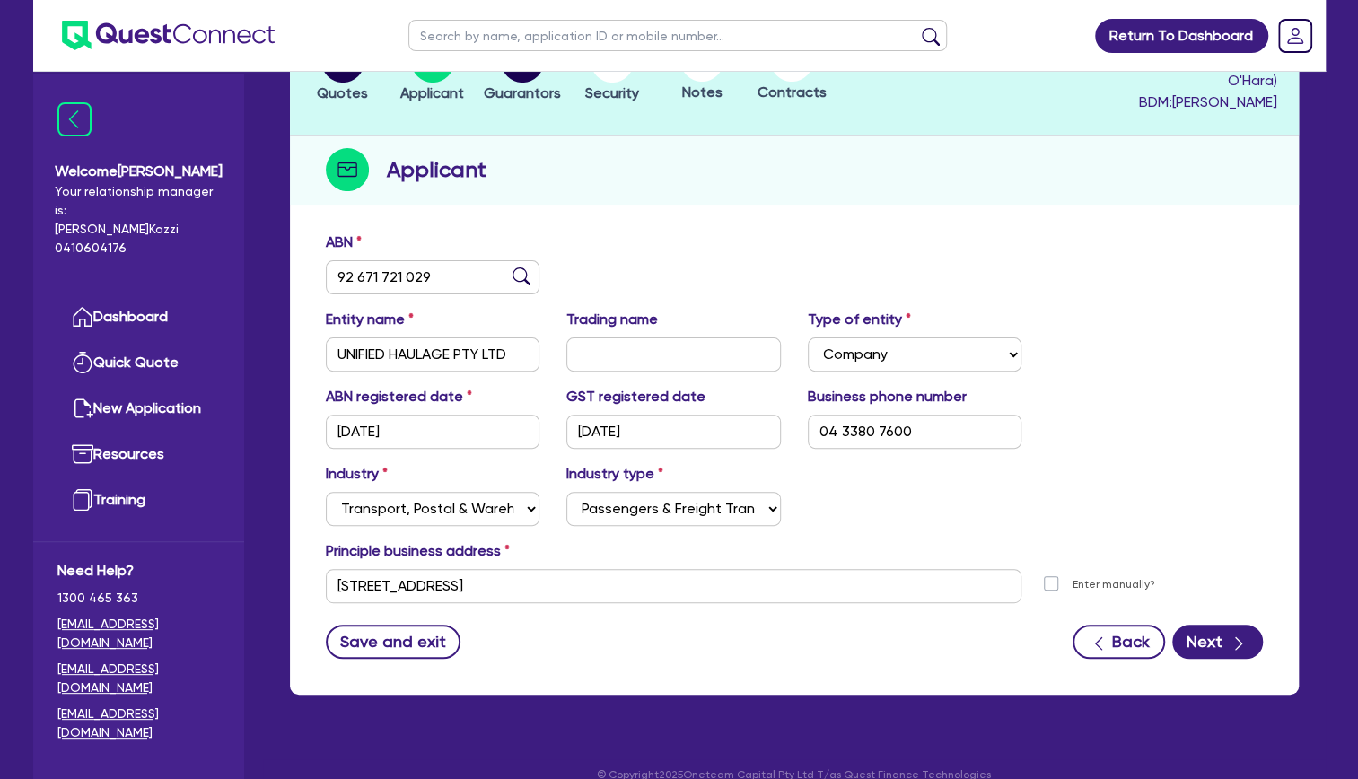
scroll to position [181, 0]
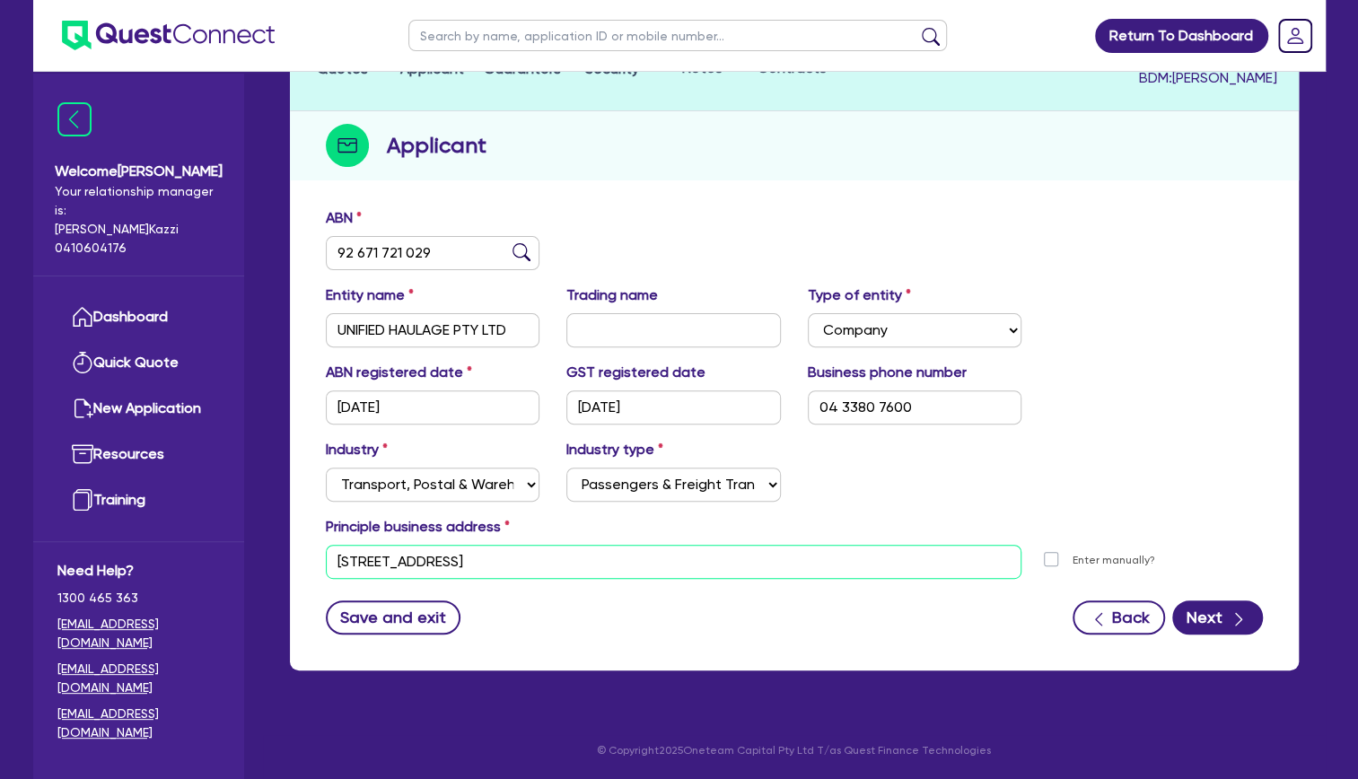
click at [605, 564] on input "[STREET_ADDRESS]" at bounding box center [674, 562] width 696 height 34
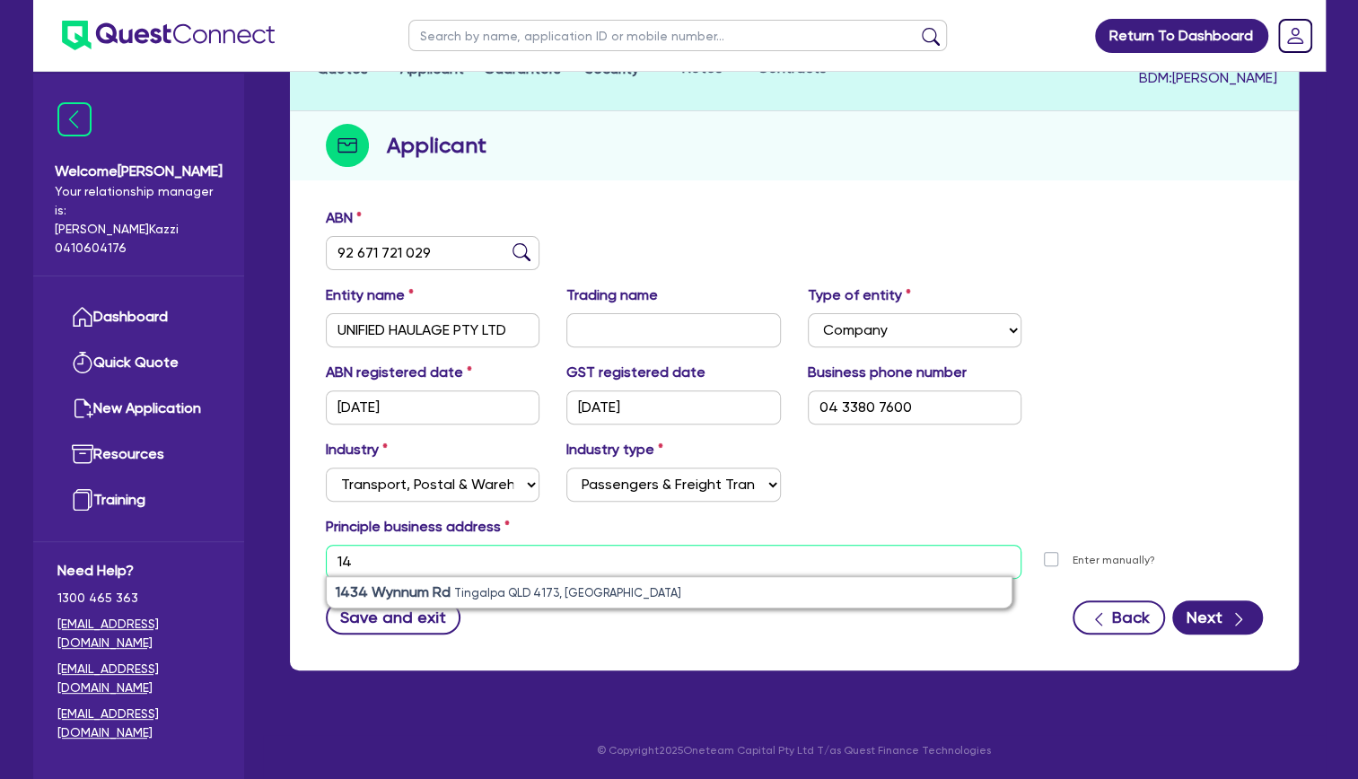
type input "1"
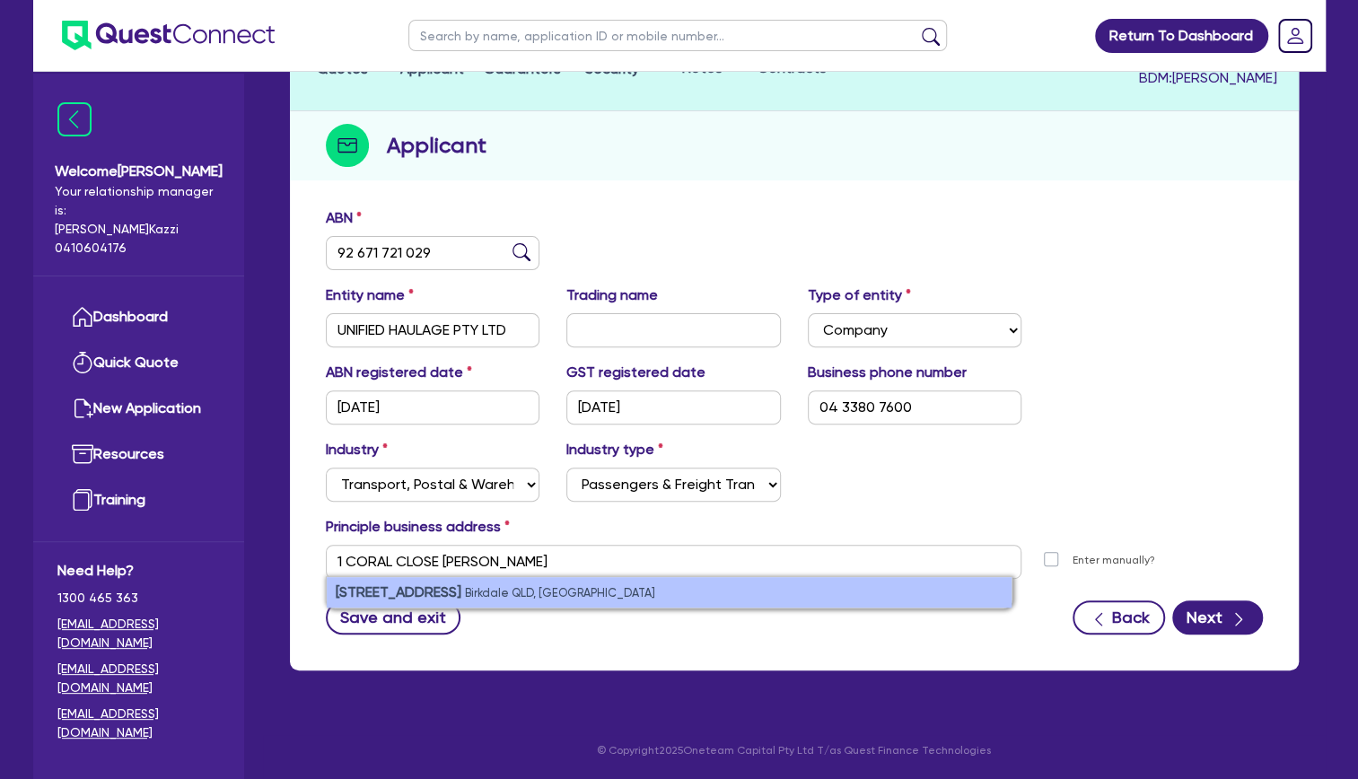
click at [529, 598] on small "Birkdale QLD, [GEOGRAPHIC_DATA]" at bounding box center [560, 592] width 190 height 13
type input "[STREET_ADDRESS]"
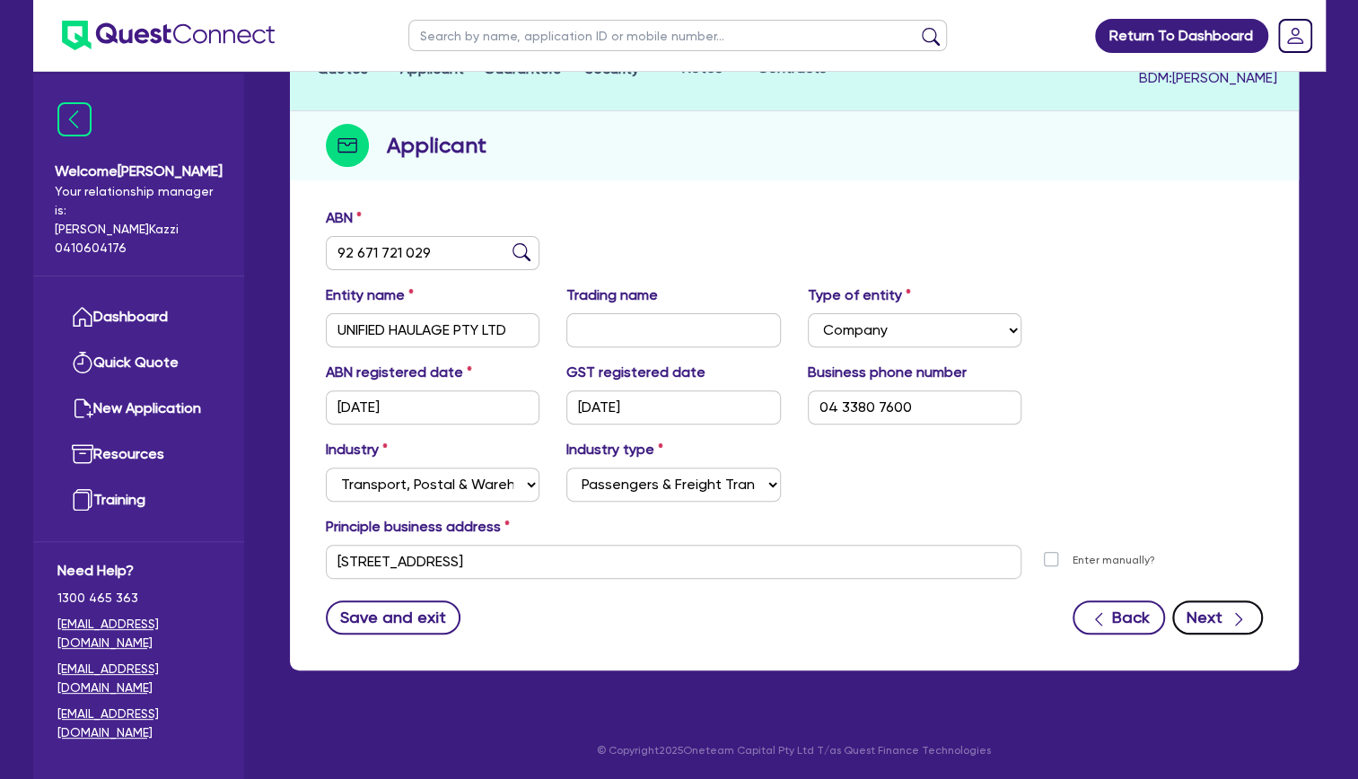
click at [1224, 616] on button "Next" at bounding box center [1217, 617] width 91 height 34
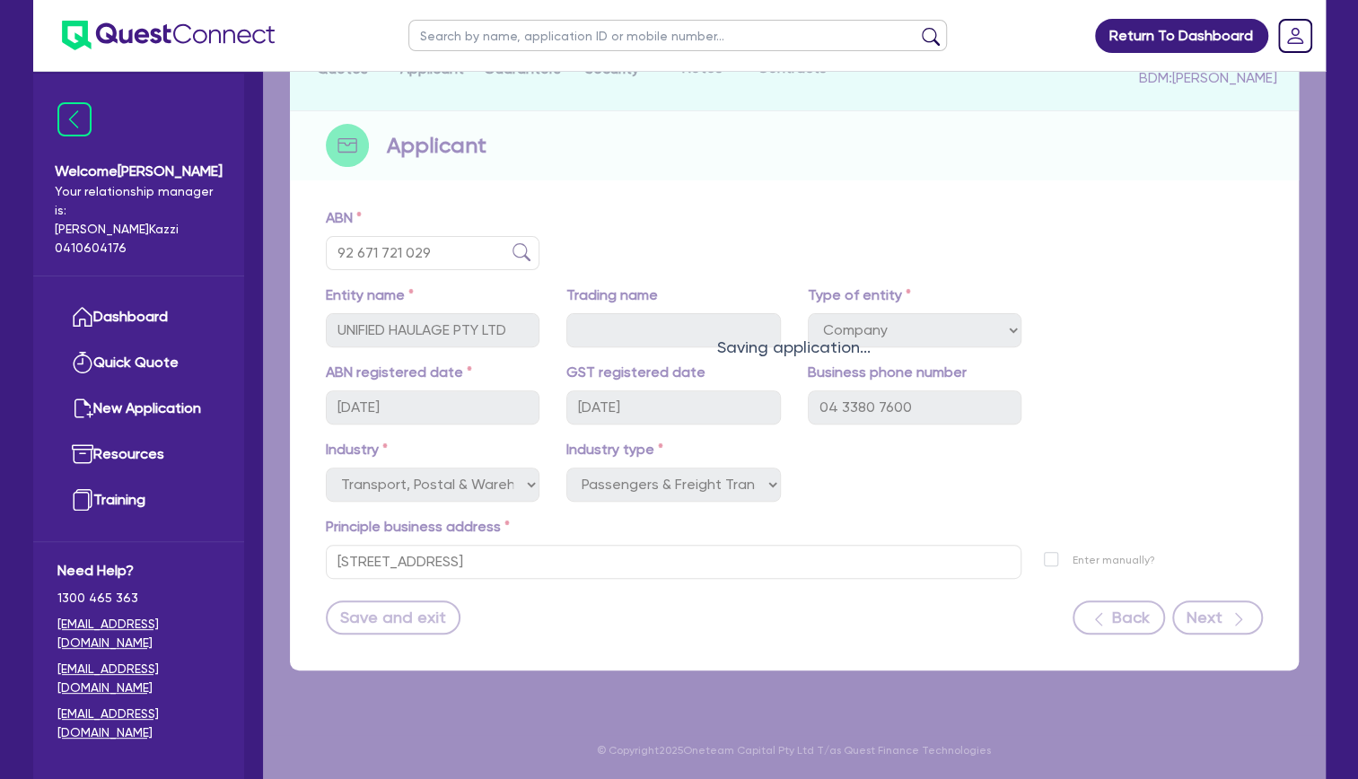
select select "MR"
select select "QLD"
select select "DE_FACTO"
select select "OTHER"
select select "TRUCK_LOAN"
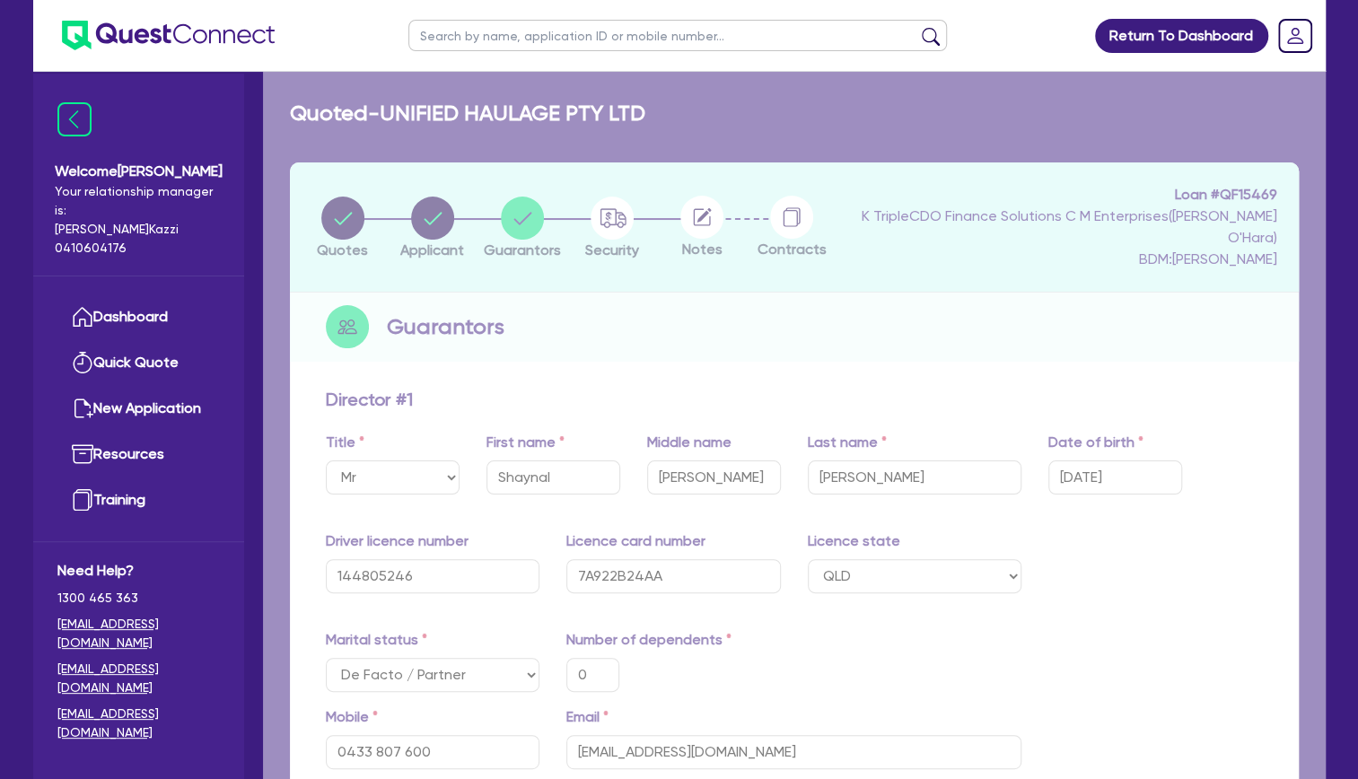
type input "0"
type input "0433 807 600"
type input "130,000"
type input "100,000"
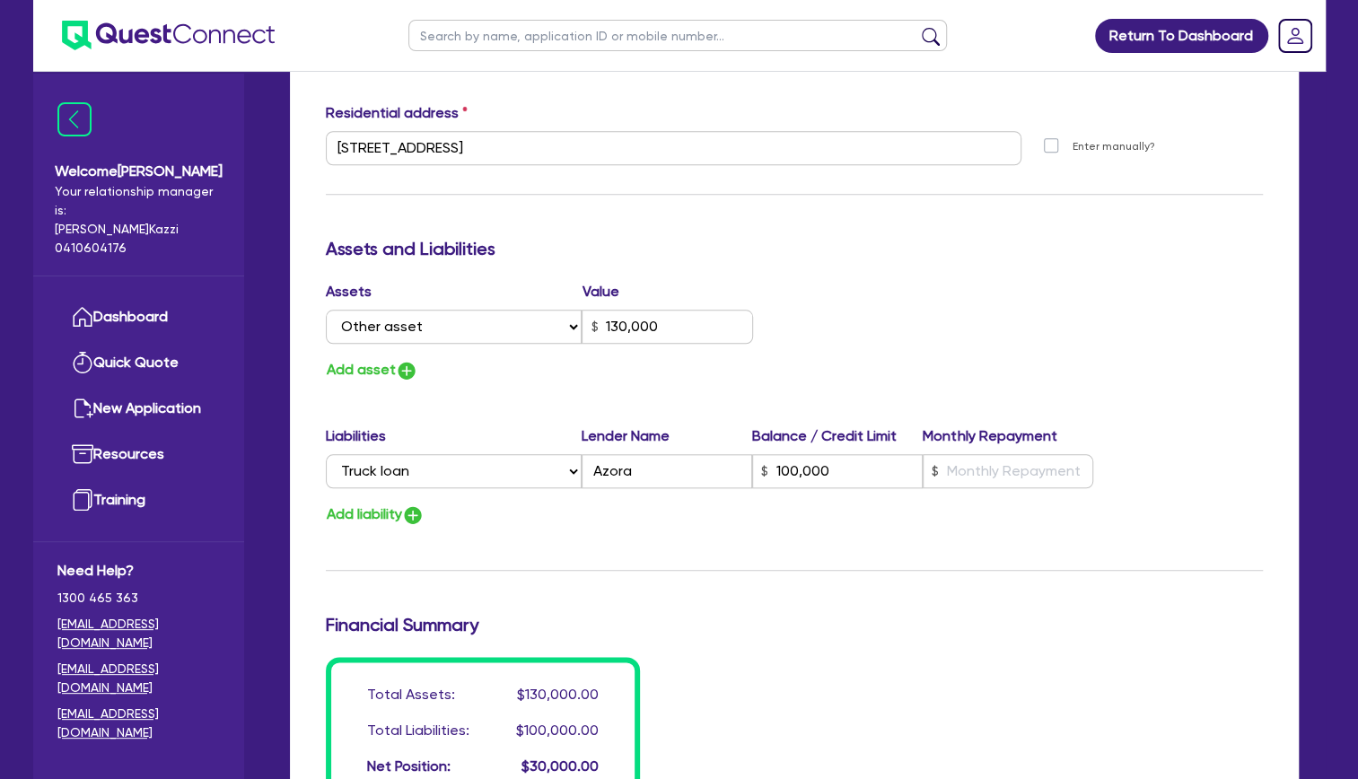
scroll to position [919, 0]
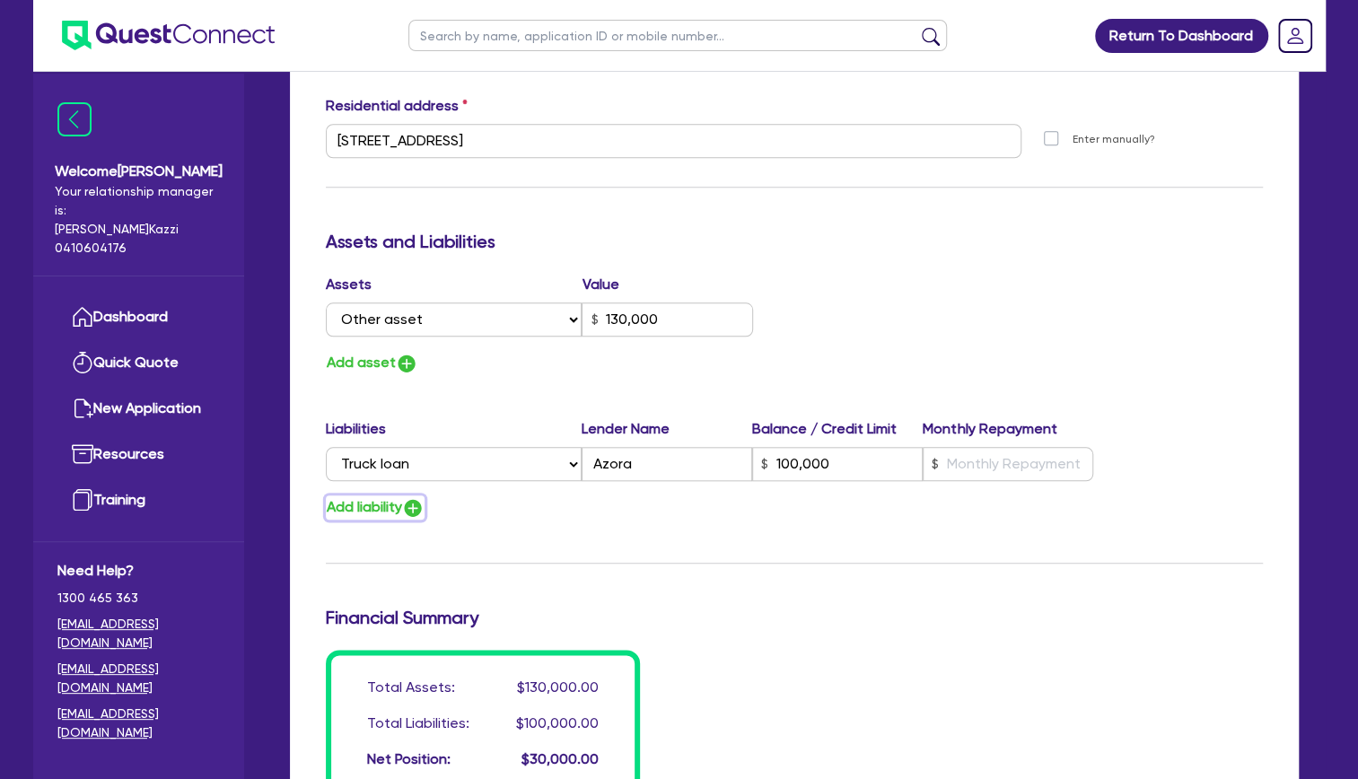
click at [421, 509] on img "button" at bounding box center [413, 508] width 22 height 22
type input "0"
type input "0433 807 600"
type input "130,000"
type input "100,000"
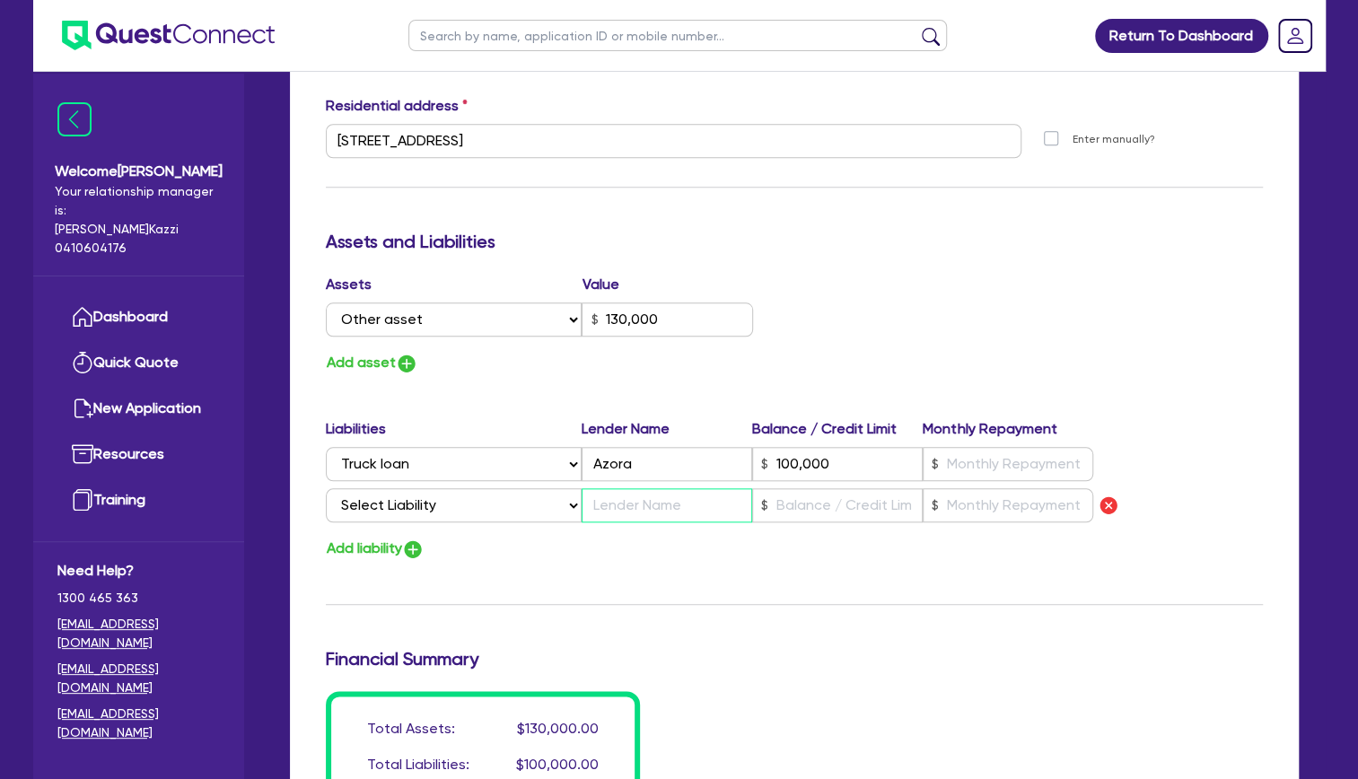
click at [663, 504] on input "text" at bounding box center [666, 505] width 170 height 34
type input "0"
type input "0433 807 600"
type input "130,000"
type input "100,000"
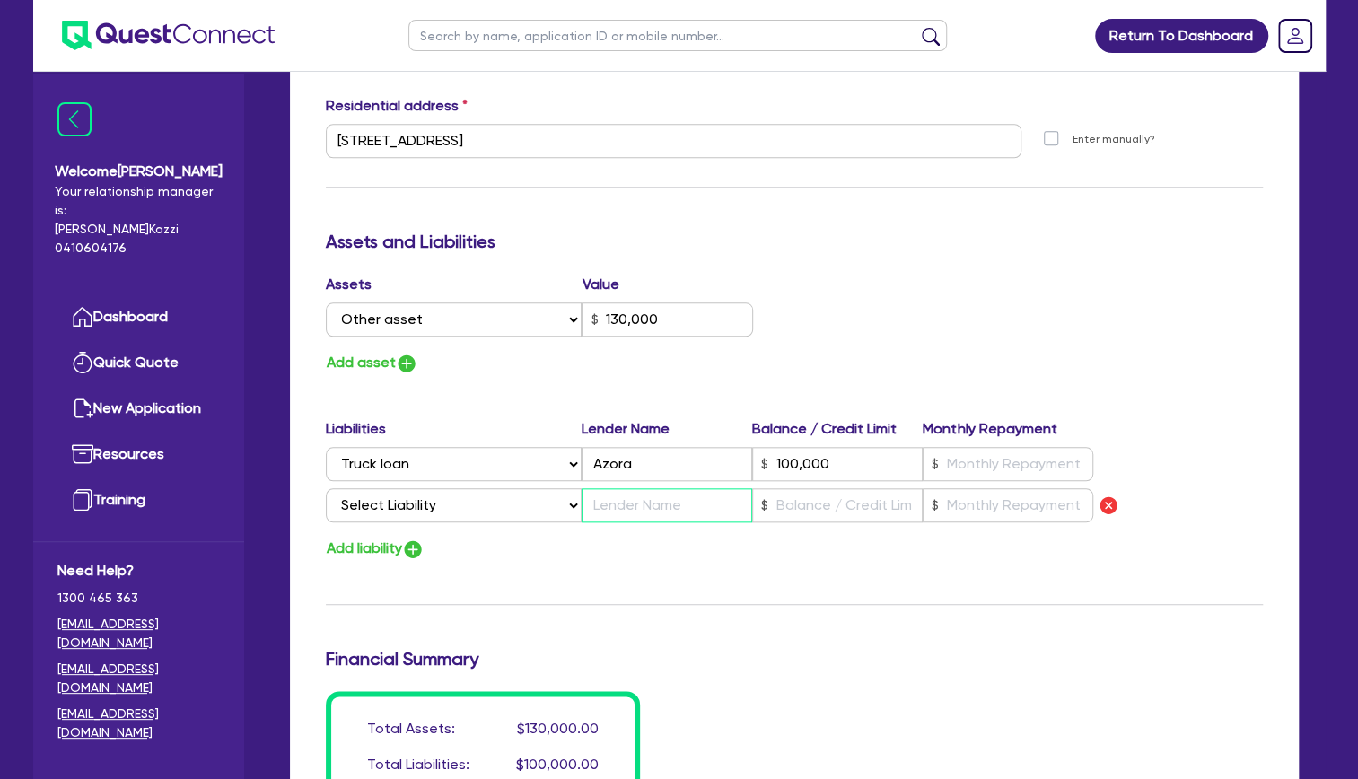
type input "F"
type input "0"
type input "0433 807 600"
type input "130,000"
type input "100,000"
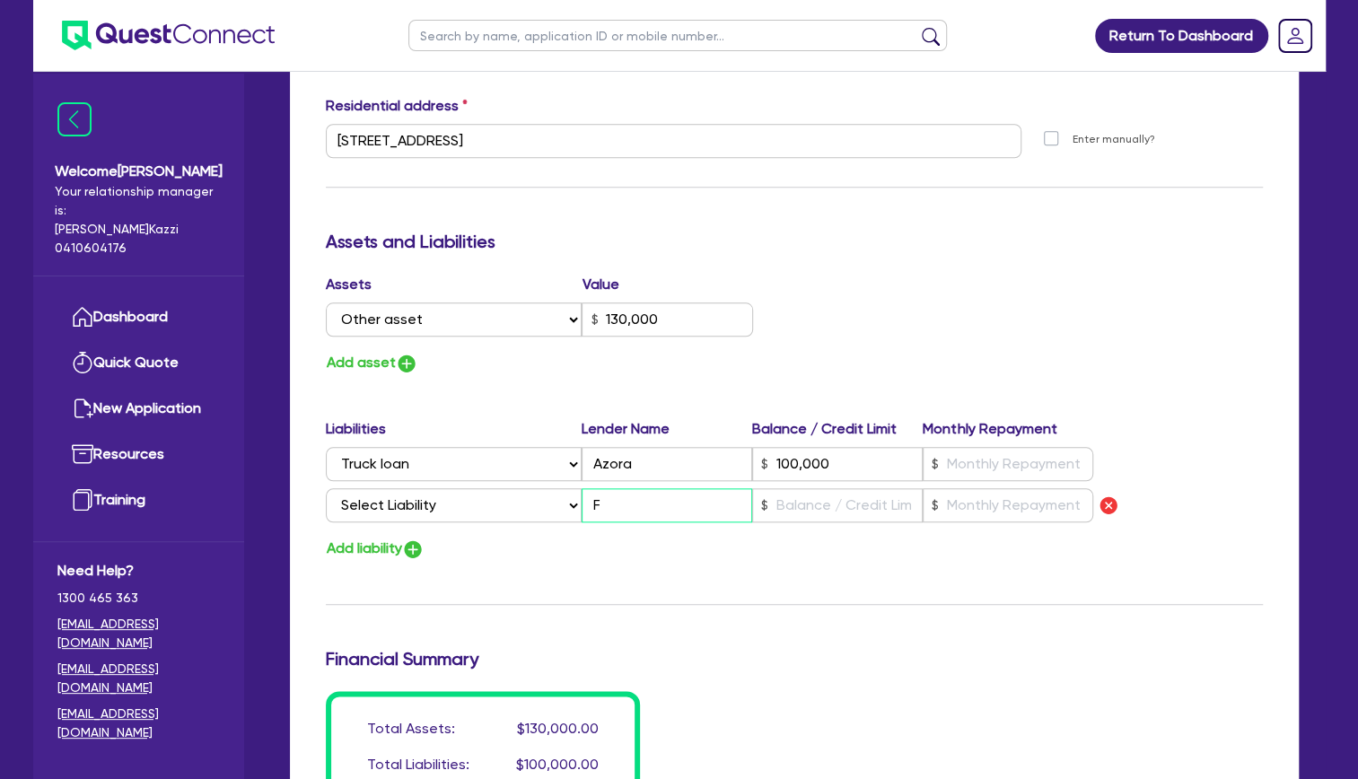
type input "Fi"
type input "0"
type input "0433 807 600"
type input "130,000"
type input "100,000"
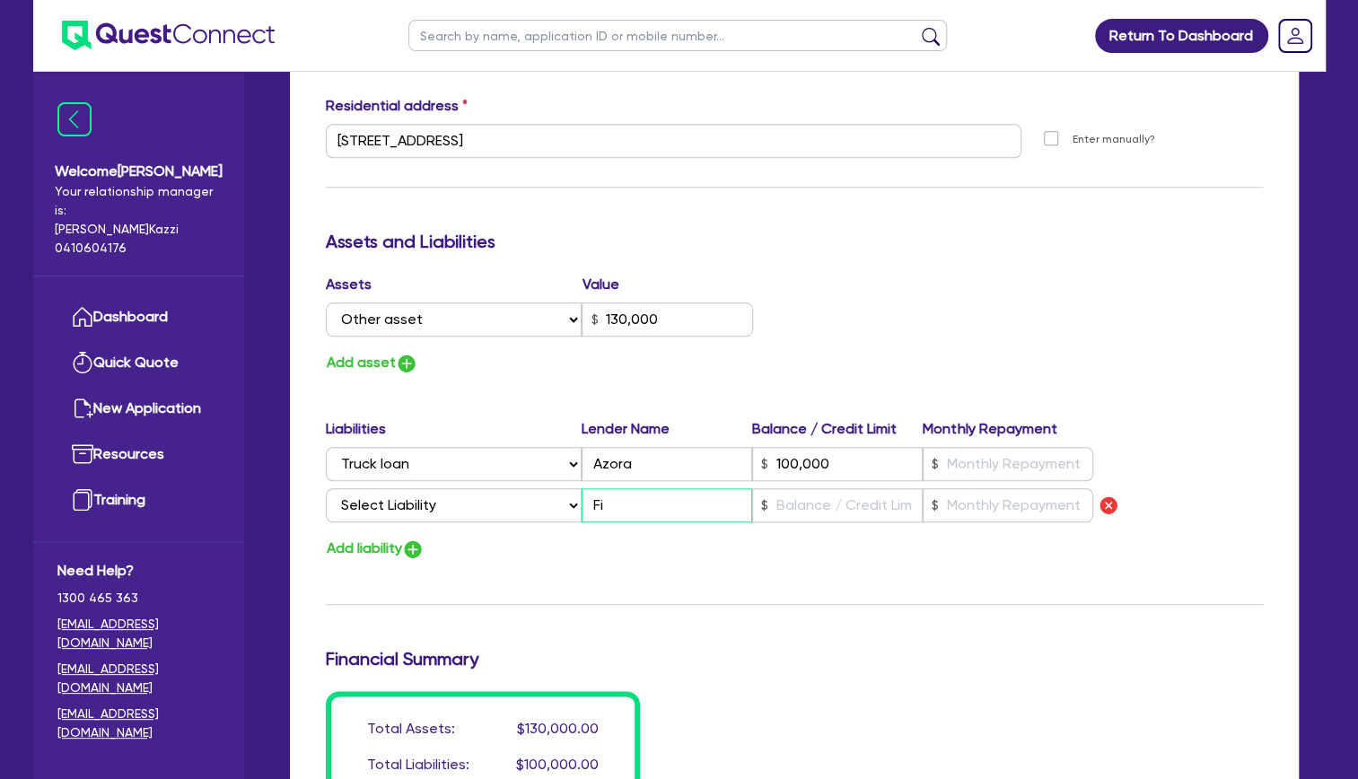
type input "Fin"
type input "0"
type input "0433 807 600"
type input "130,000"
type input "100,000"
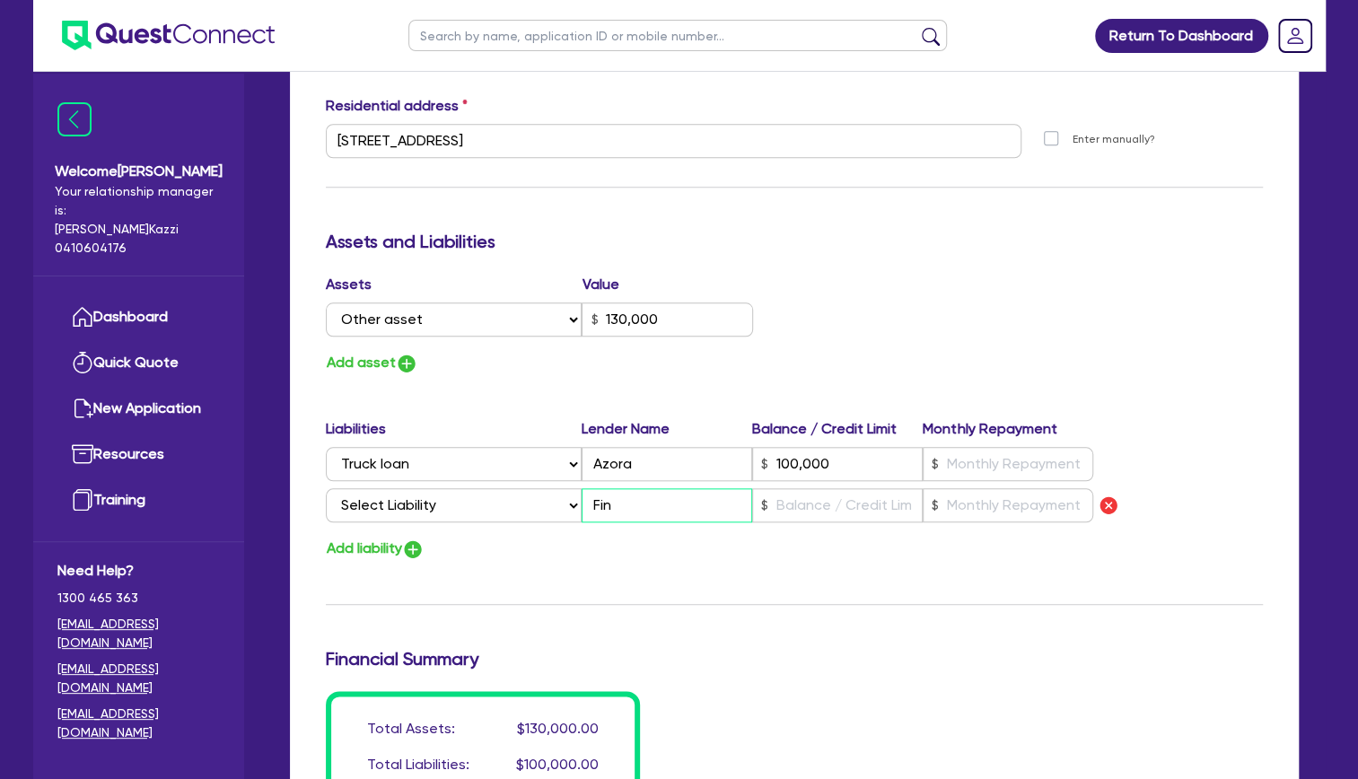
type input "Fin"
type input "0"
type input "0433 807 600"
type input "130,000"
type input "100,000"
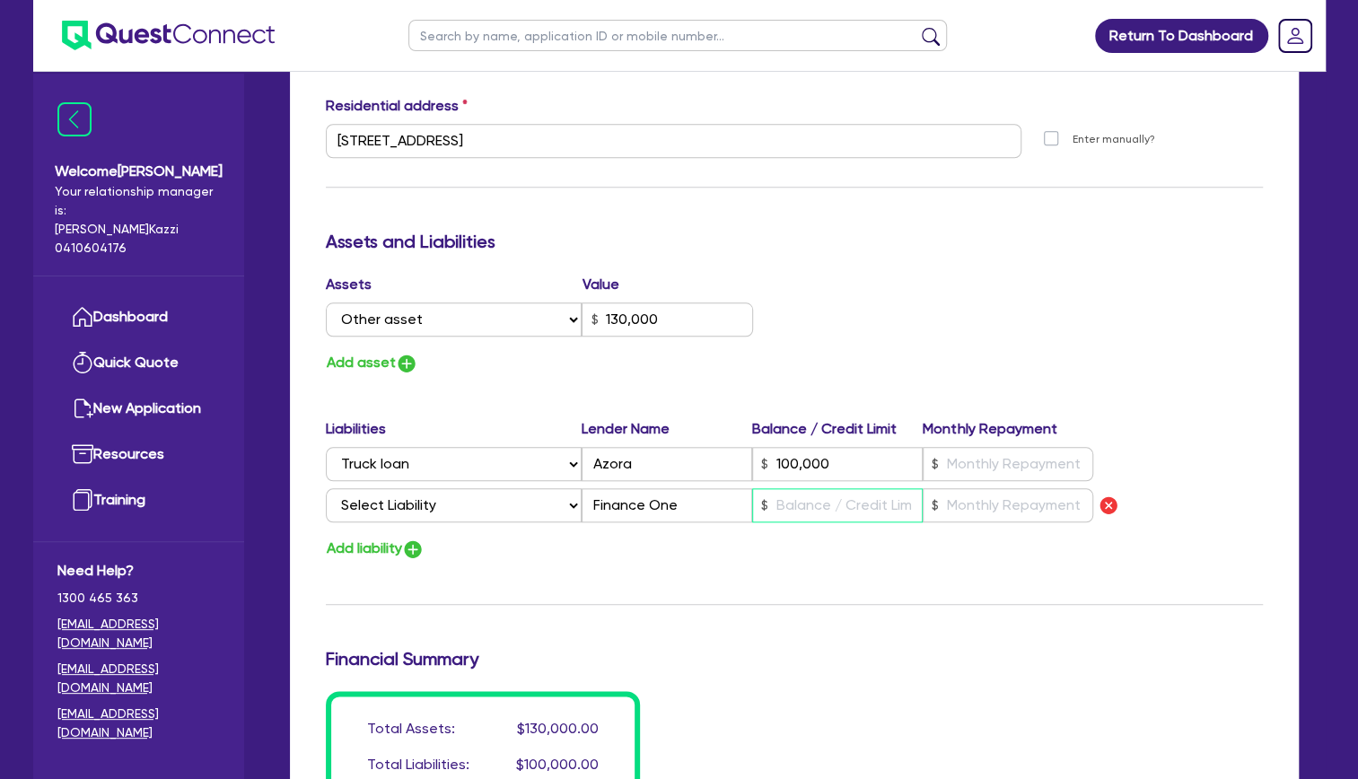
click at [829, 504] on input "text" at bounding box center [837, 505] width 170 height 34
click at [1205, 418] on div "Liabilities Lender Name Balance / Credit Limit Monthly Repayment Select Liabili…" at bounding box center [794, 473] width 964 height 111
click at [1055, 504] on input "text" at bounding box center [1007, 505] width 170 height 34
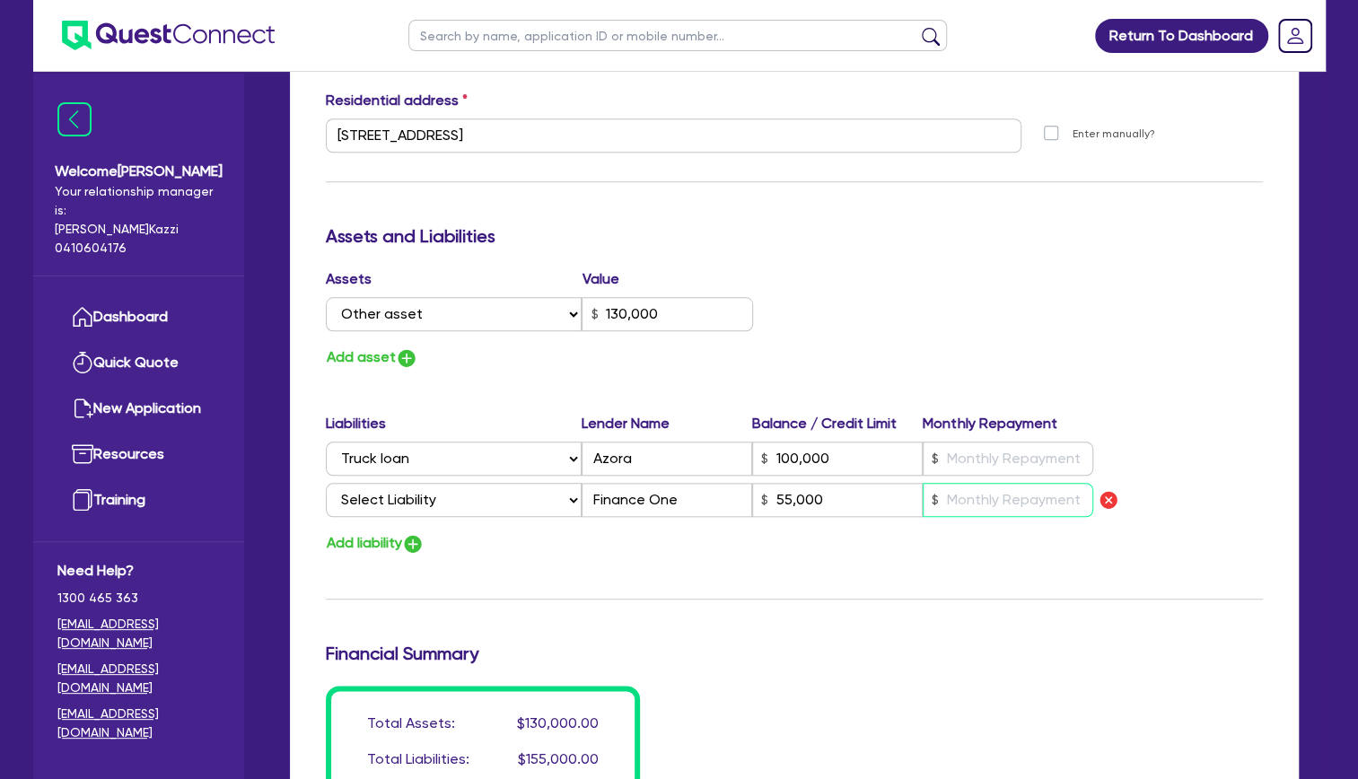
scroll to position [924, 0]
click at [406, 364] on img "button" at bounding box center [407, 358] width 22 height 22
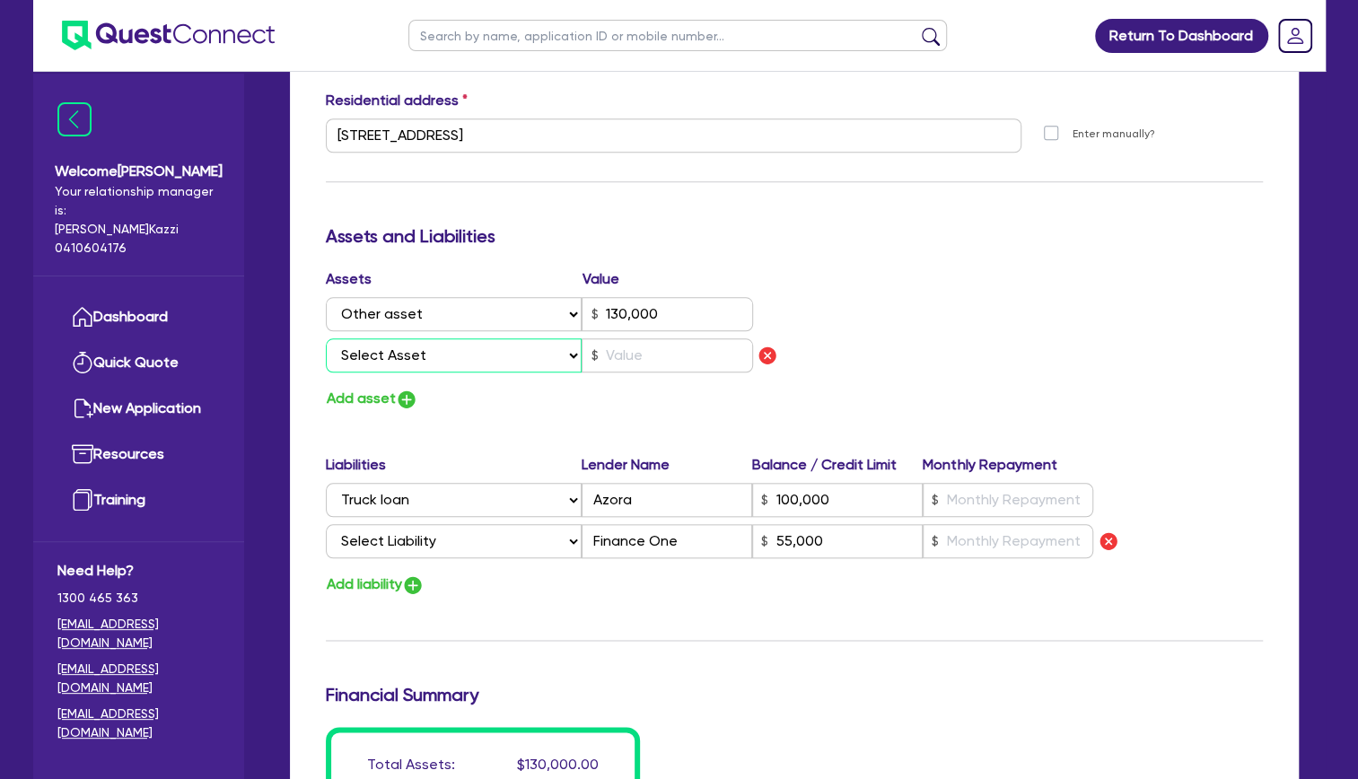
click at [553, 356] on select "Select Asset Cash Property Investment property Vehicle Truck Trailer Equipment …" at bounding box center [454, 355] width 257 height 34
click at [326, 338] on select "Select Asset Cash Property Investment property Vehicle Truck Trailer Equipment …" at bounding box center [454, 355] width 257 height 34
click at [490, 345] on select "Select Asset Cash Property Investment property Vehicle Truck Trailer Equipment …" at bounding box center [454, 355] width 257 height 34
click at [326, 338] on select "Select Asset Cash Property Investment property Vehicle Truck Trailer Equipment …" at bounding box center [454, 355] width 257 height 34
click at [526, 313] on select "Select Asset Cash Property Investment property Vehicle Truck Trailer Equipment …" at bounding box center [454, 314] width 257 height 34
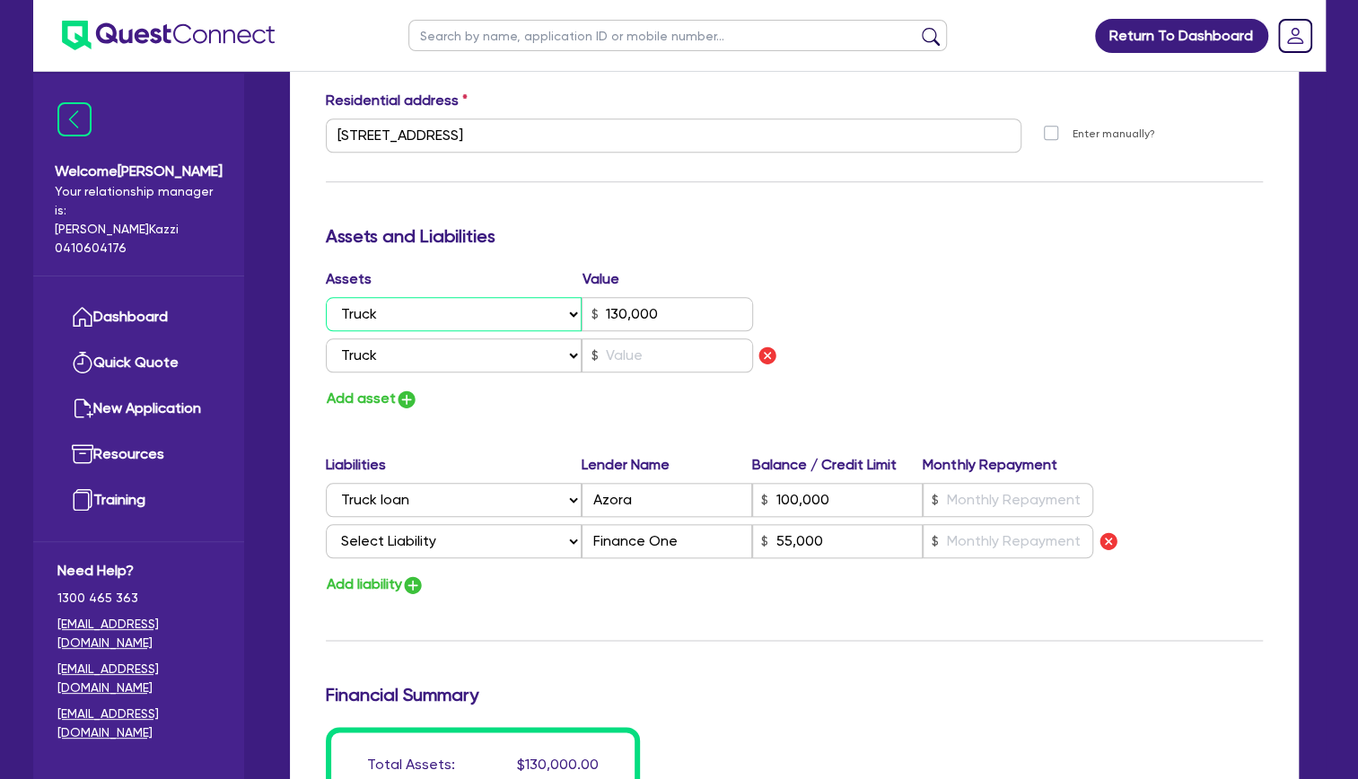
click at [326, 297] on select "Select Asset Cash Property Investment property Vehicle Truck Trailer Equipment …" at bounding box center [454, 314] width 257 height 34
click at [658, 354] on input "text" at bounding box center [666, 355] width 171 height 34
click at [1103, 377] on div "Assets Value Select Asset Cash Property Investment property Vehicle Truck Trail…" at bounding box center [794, 339] width 964 height 143
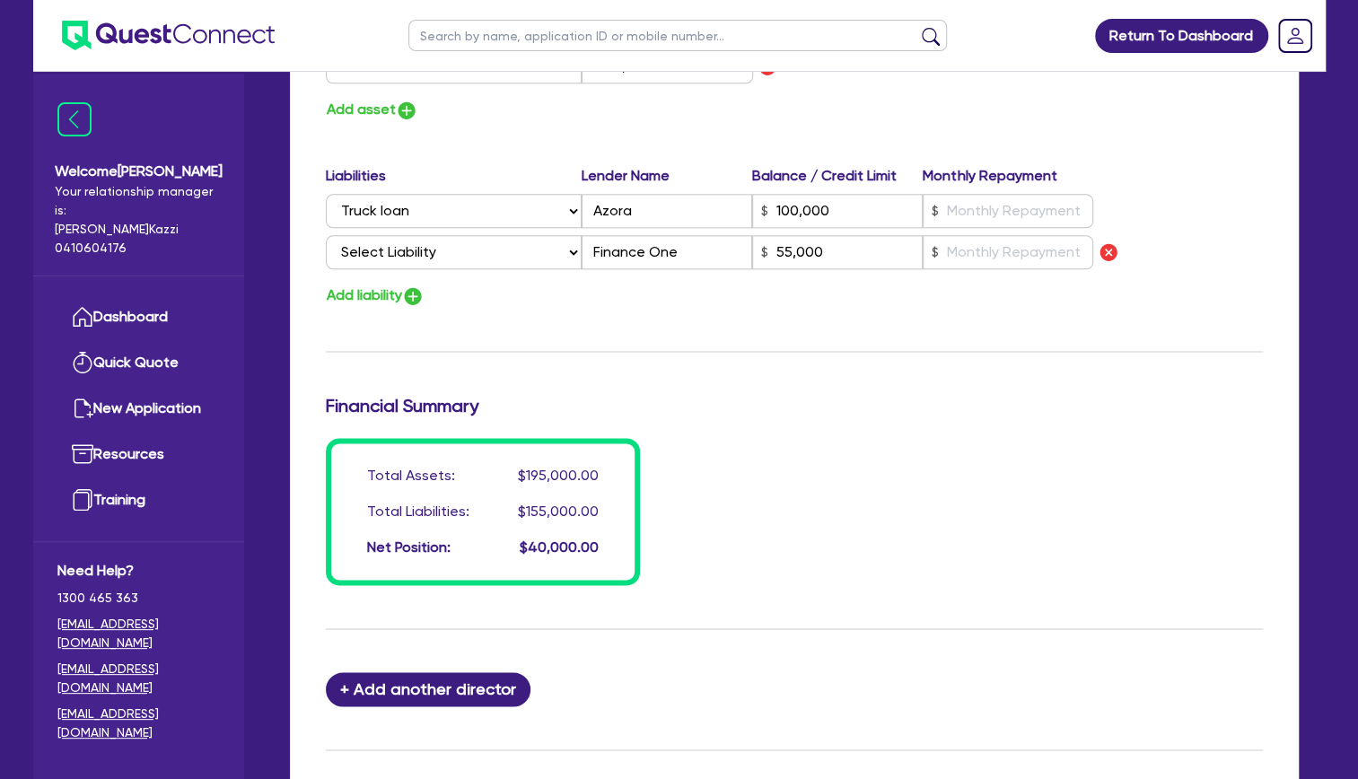
scroll to position [1213, 0]
click at [1085, 528] on div "Total Assets: $195,000.00 Total Liabilities: $155,000.00 Net Position: $40,000.…" at bounding box center [794, 511] width 964 height 147
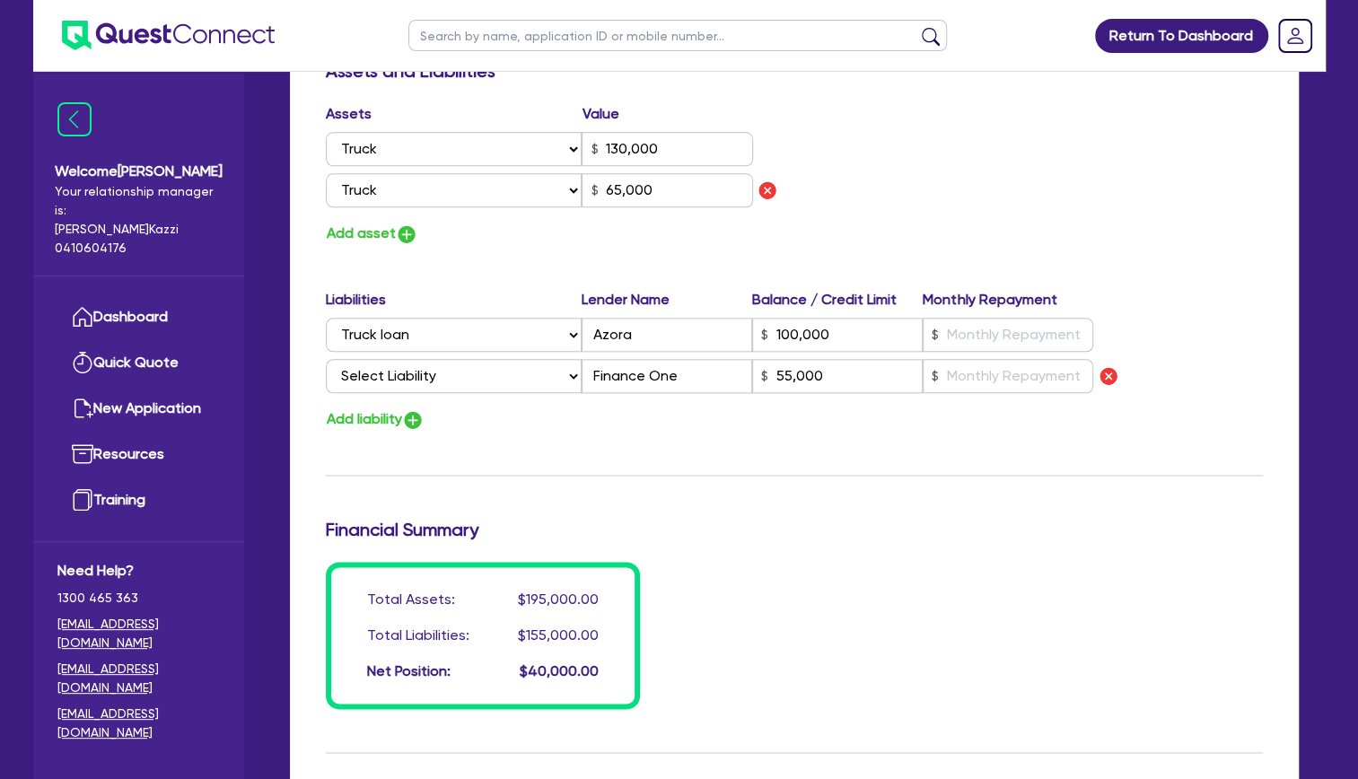
scroll to position [1094, 0]
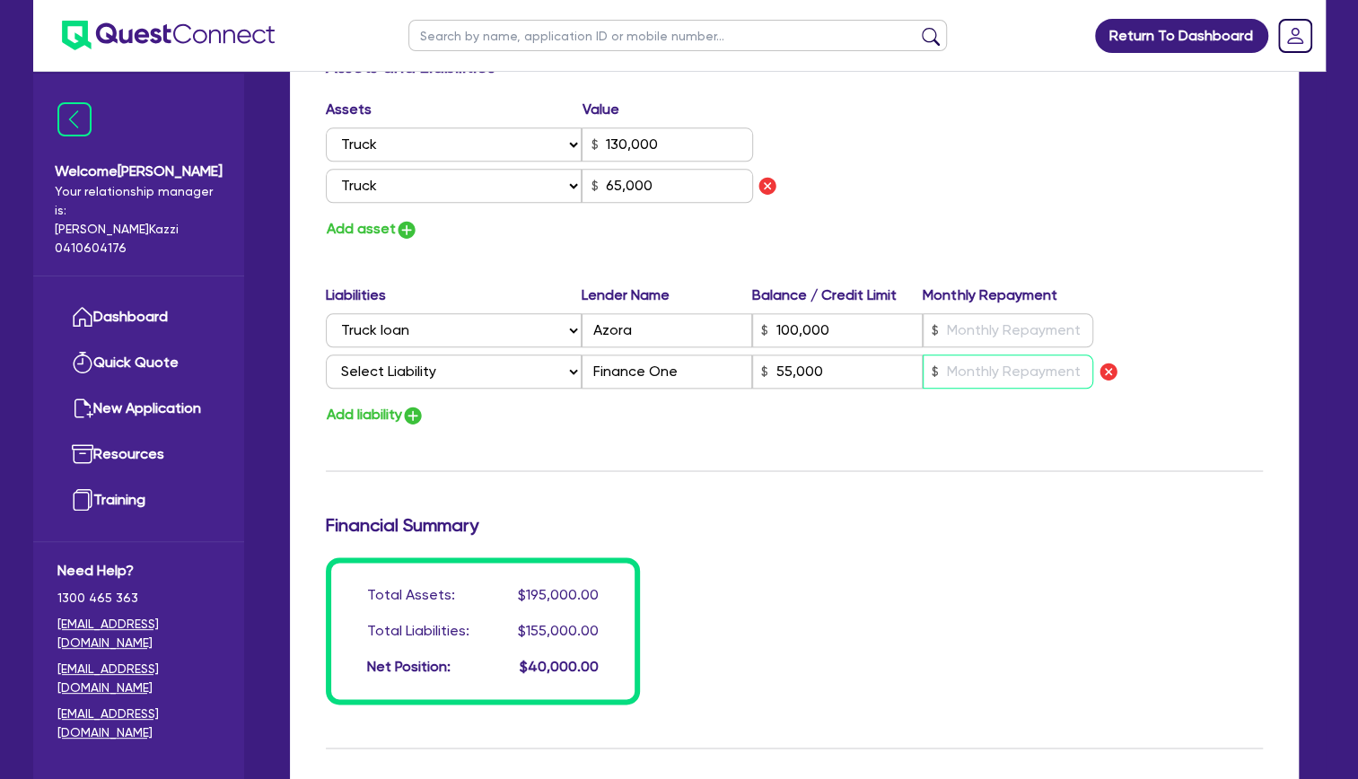
click at [1049, 372] on input "text" at bounding box center [1007, 371] width 170 height 34
click at [885, 652] on div "Total Assets: $195,000.00 Total Liabilities: $155,000.00 Net Position: $40,000.…" at bounding box center [794, 630] width 964 height 147
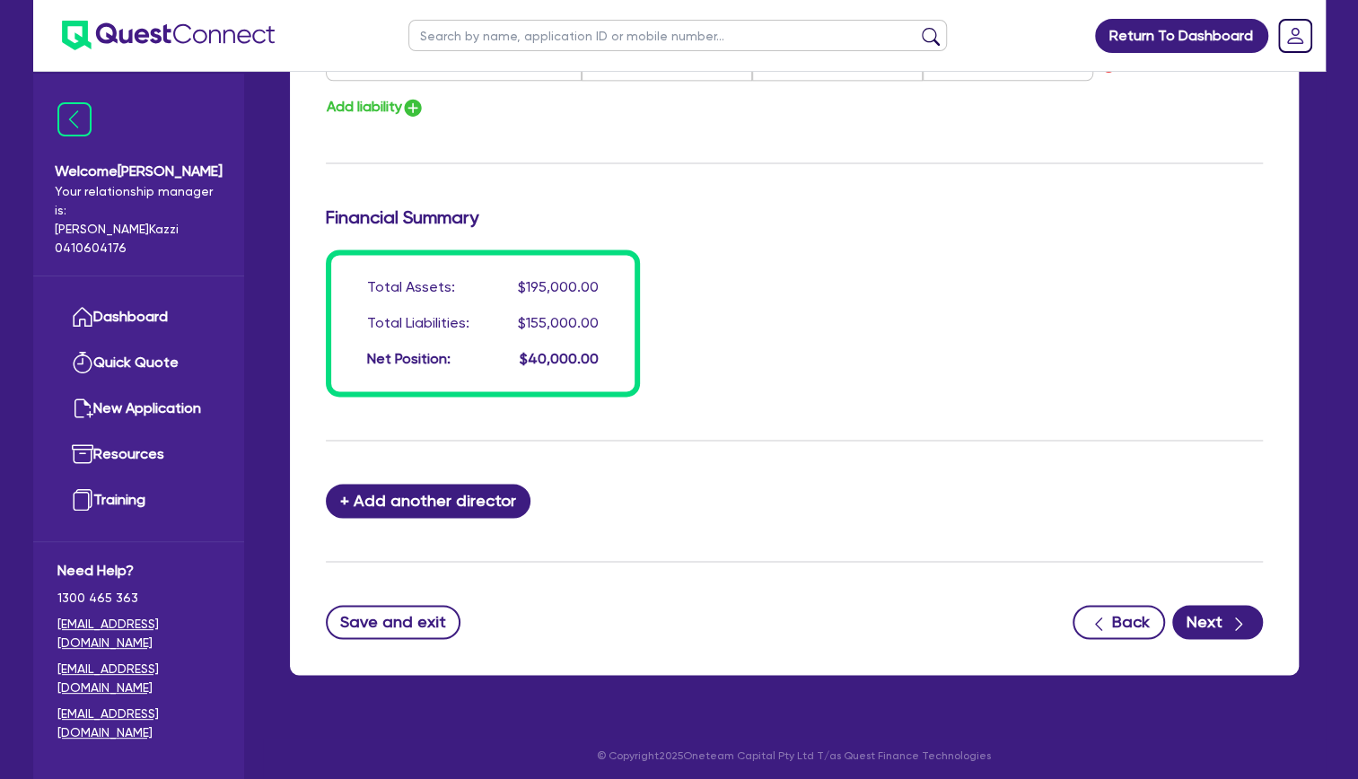
scroll to position [1403, 0]
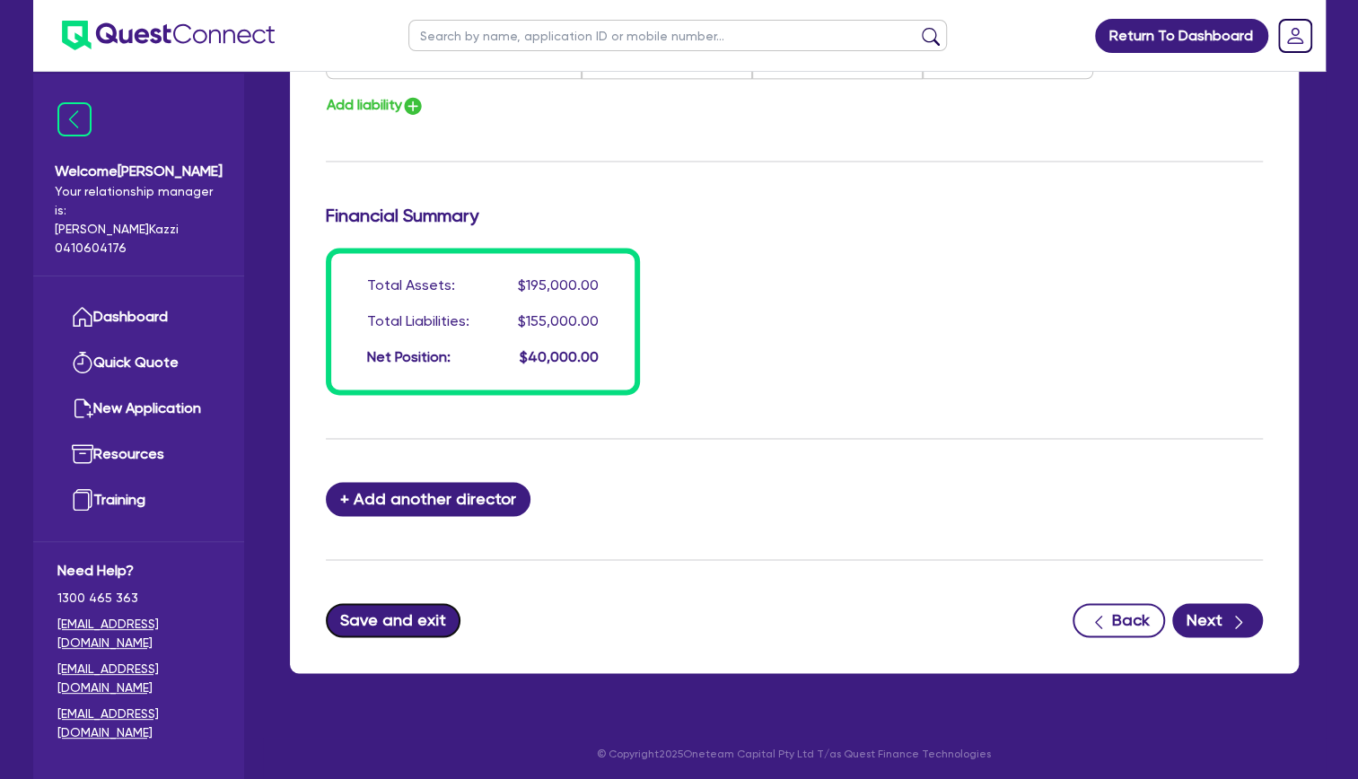
click at [372, 610] on button "Save and exit" at bounding box center [394, 620] width 136 height 34
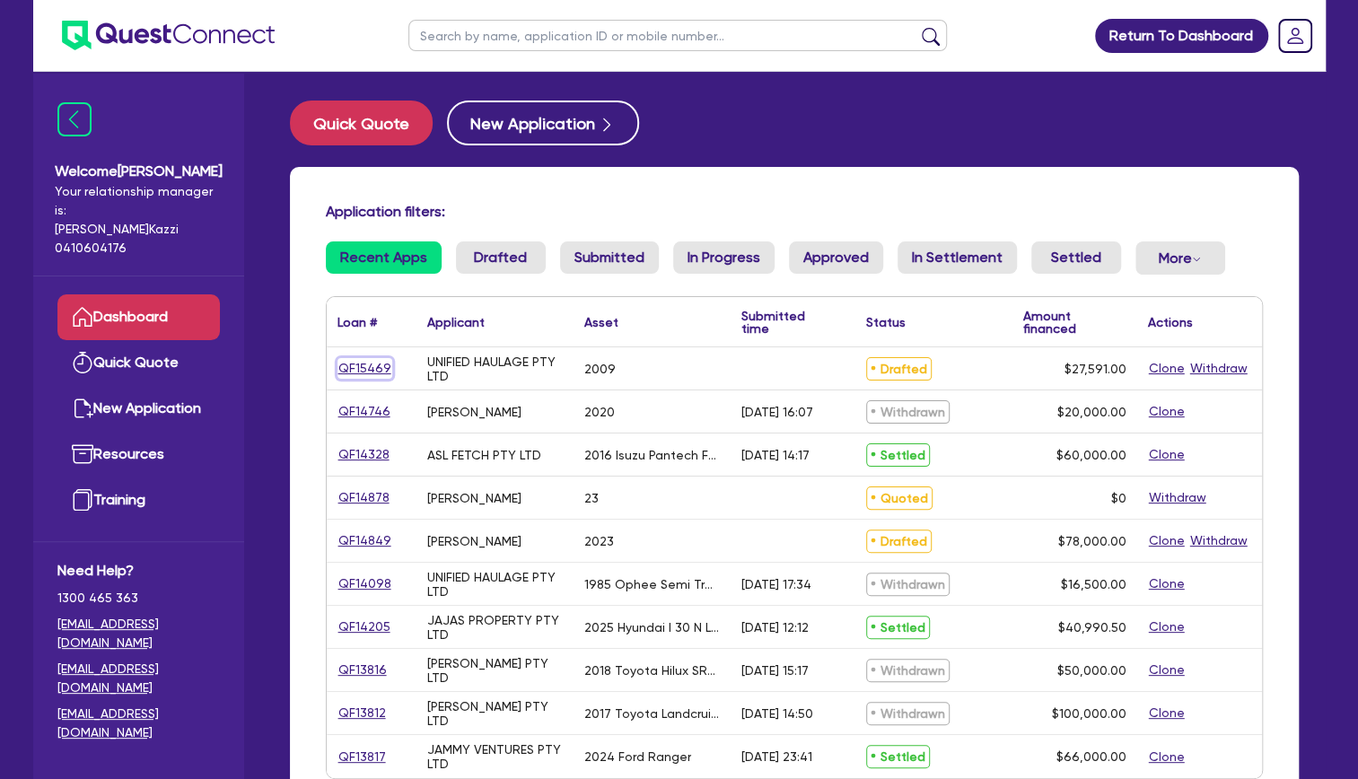
click at [368, 366] on link "QF15469" at bounding box center [364, 368] width 55 height 21
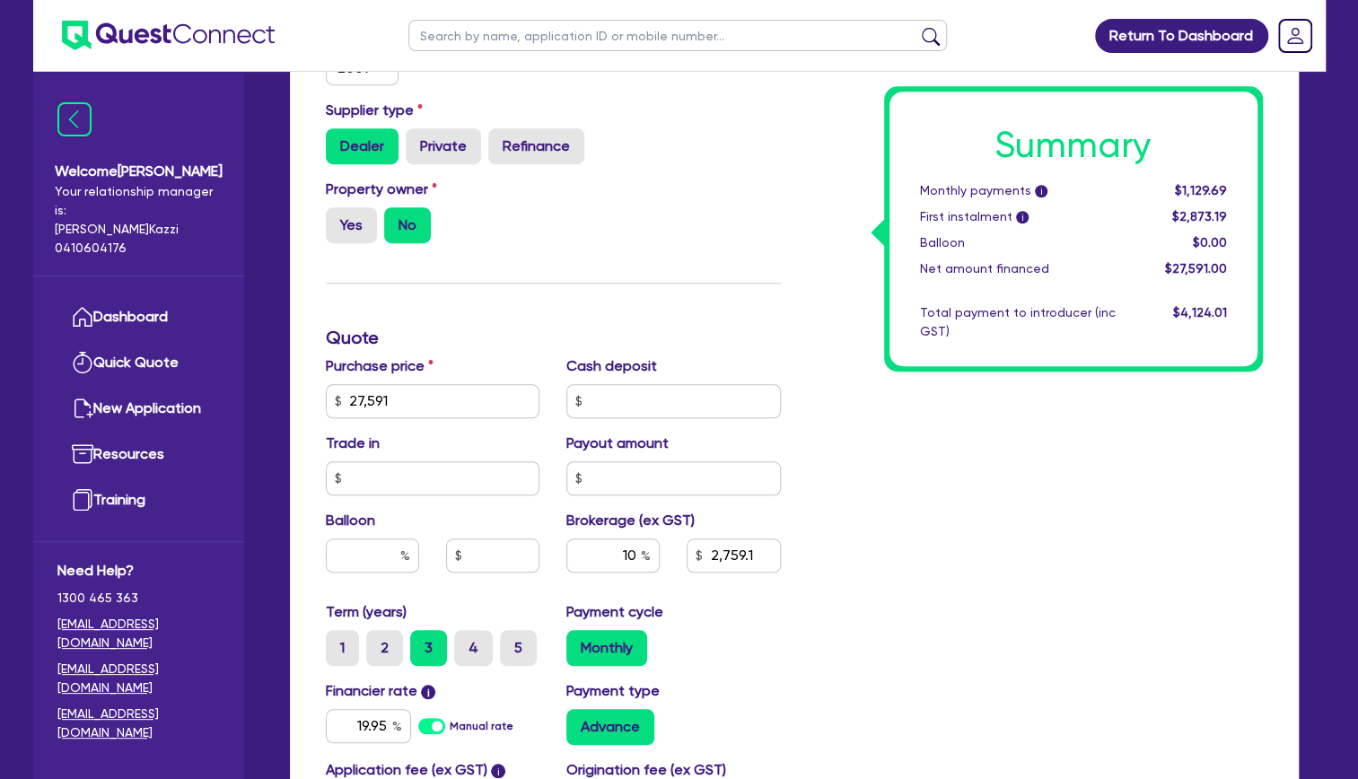
scroll to position [718, 0]
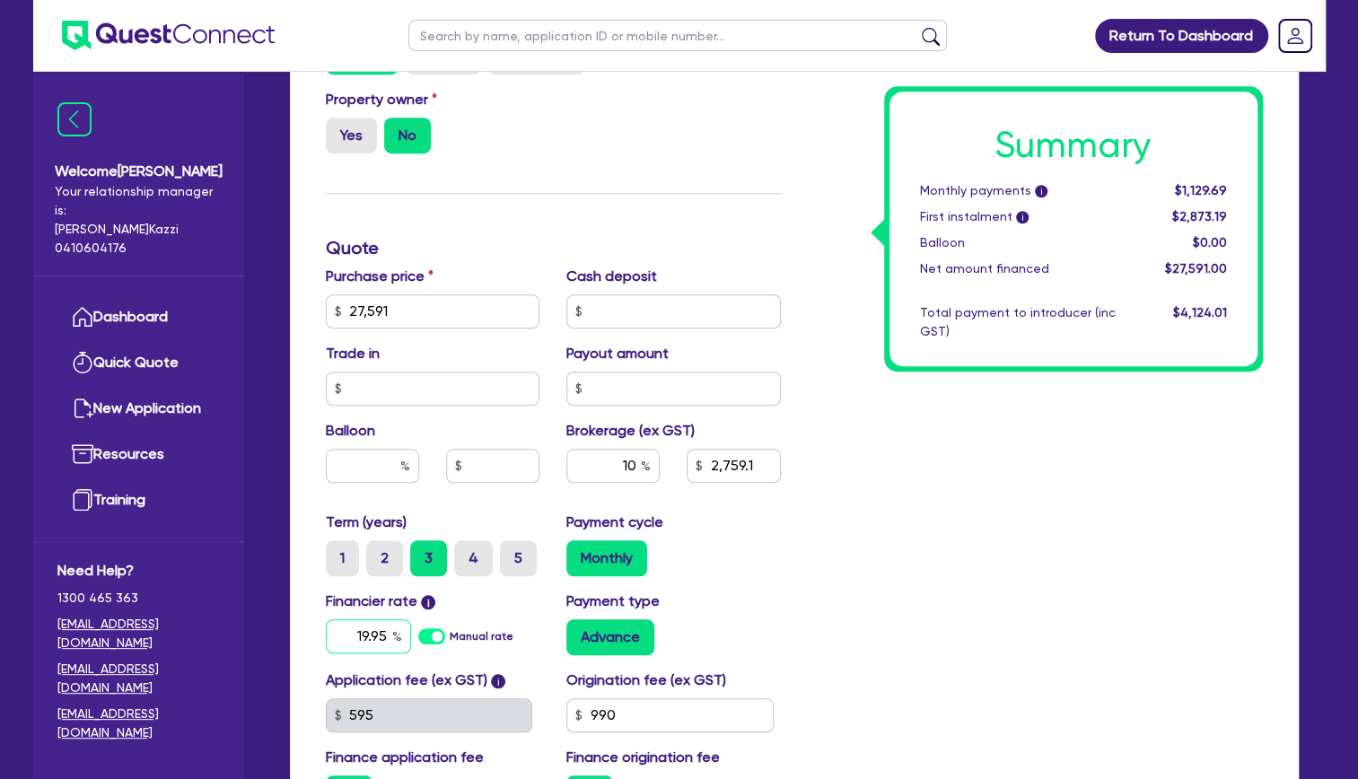
drag, startPoint x: 350, startPoint y: 628, endPoint x: 453, endPoint y: 637, distance: 103.6
click at [453, 637] on div "19.95 Manual rate" at bounding box center [433, 636] width 214 height 34
click at [850, 563] on div "Summary Monthly payments i Calculating... First instalment i Calculating... Bal…" at bounding box center [1035, 248] width 482 height 1155
click at [851, 556] on div "Summary Monthly payments i $1,101.02 First instalment i $2,844.52 Balloon $0.00…" at bounding box center [1035, 248] width 482 height 1155
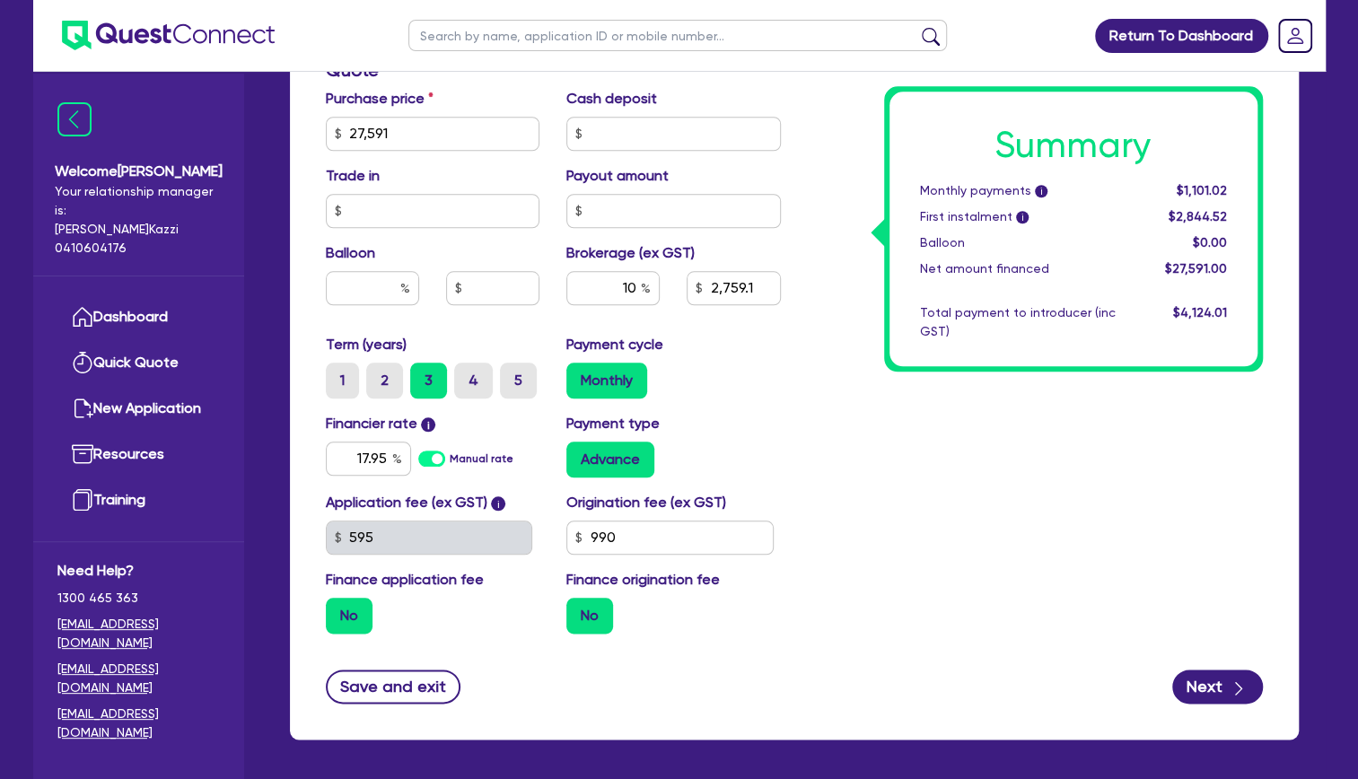
scroll to position [897, 0]
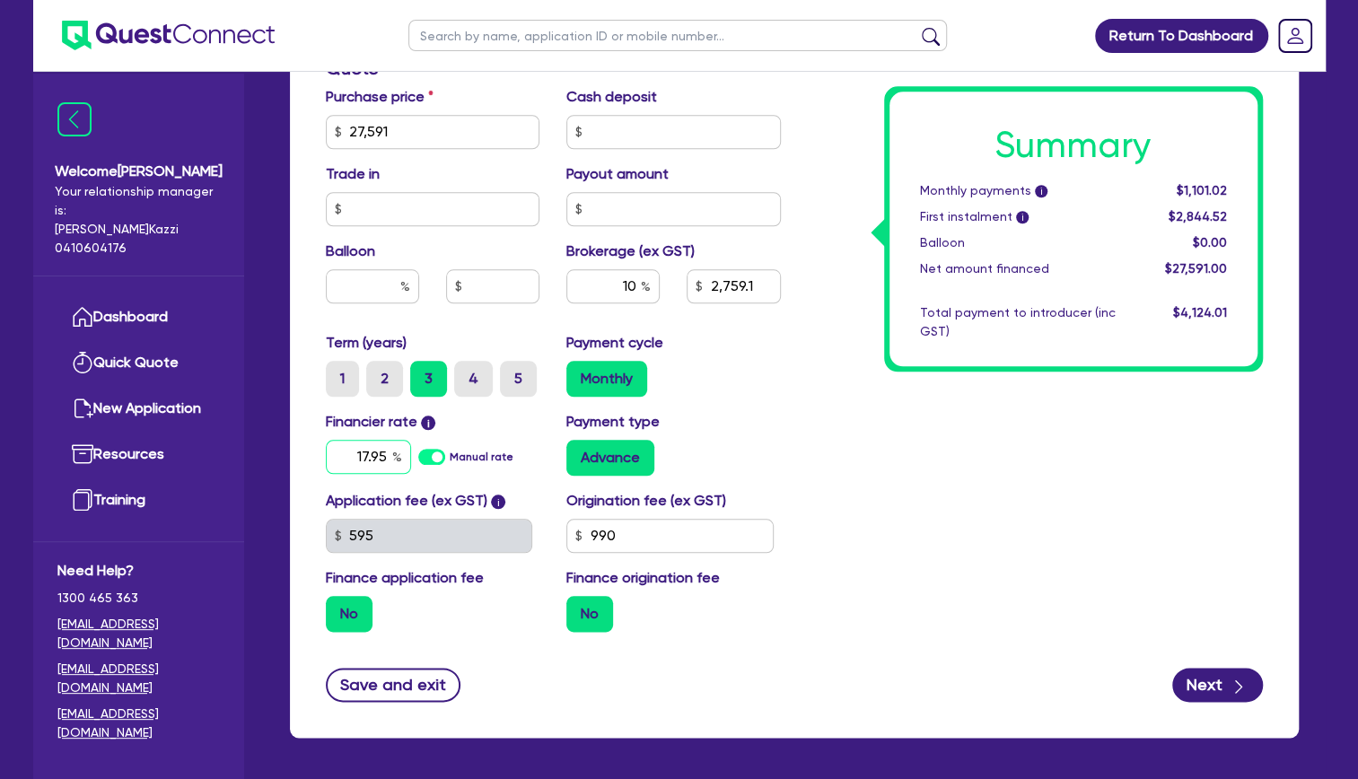
click at [372, 449] on input "17.95" at bounding box center [368, 457] width 85 height 34
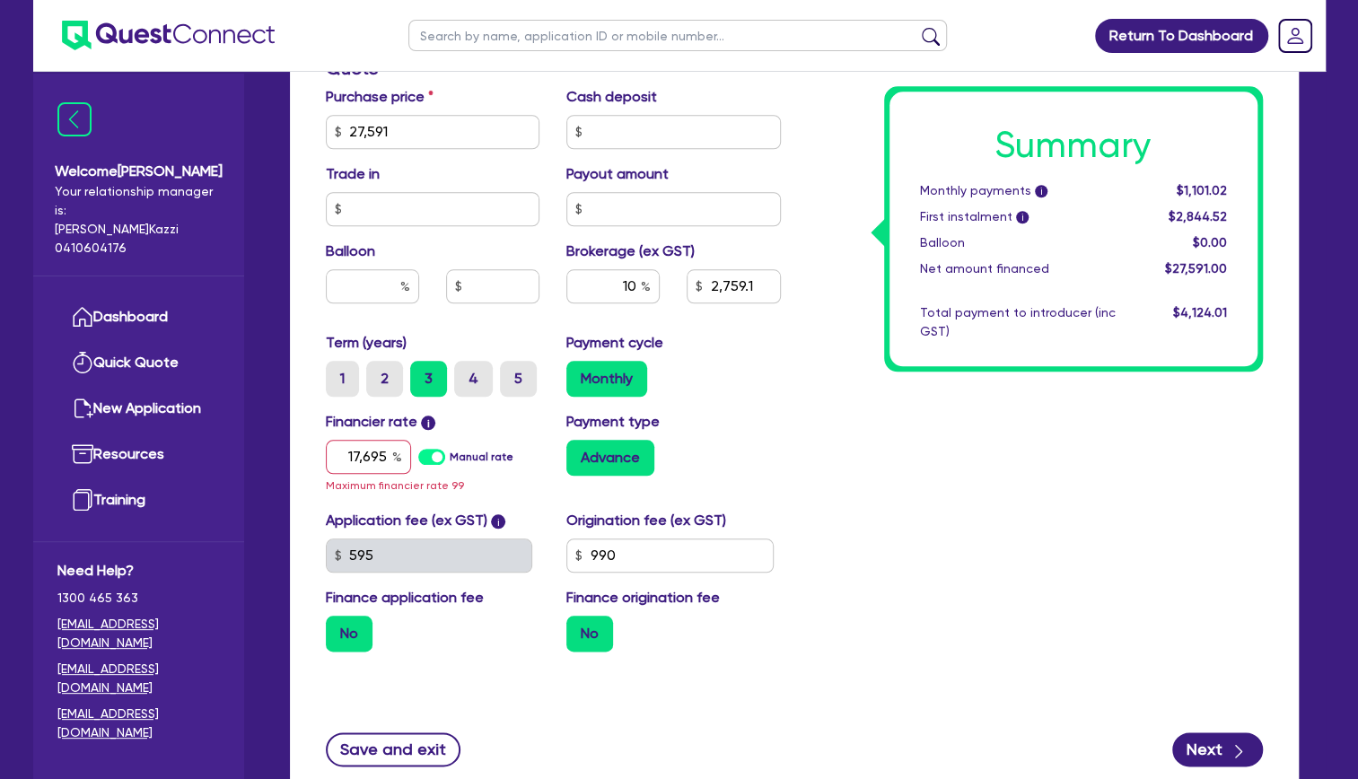
click at [1019, 510] on div "Summary Monthly payments i $1,101.02 First instalment i $2,844.52 Balloon $0.00…" at bounding box center [1035, 78] width 482 height 1175
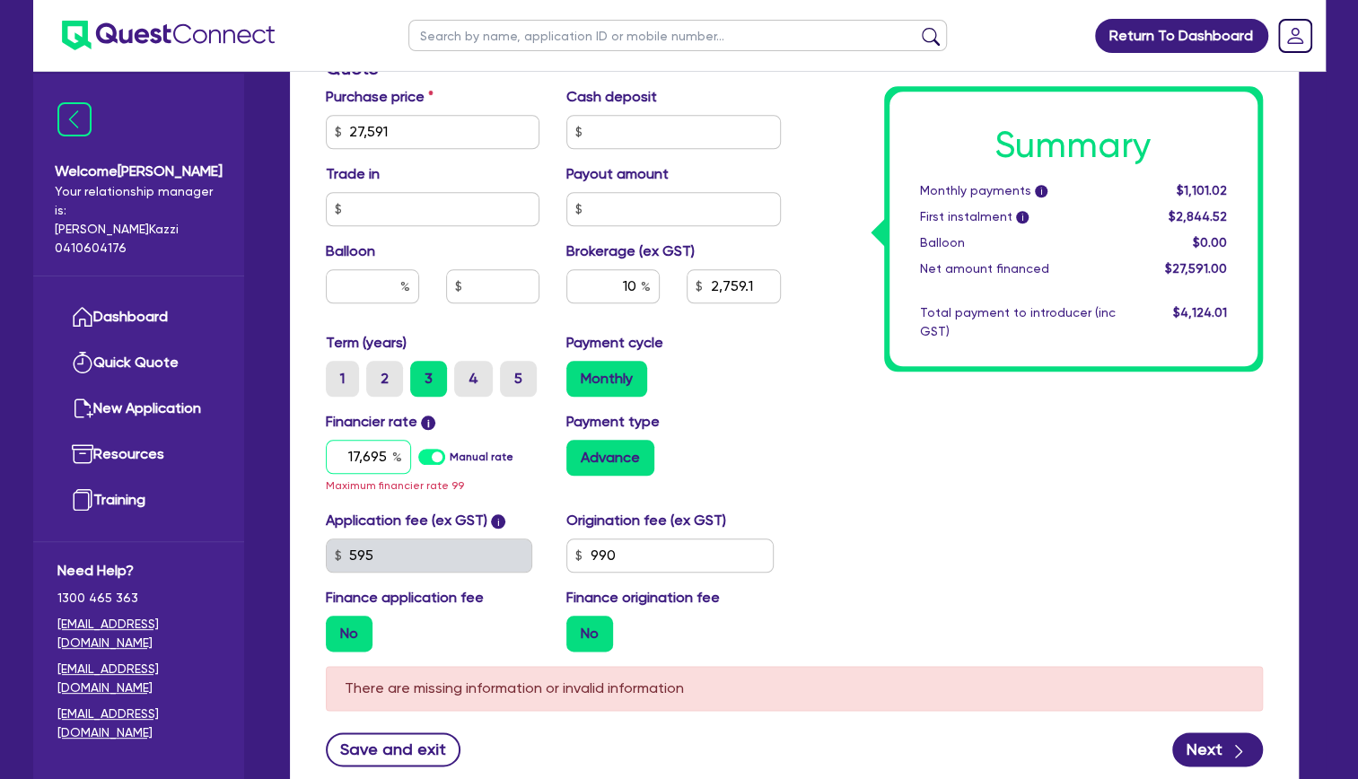
click at [384, 449] on input "17,695" at bounding box center [368, 457] width 85 height 34
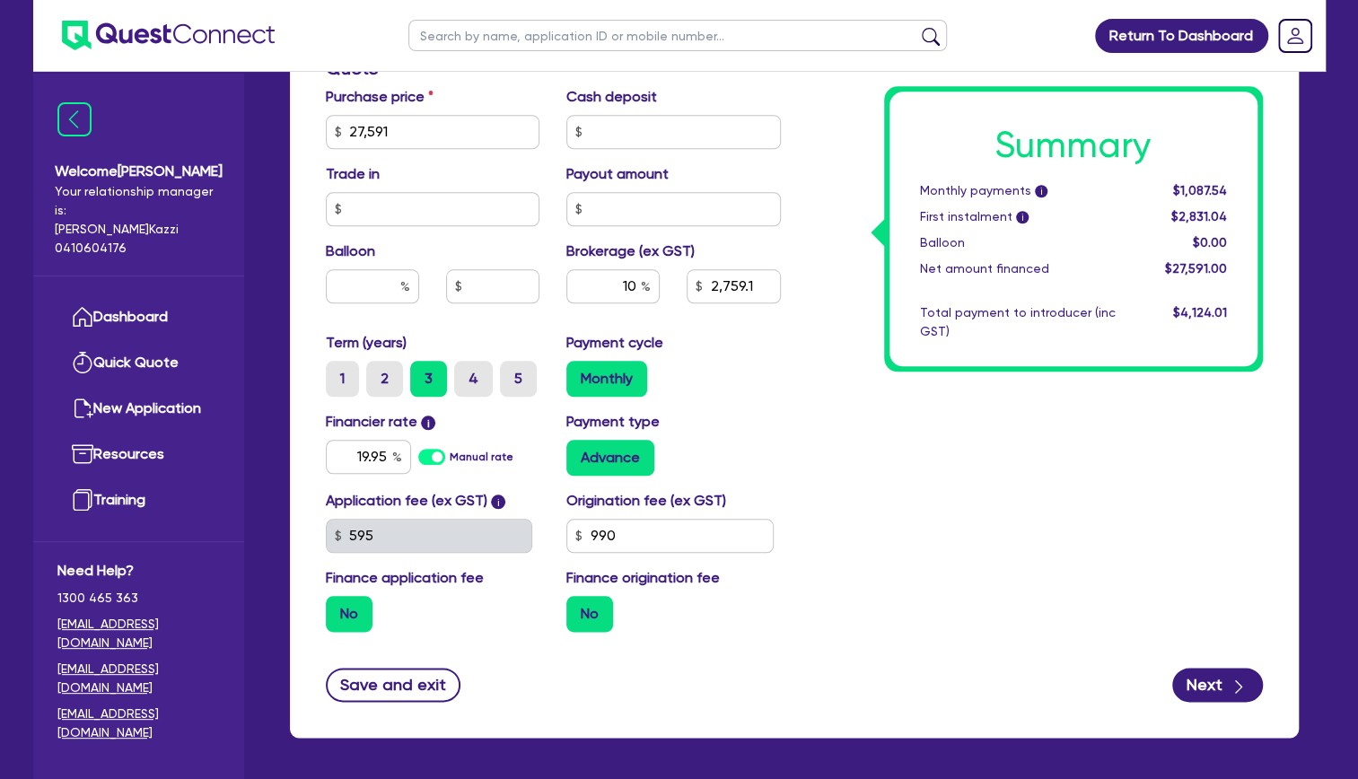
click at [748, 419] on div "Payment type Advance" at bounding box center [673, 443] width 241 height 65
click at [1224, 678] on button "Next" at bounding box center [1217, 685] width 91 height 34
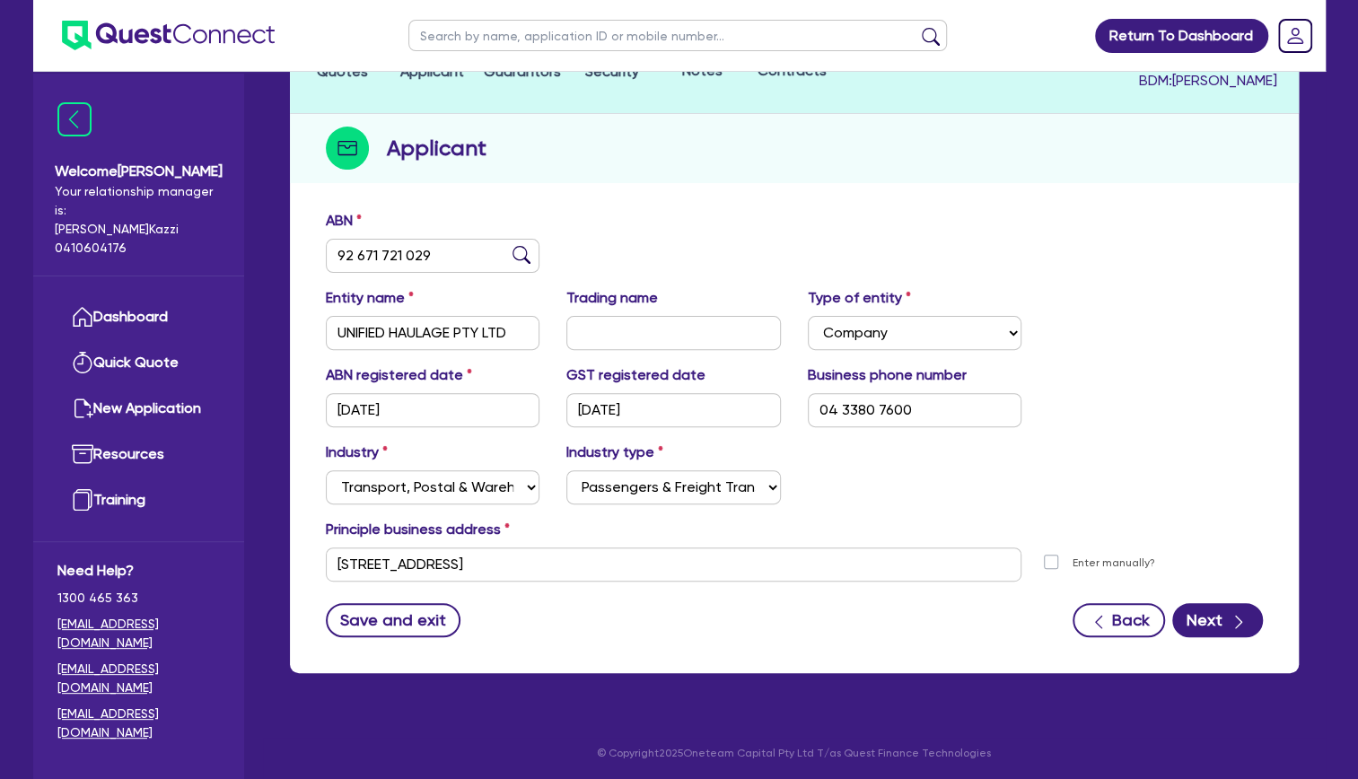
scroll to position [181, 0]
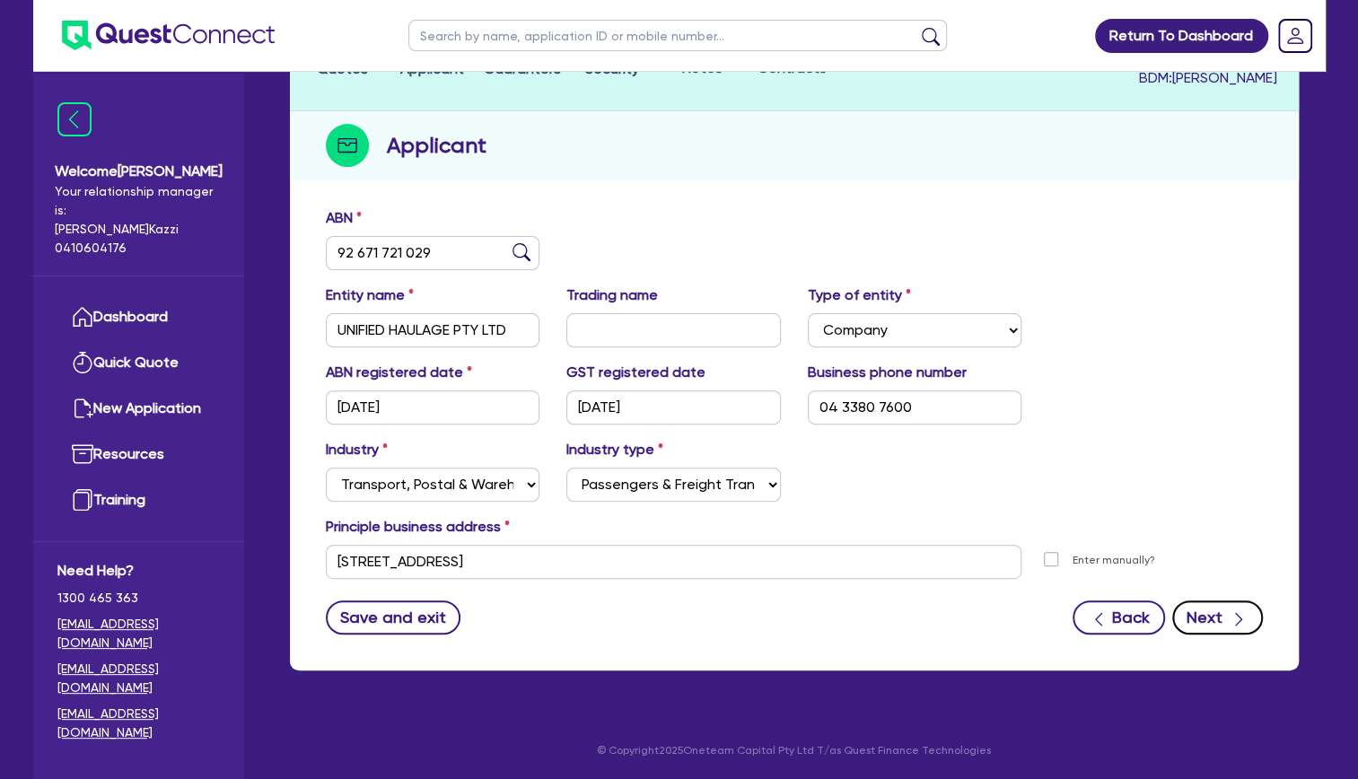
click at [1201, 614] on button "Next" at bounding box center [1217, 617] width 91 height 34
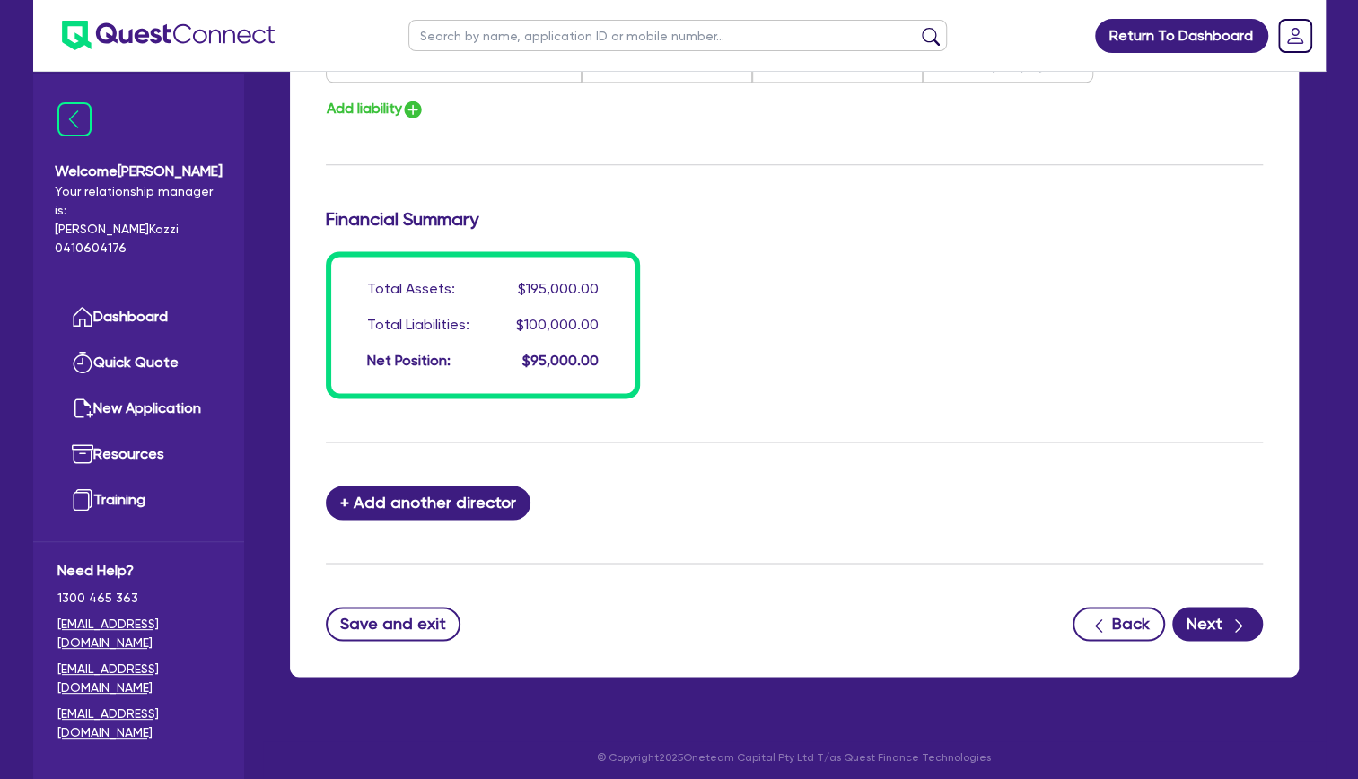
scroll to position [1362, 0]
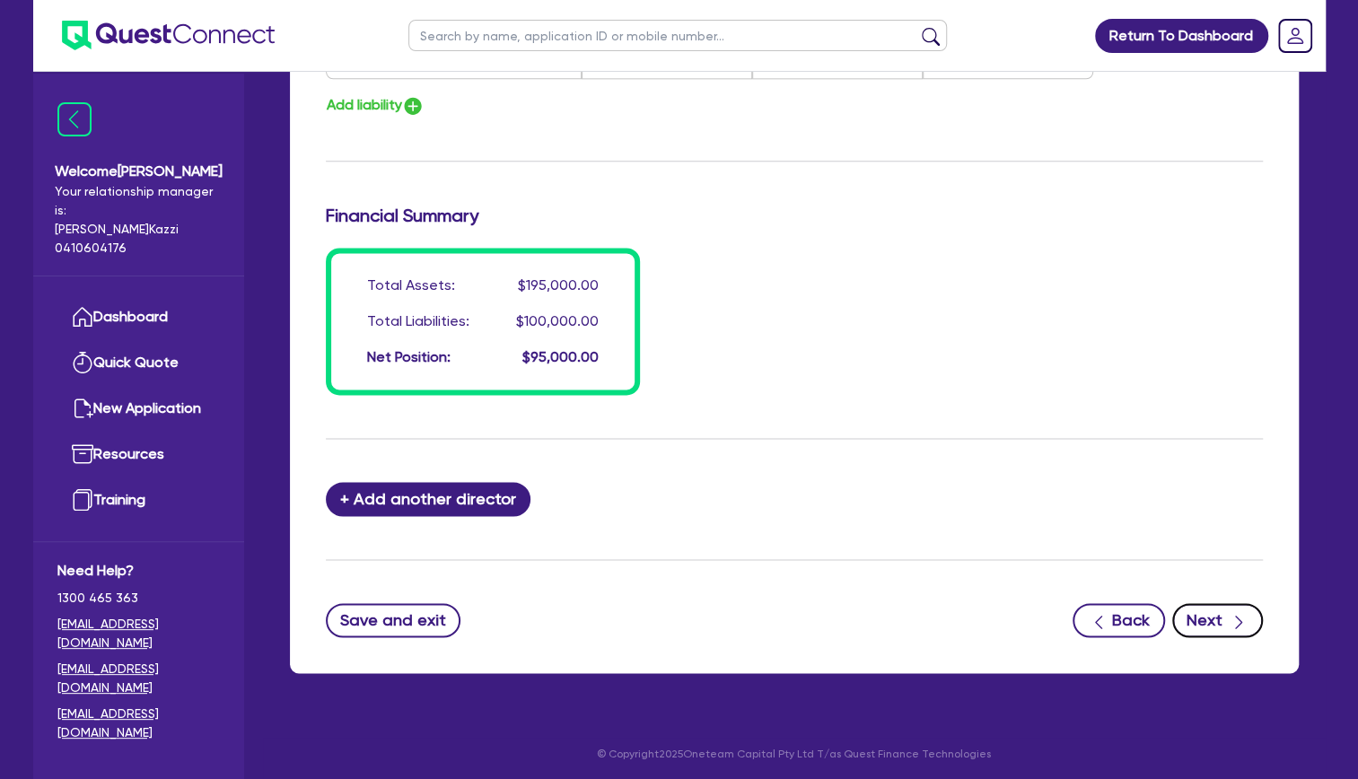
click at [1238, 613] on icon "button" at bounding box center [1238, 622] width 18 height 18
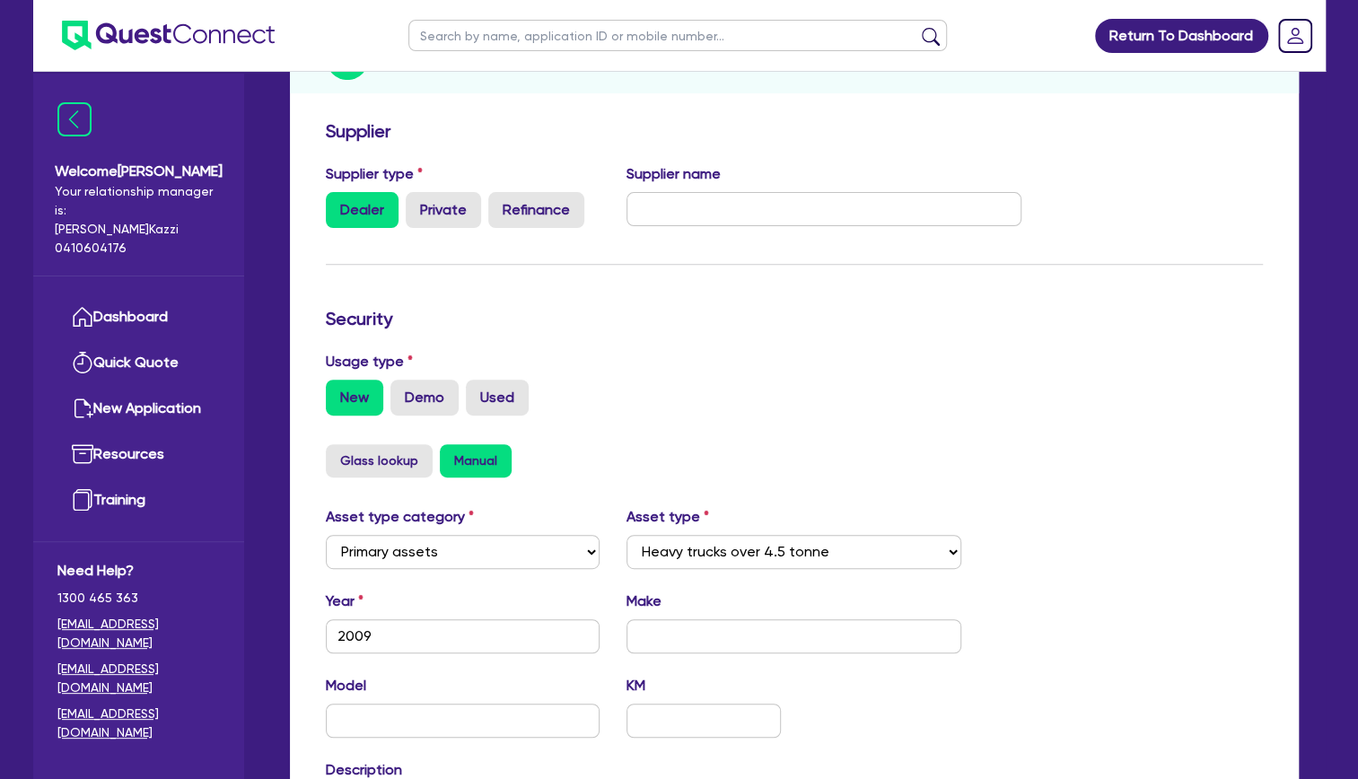
scroll to position [269, 0]
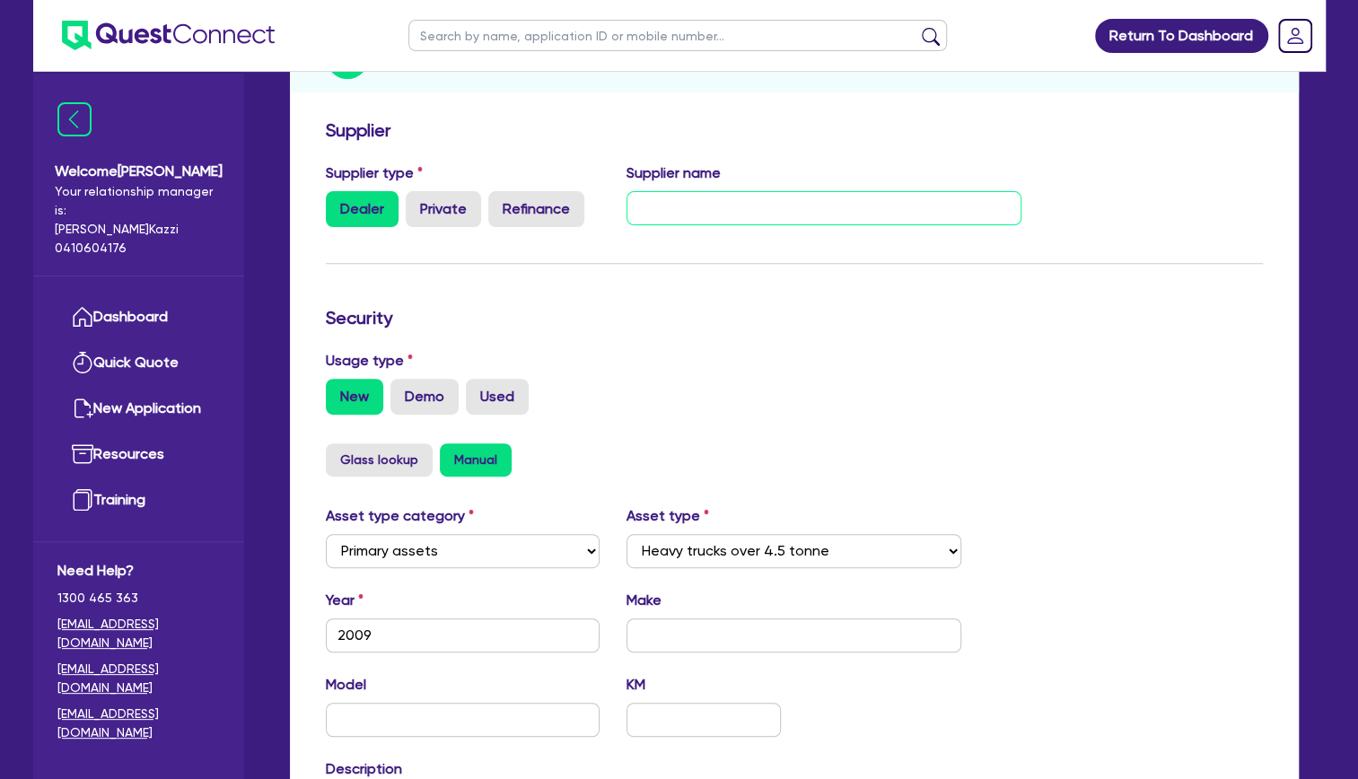
click at [641, 203] on input "text" at bounding box center [823, 208] width 395 height 34
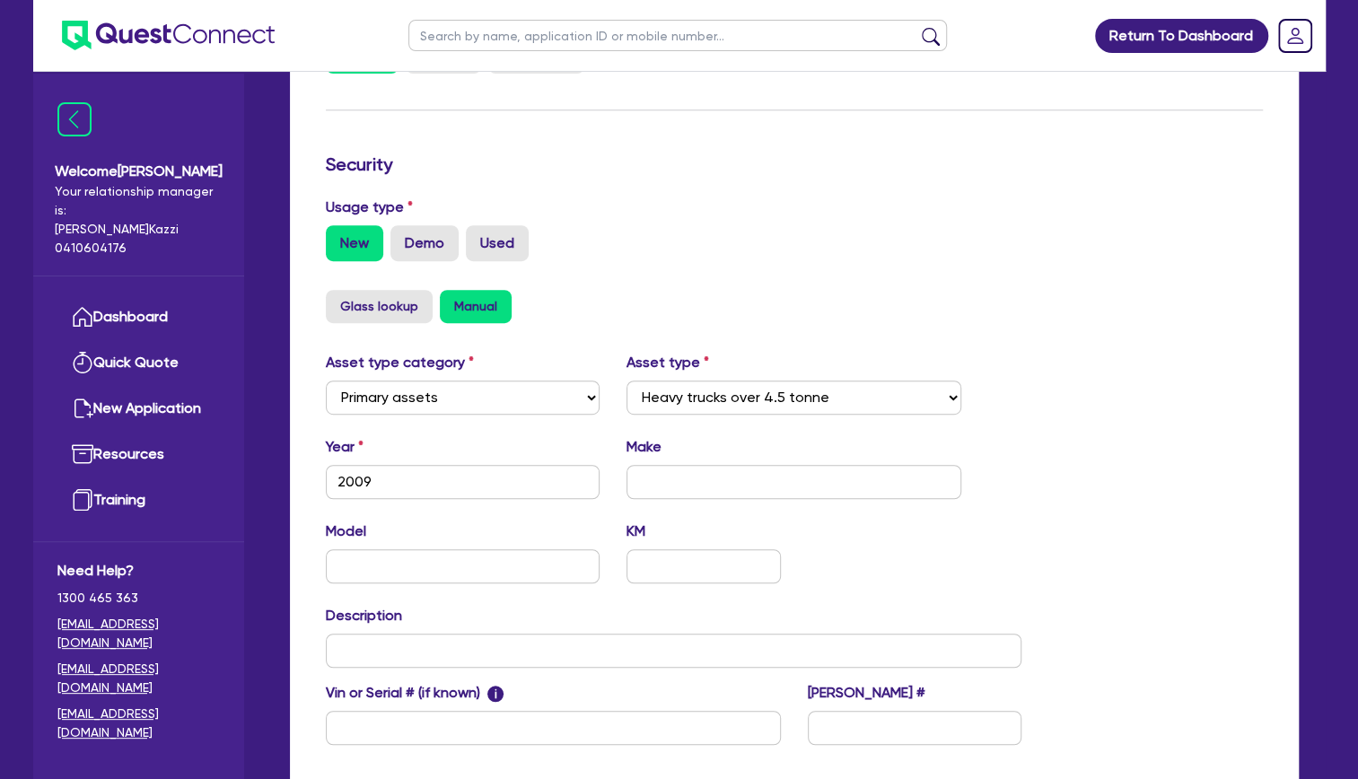
scroll to position [427, 0]
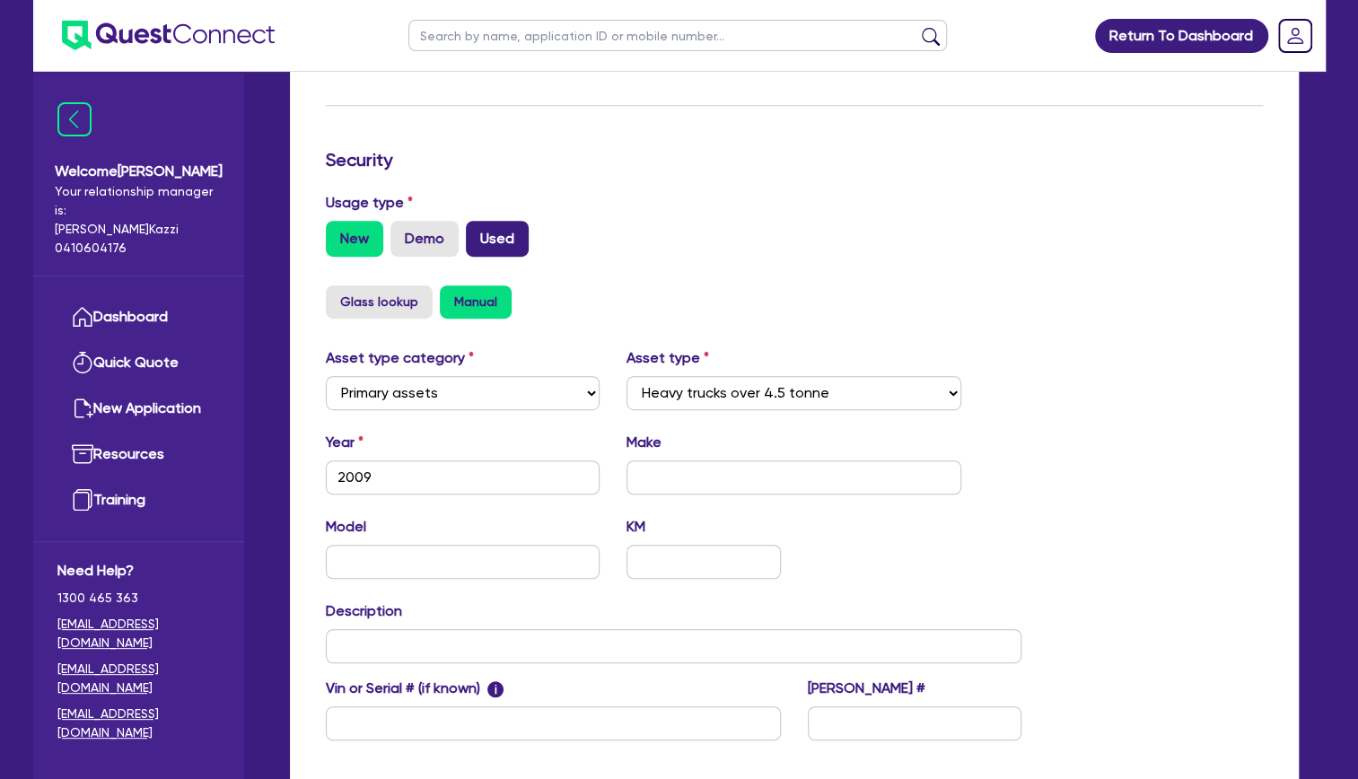
click at [504, 239] on label "Used" at bounding box center [497, 239] width 63 height 36
click at [477, 232] on input "Used" at bounding box center [472, 227] width 12 height 12
click at [715, 483] on input "text" at bounding box center [793, 477] width 335 height 34
click at [441, 558] on input "text" at bounding box center [463, 562] width 275 height 34
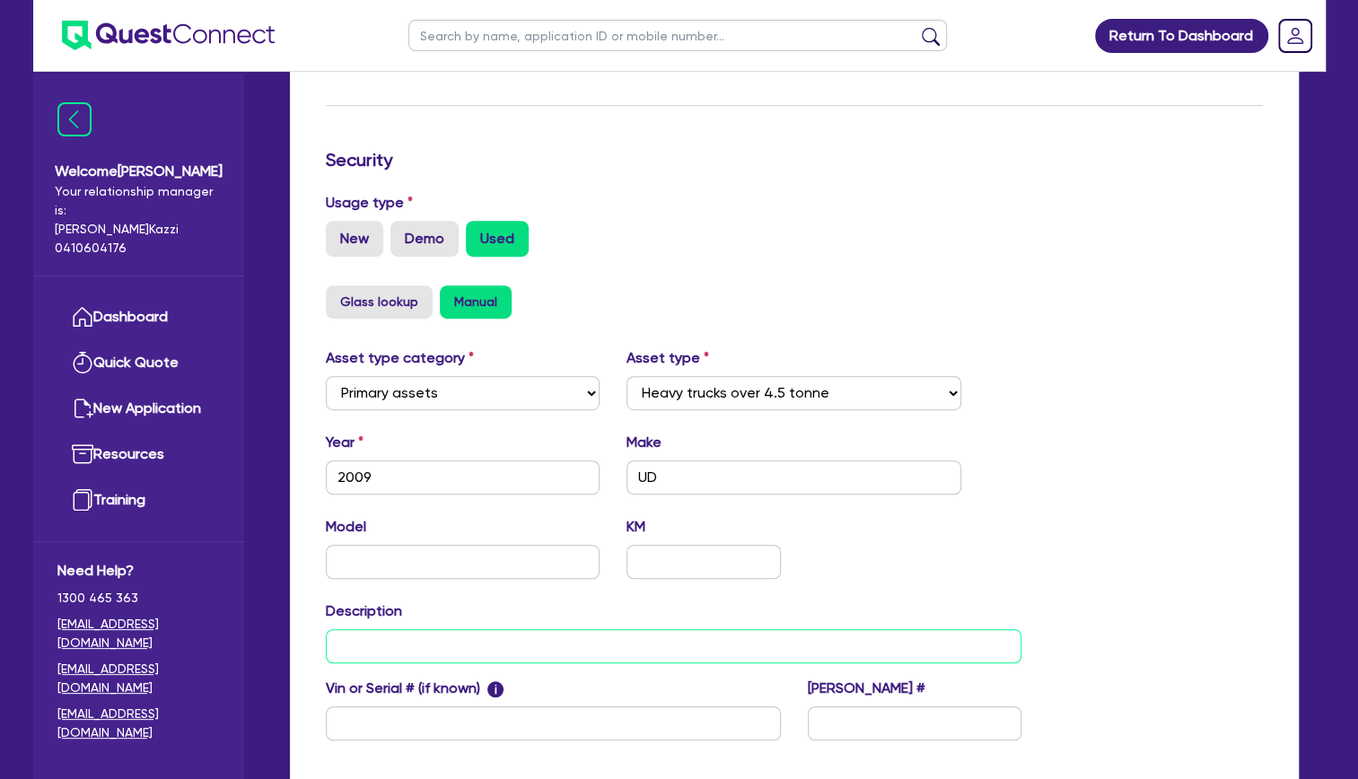
click at [598, 648] on input "text" at bounding box center [674, 646] width 696 height 34
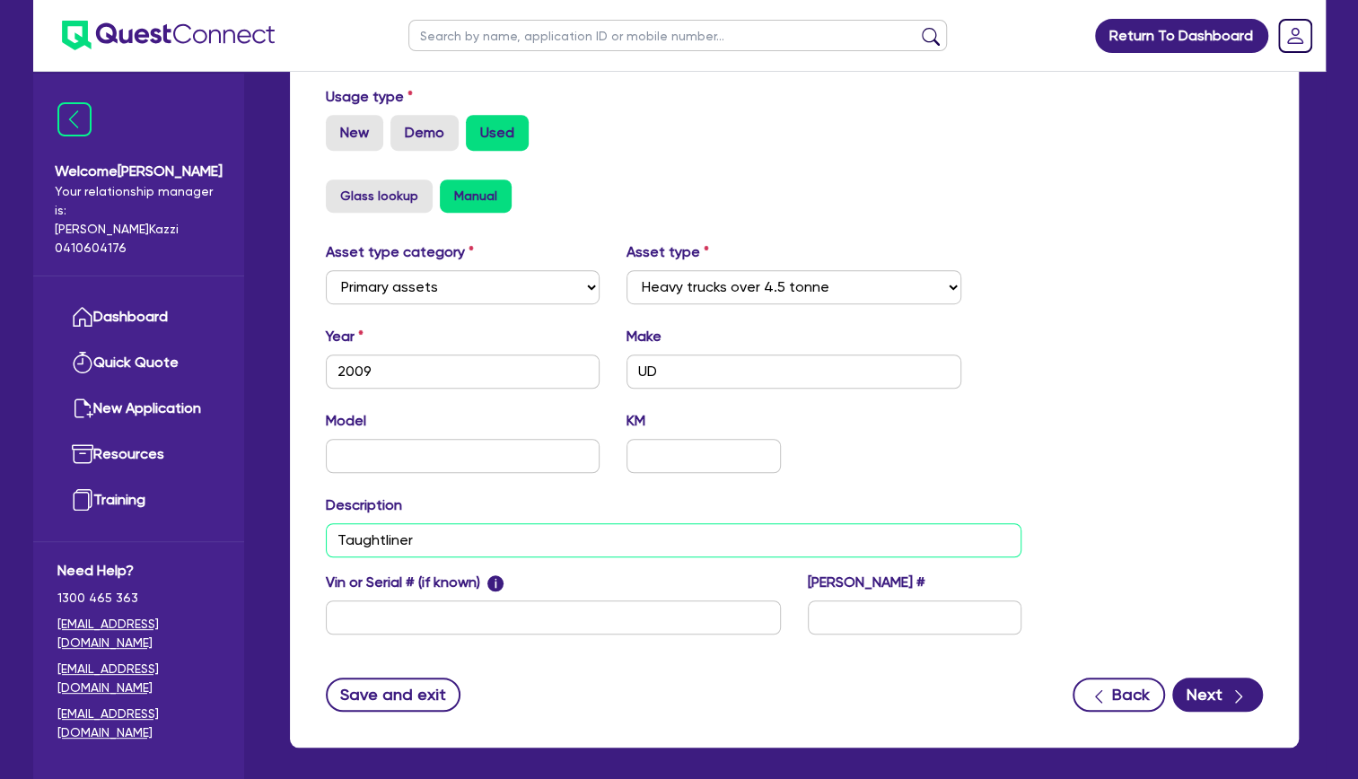
scroll to position [610, 0]
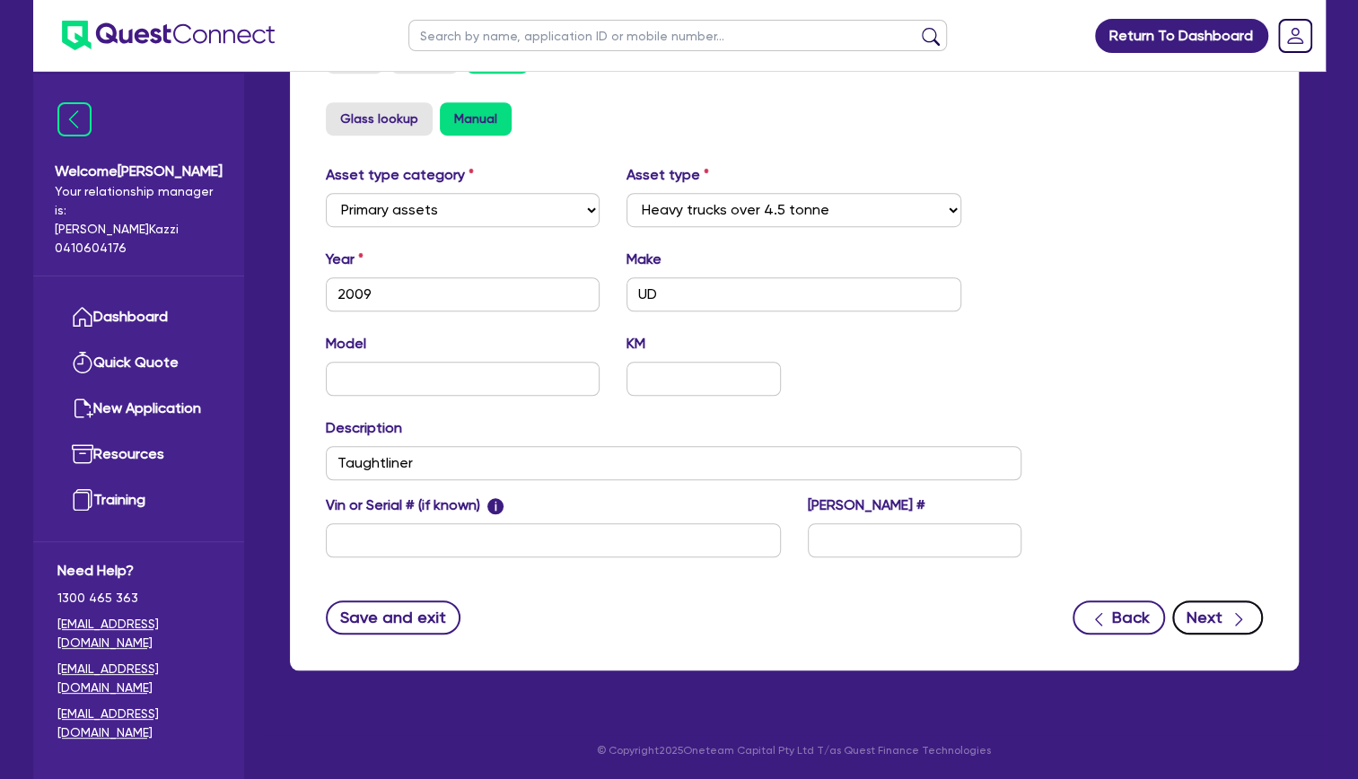
click at [1243, 613] on icon "button" at bounding box center [1238, 619] width 18 height 18
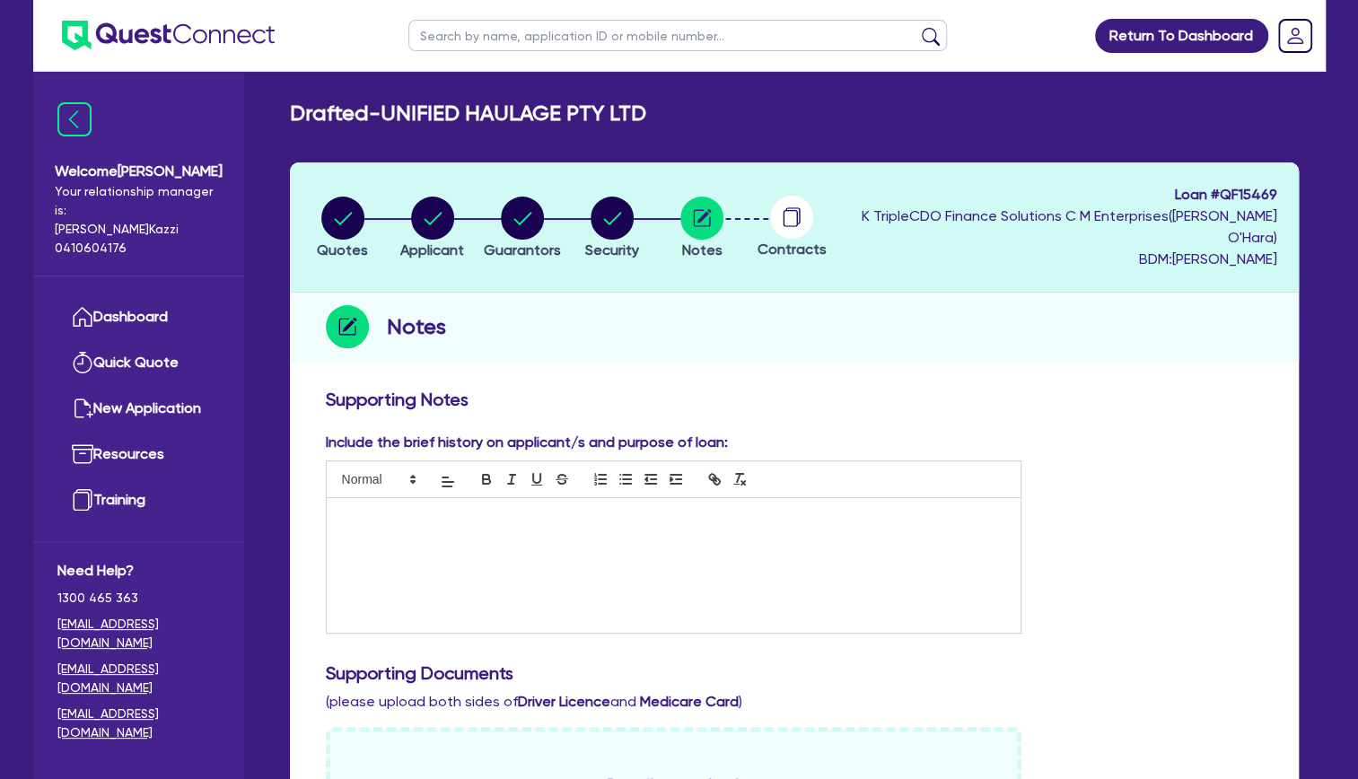
click at [471, 519] on p at bounding box center [674, 517] width 668 height 16
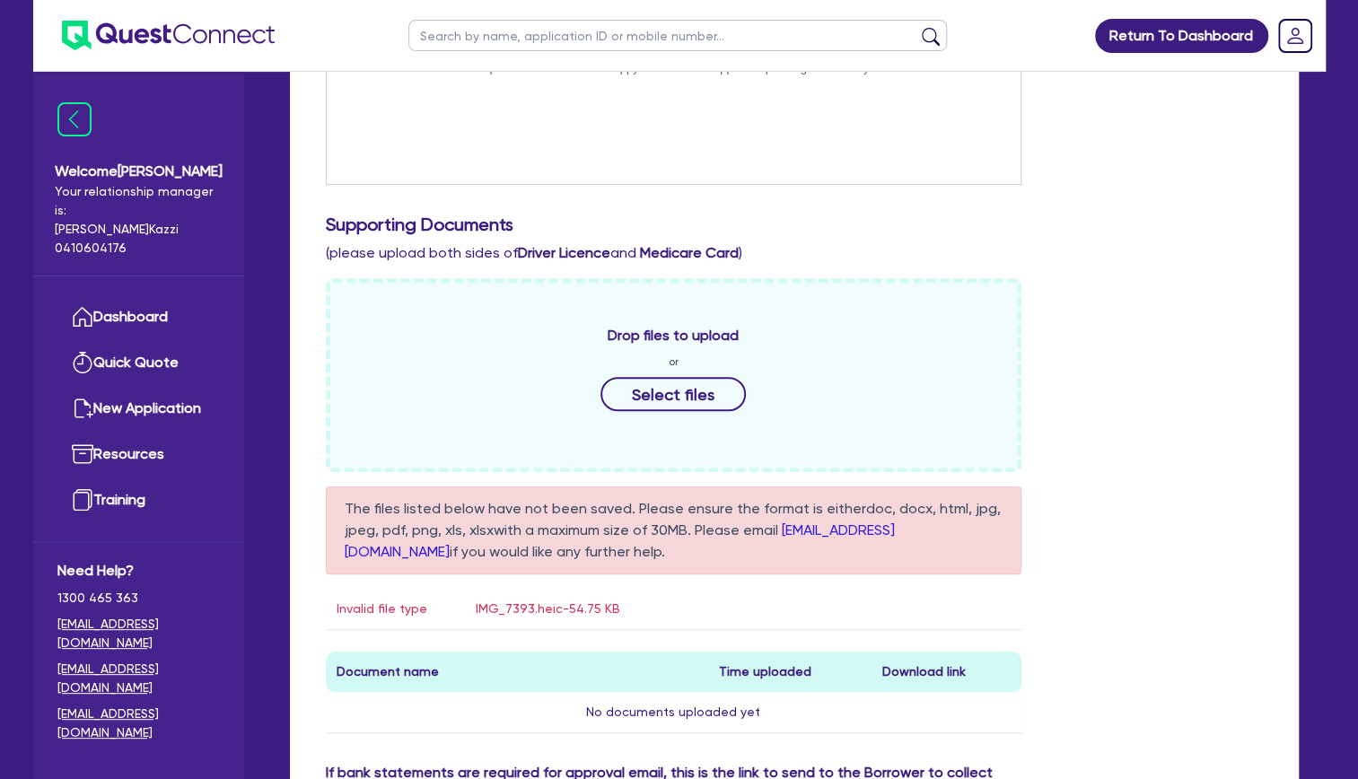
scroll to position [449, 0]
click at [673, 391] on button "Select files" at bounding box center [672, 394] width 145 height 34
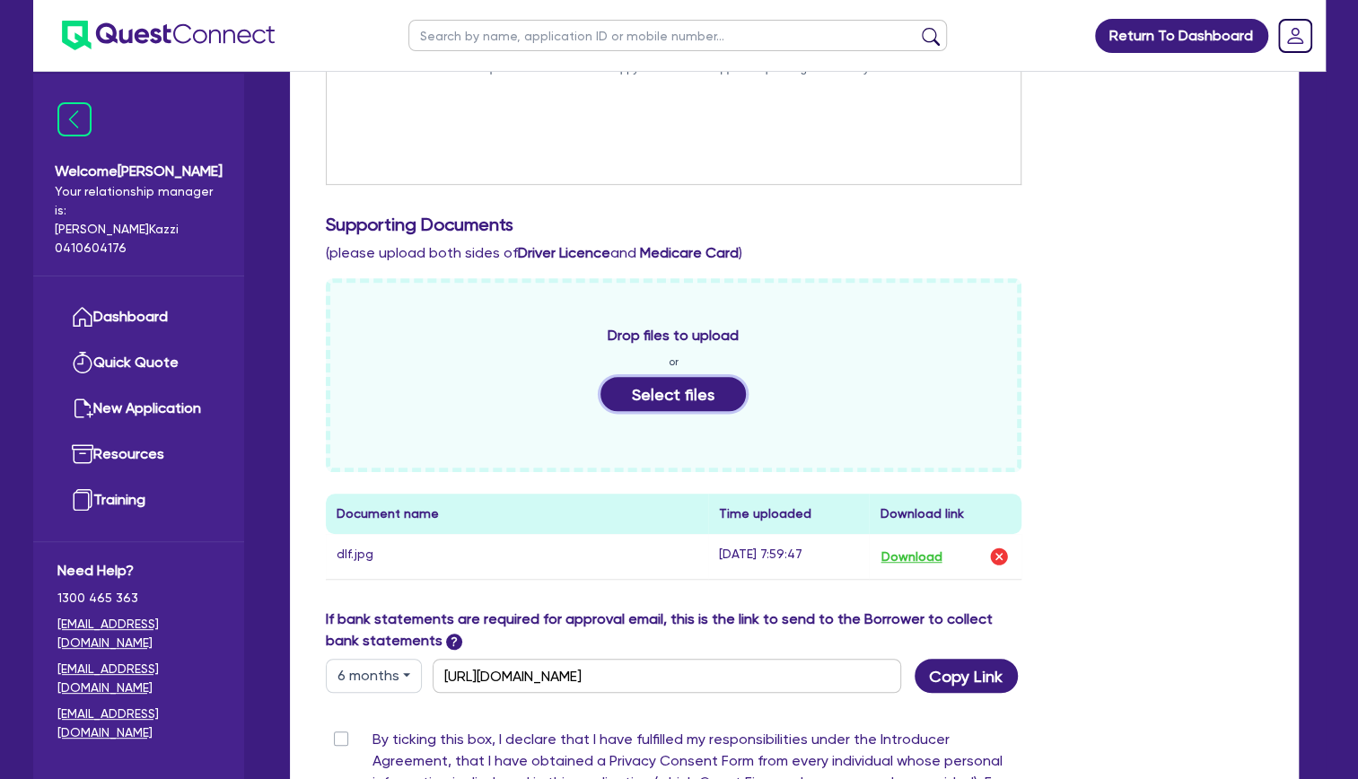
click at [679, 386] on button "Select files" at bounding box center [672, 394] width 145 height 34
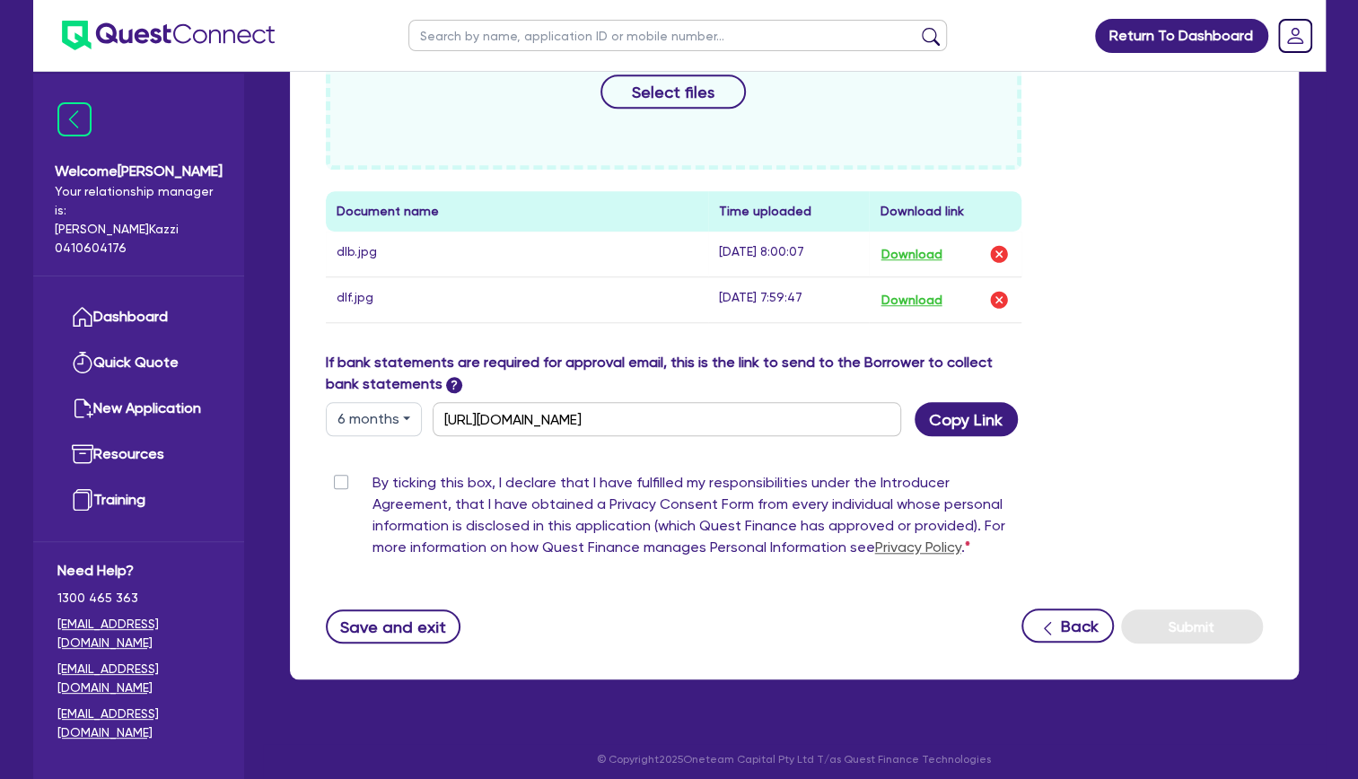
scroll to position [758, 0]
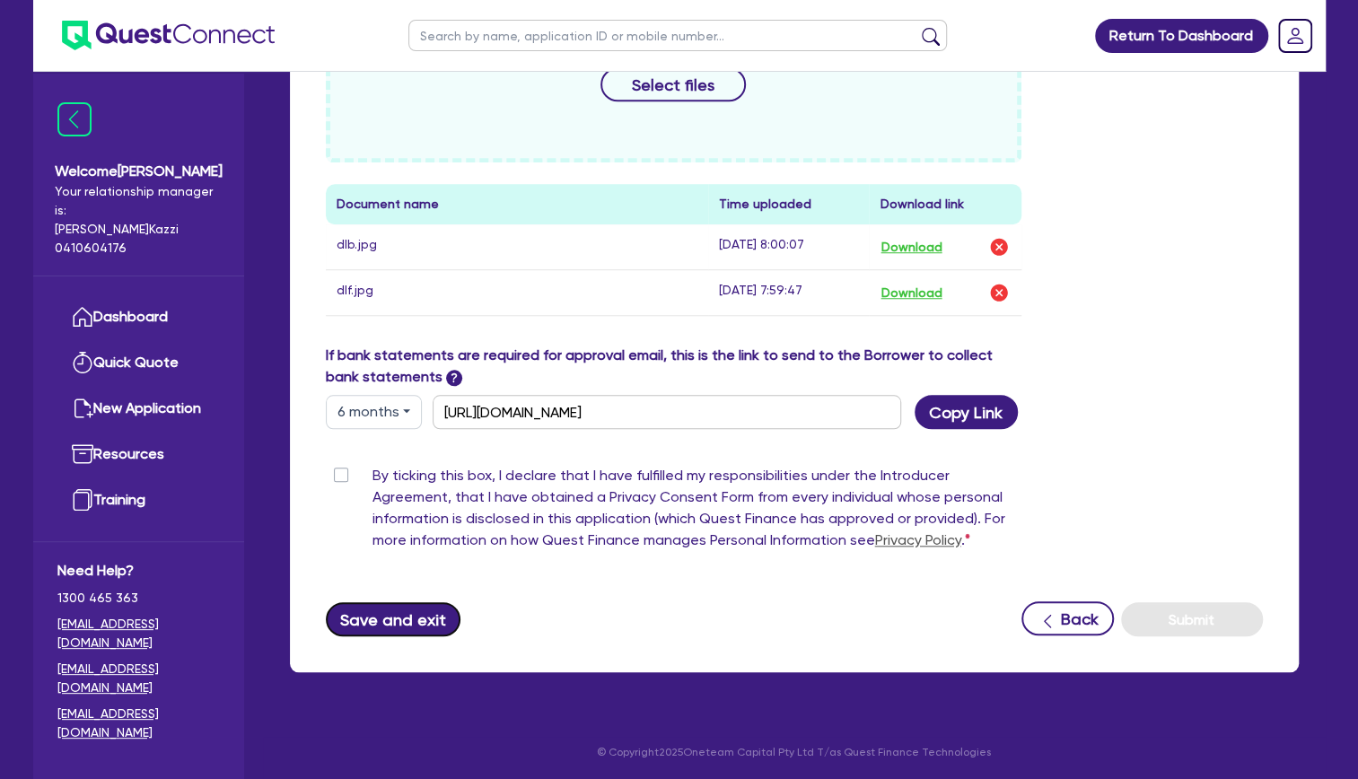
click at [389, 610] on button "Save and exit" at bounding box center [394, 619] width 136 height 34
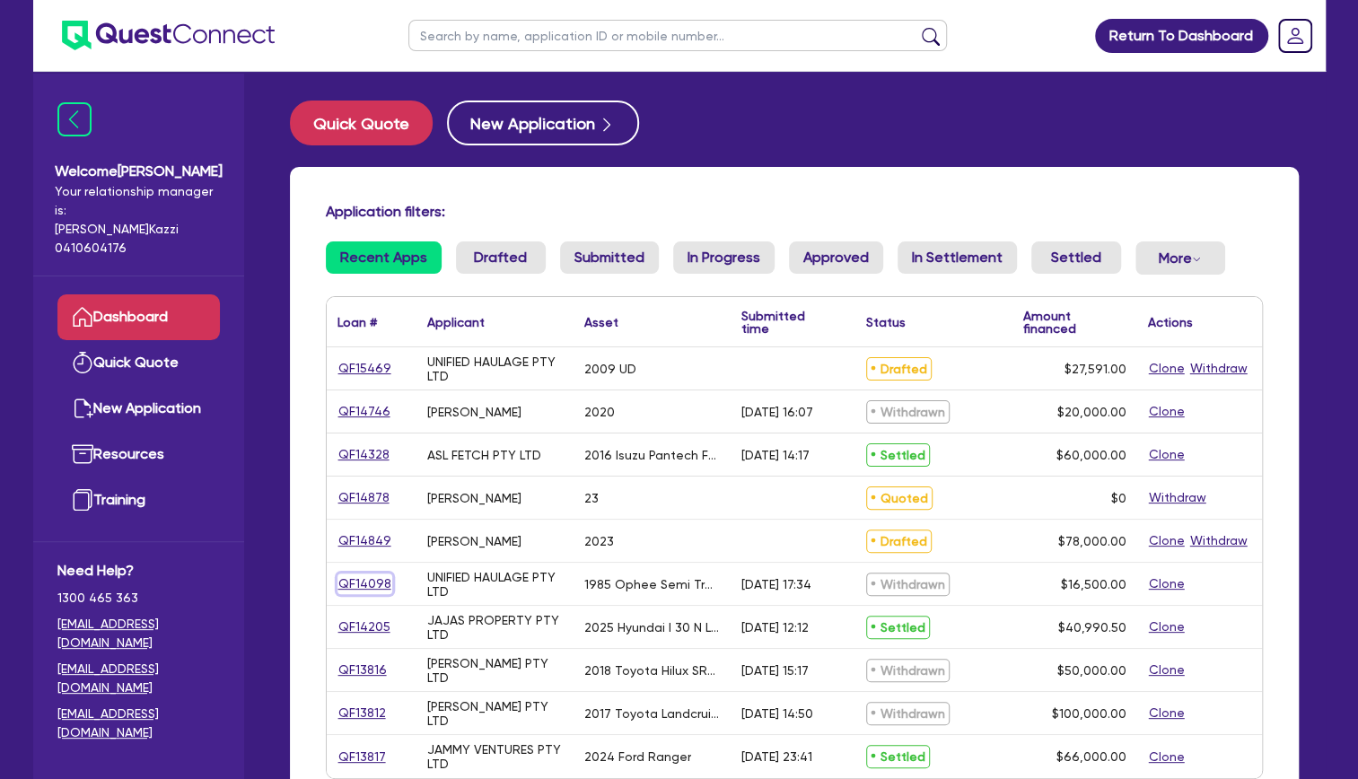
click at [354, 580] on link "QF14098" at bounding box center [364, 583] width 55 height 21
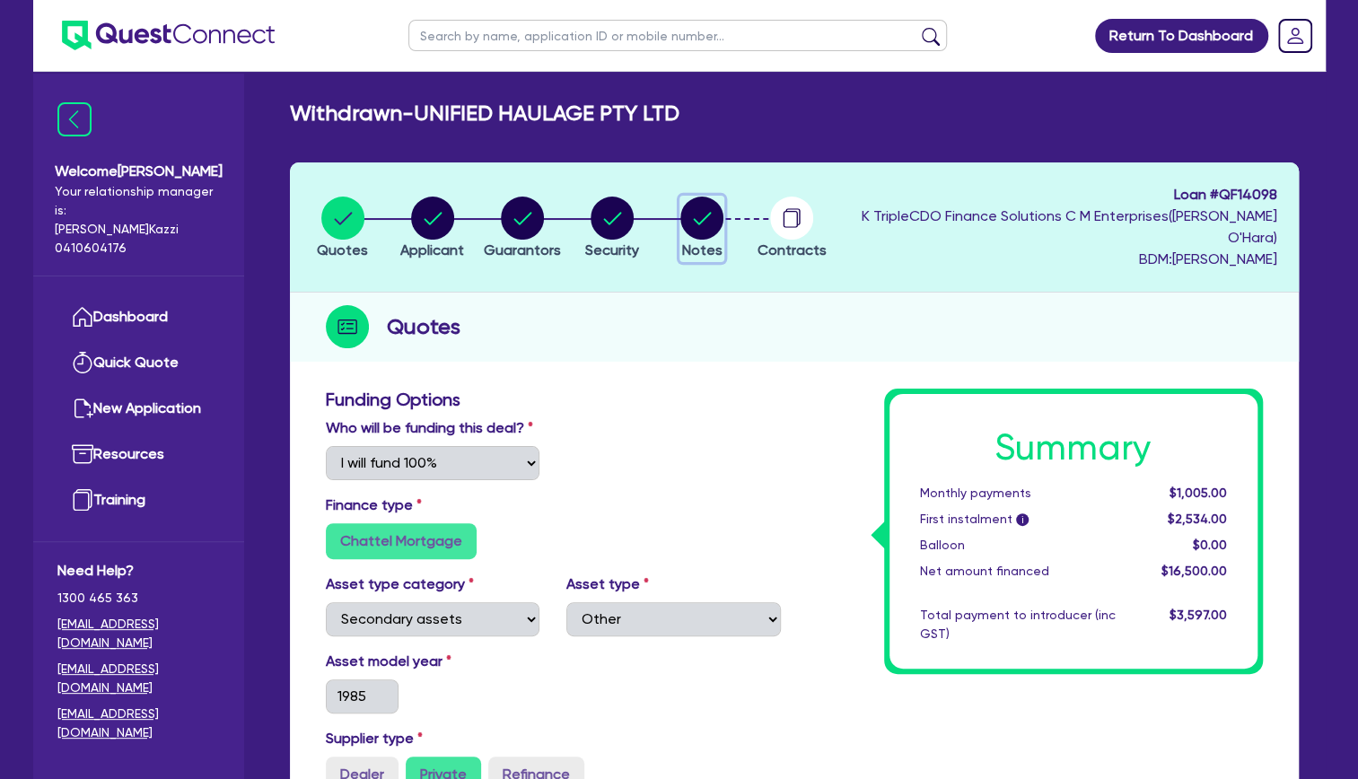
click at [721, 212] on circle "button" at bounding box center [701, 218] width 43 height 43
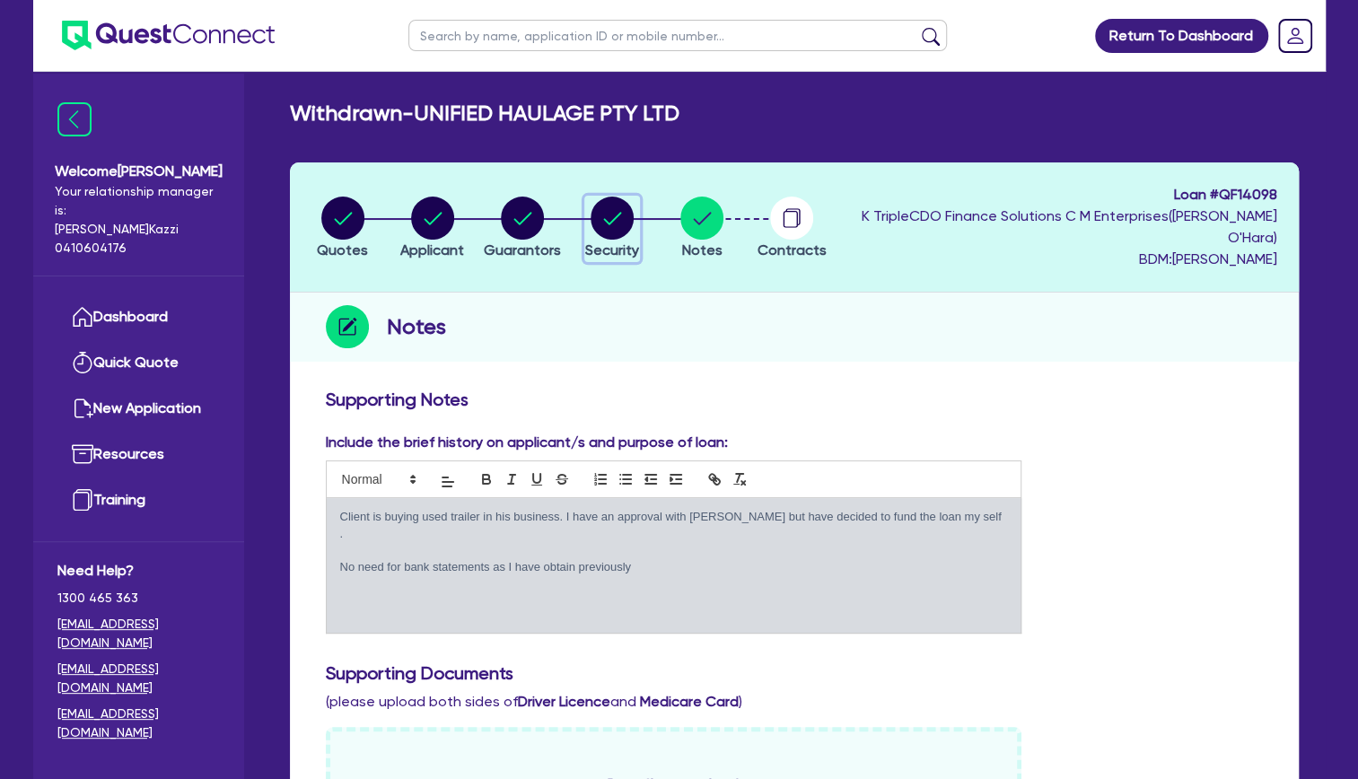
click at [620, 222] on icon "button" at bounding box center [612, 218] width 18 height 13
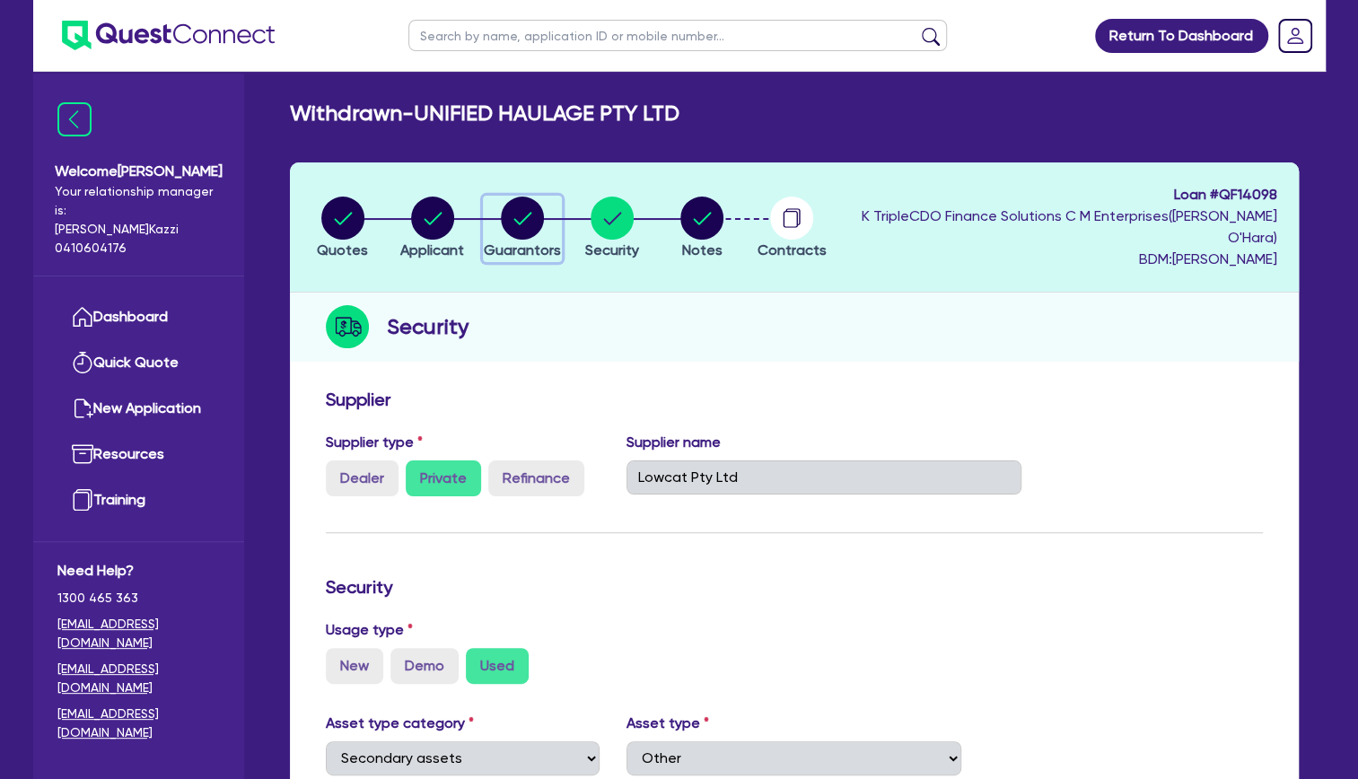
click at [520, 217] on circle "button" at bounding box center [522, 218] width 43 height 43
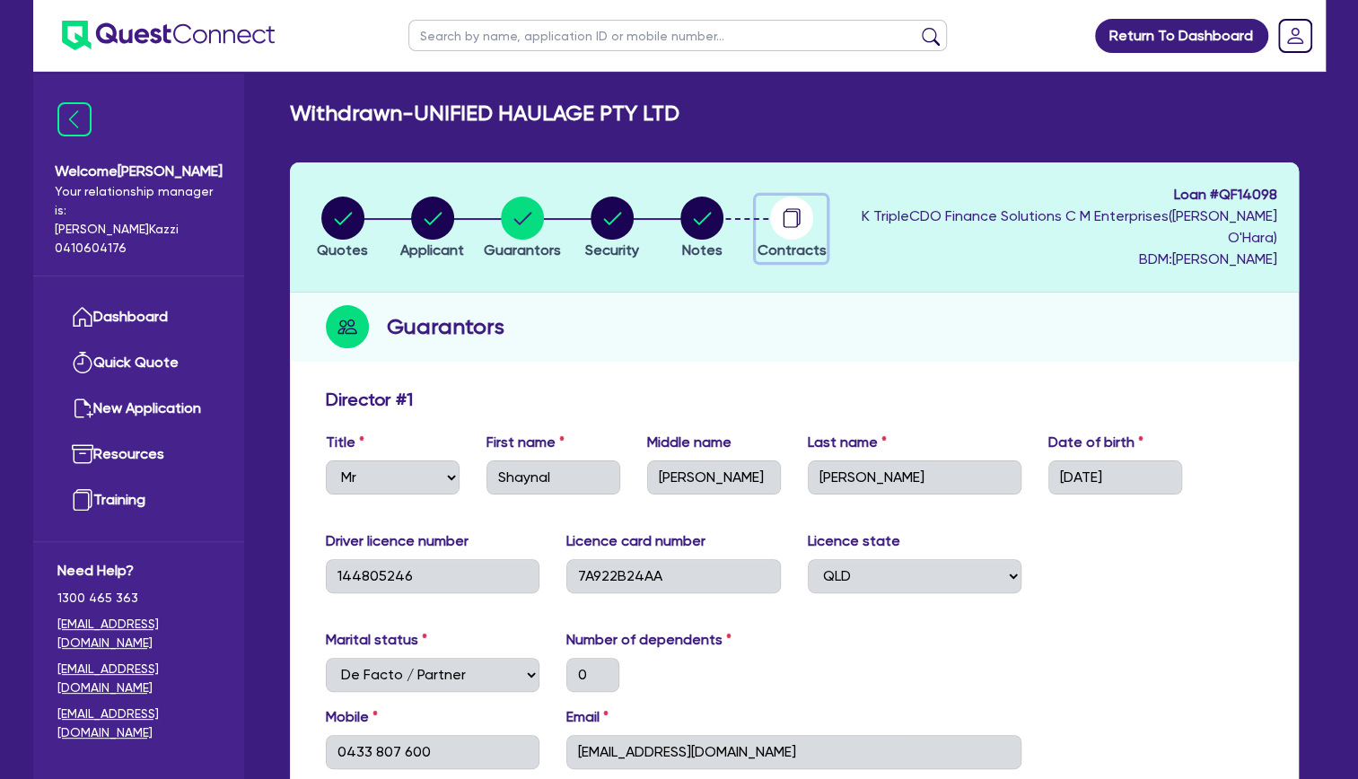
click at [813, 223] on circle "button" at bounding box center [791, 218] width 43 height 43
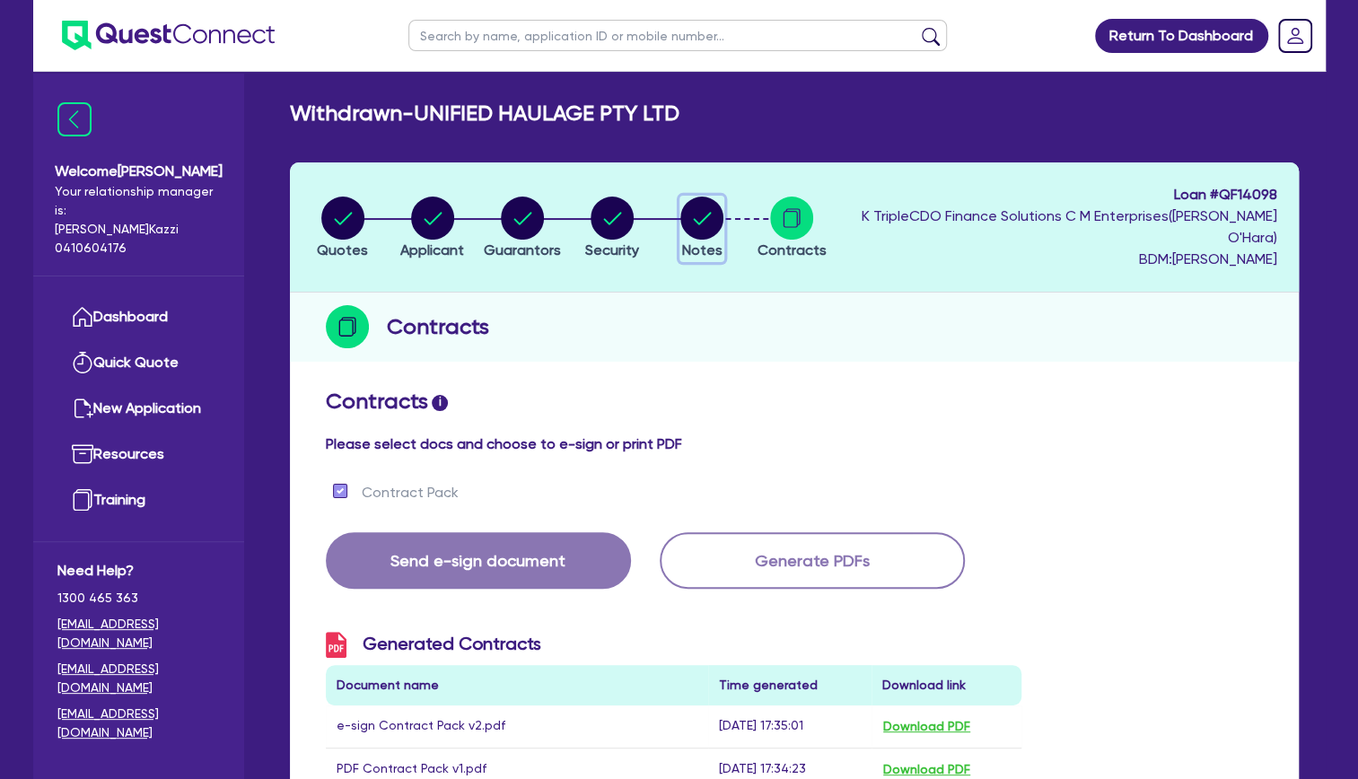
click at [723, 223] on circle "button" at bounding box center [701, 218] width 43 height 43
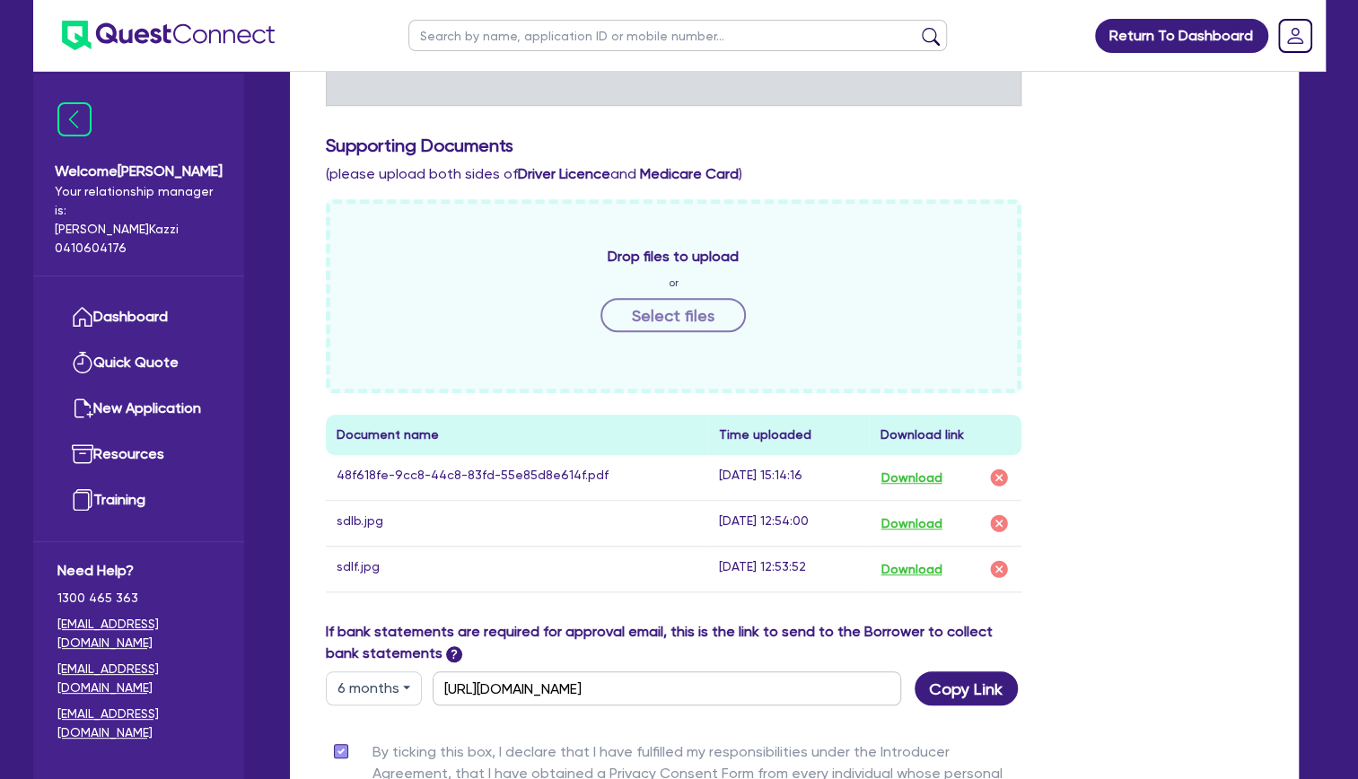
scroll to position [538, 0]
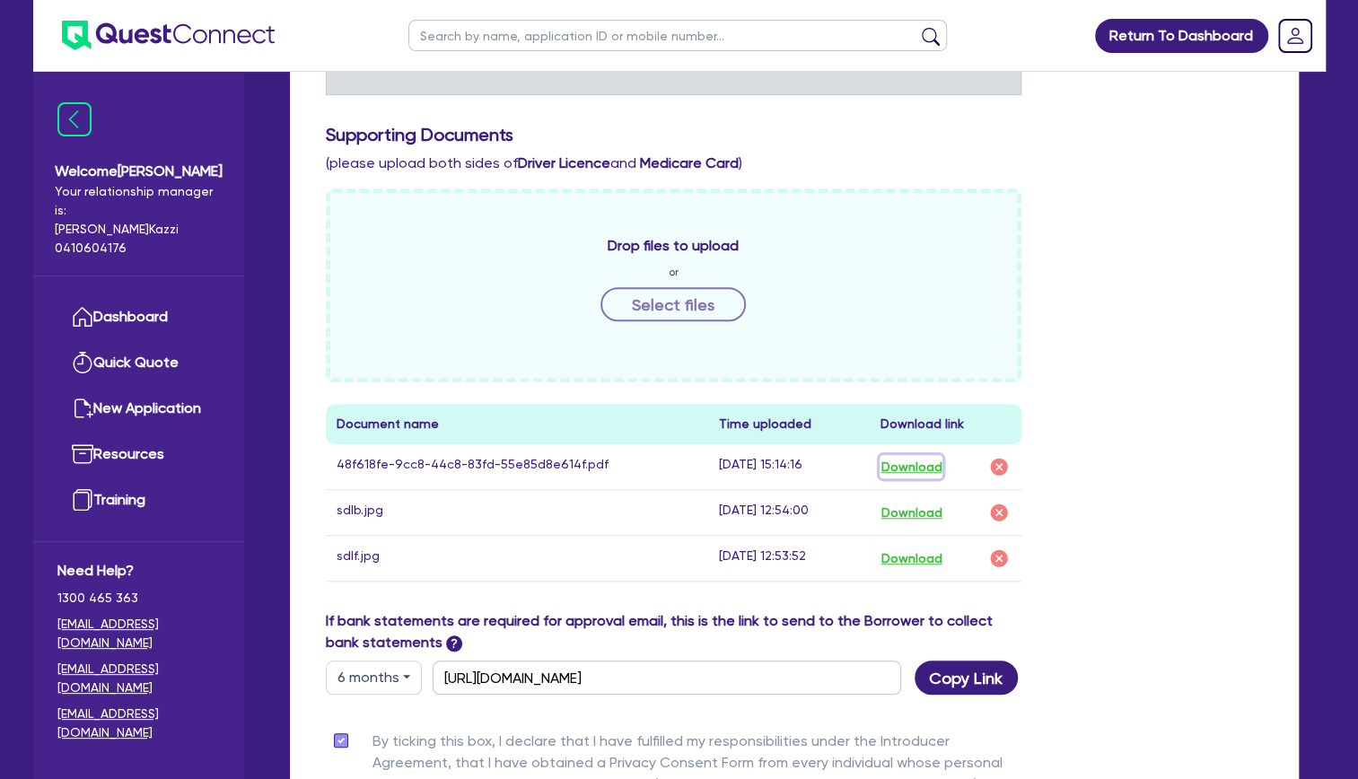
click at [928, 459] on button "Download" at bounding box center [910, 466] width 63 height 23
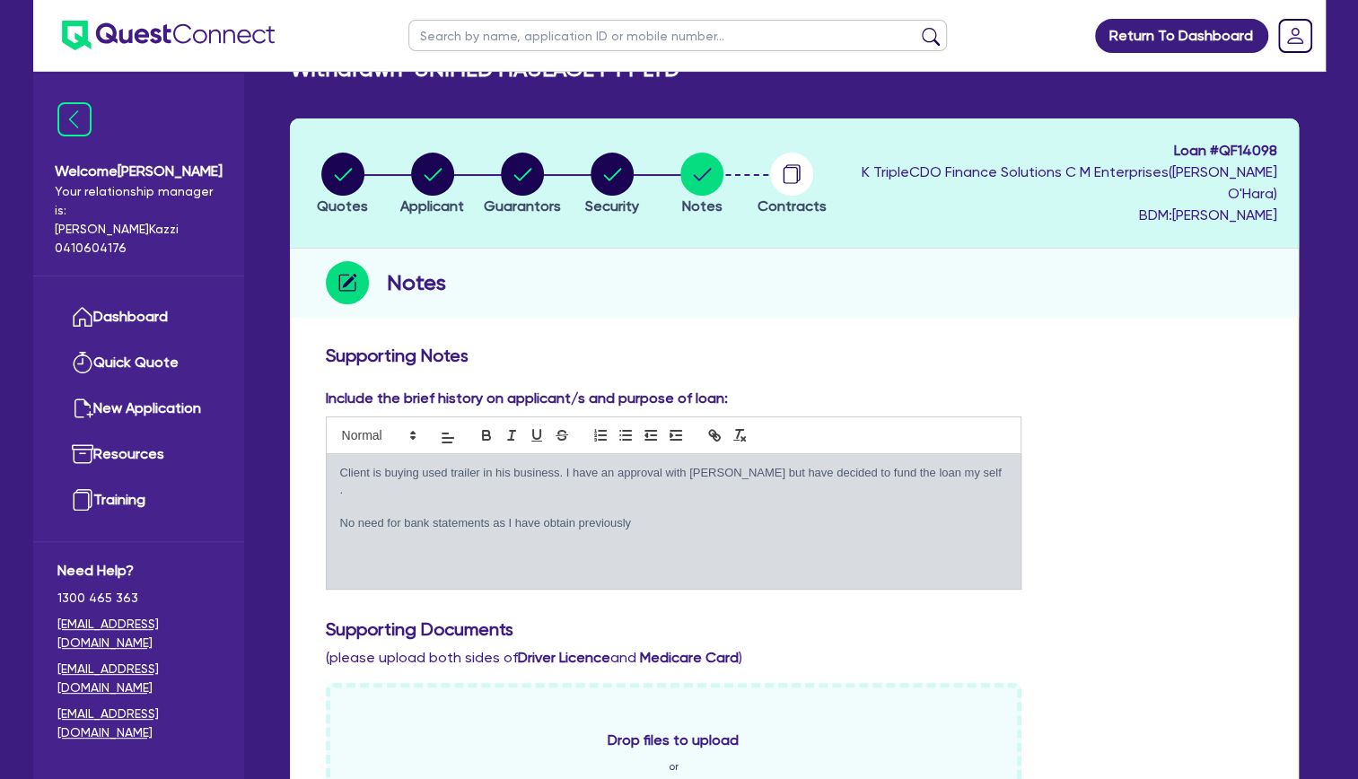
scroll to position [0, 0]
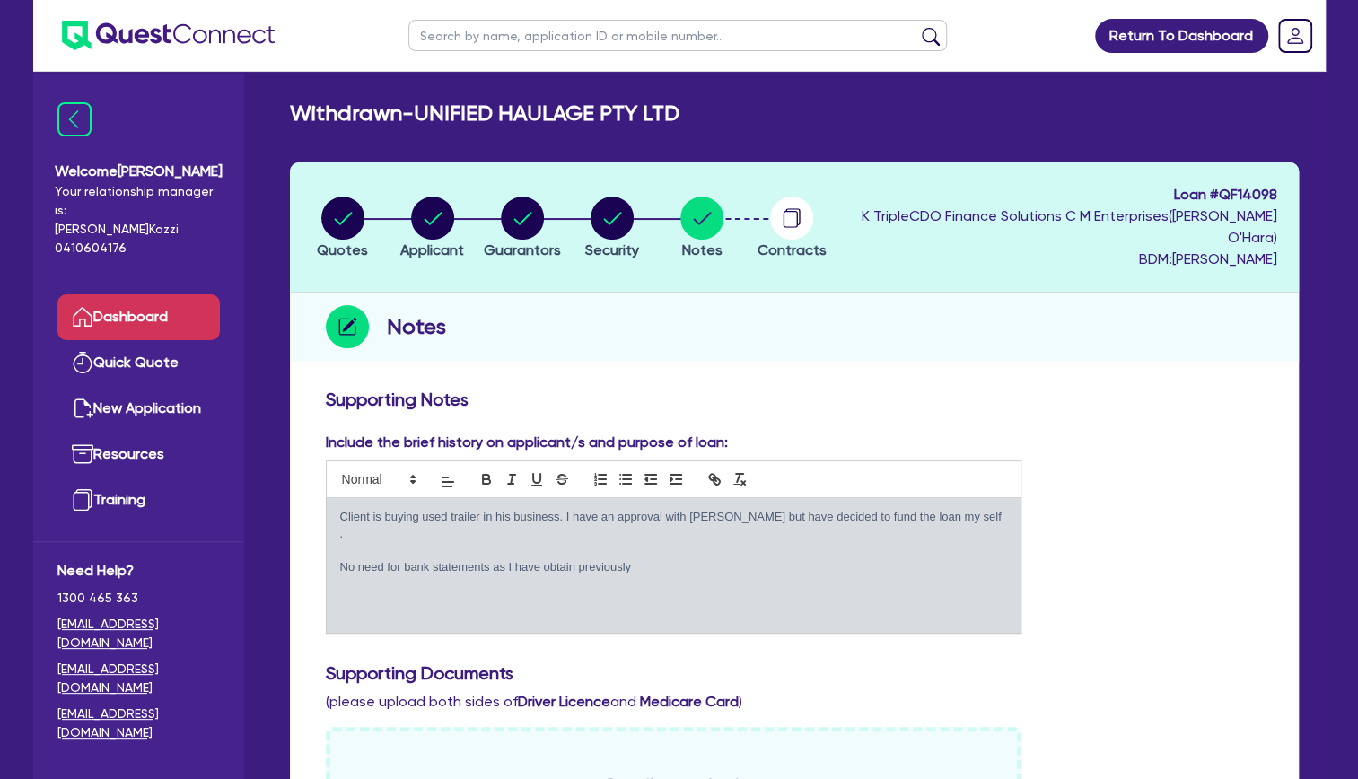
click at [136, 294] on link "Dashboard" at bounding box center [138, 317] width 162 height 46
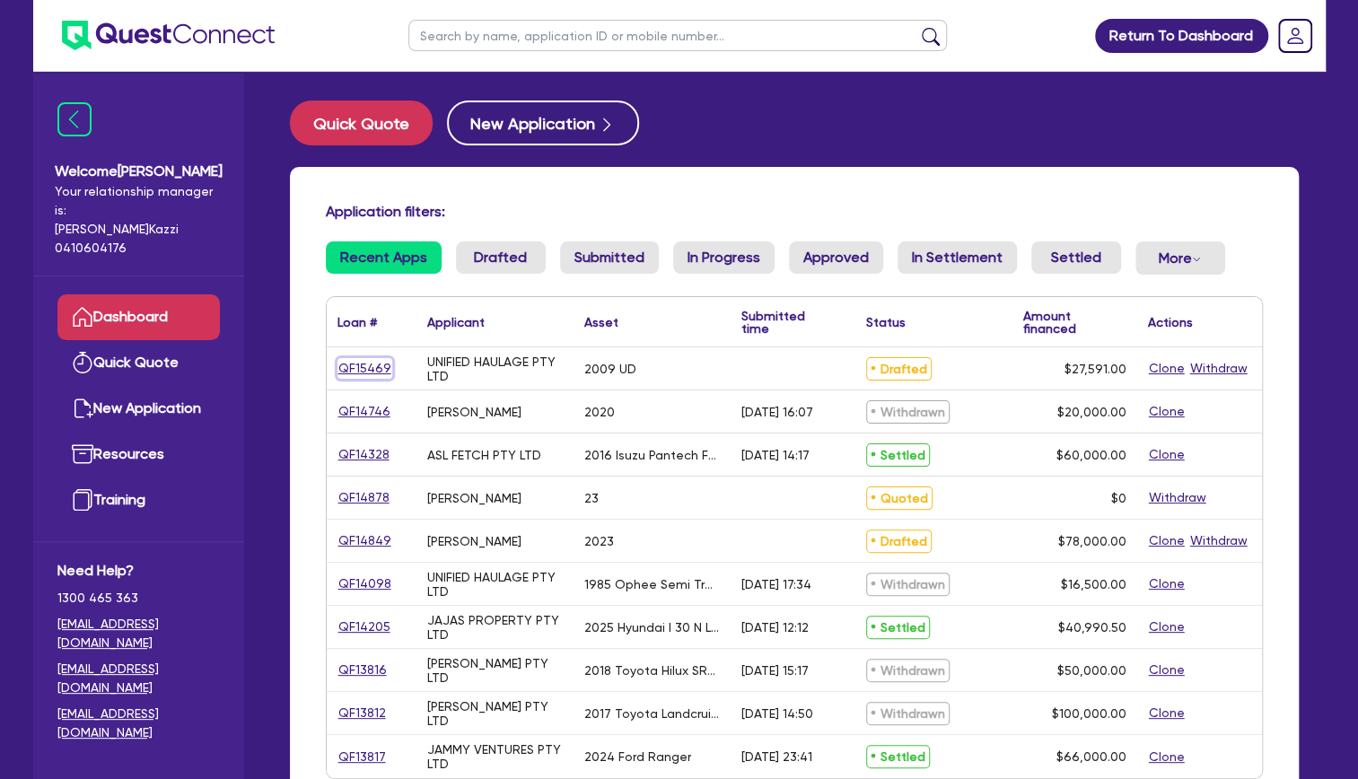
click at [372, 363] on link "QF15469" at bounding box center [364, 368] width 55 height 21
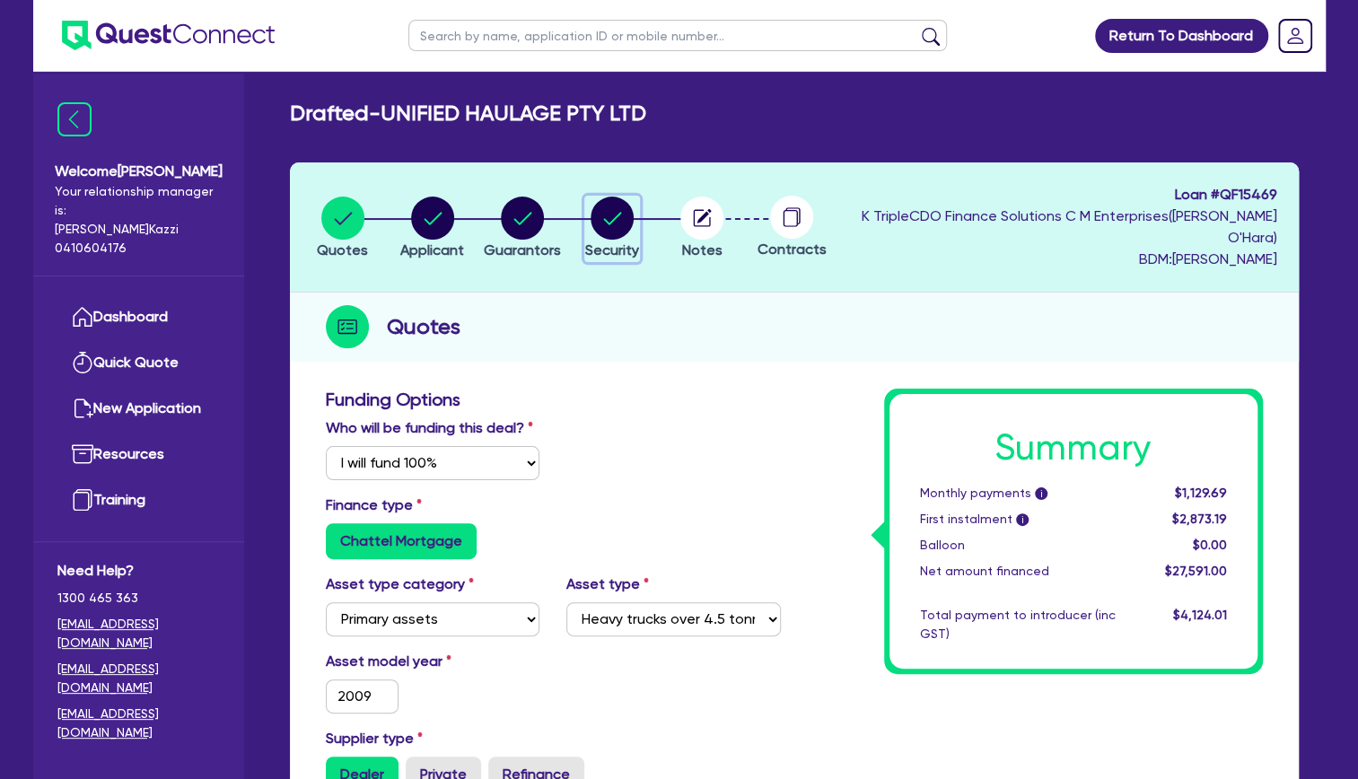
click at [634, 215] on circle "button" at bounding box center [611, 218] width 43 height 43
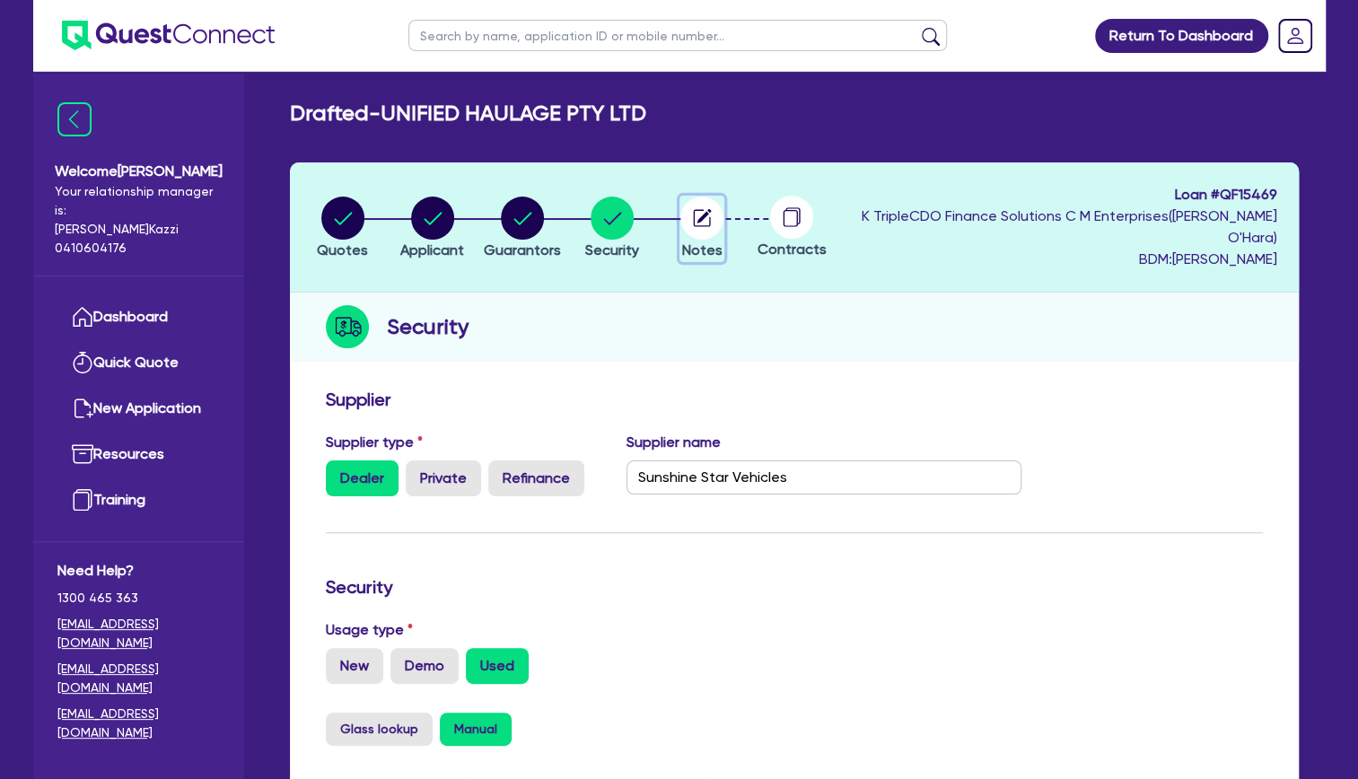
click at [723, 209] on circle "button" at bounding box center [701, 218] width 43 height 43
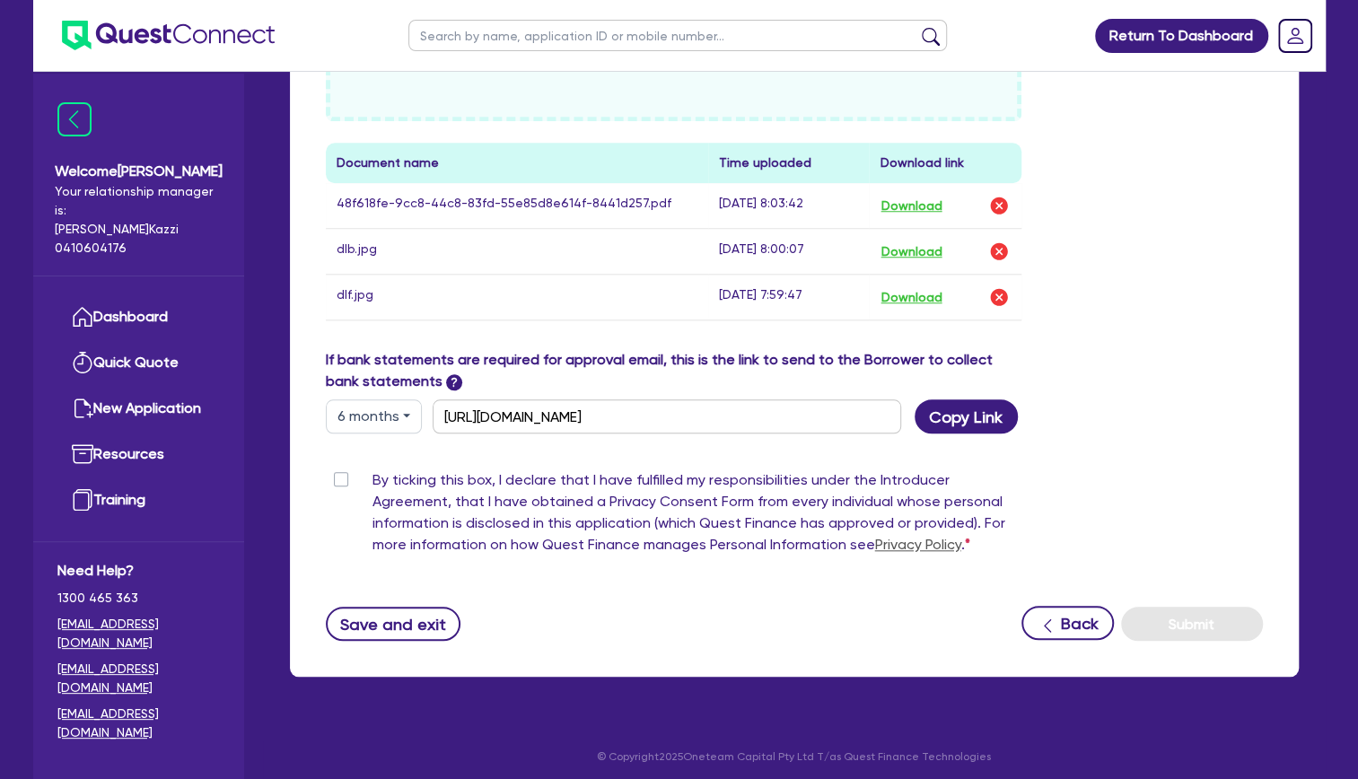
scroll to position [803, 0]
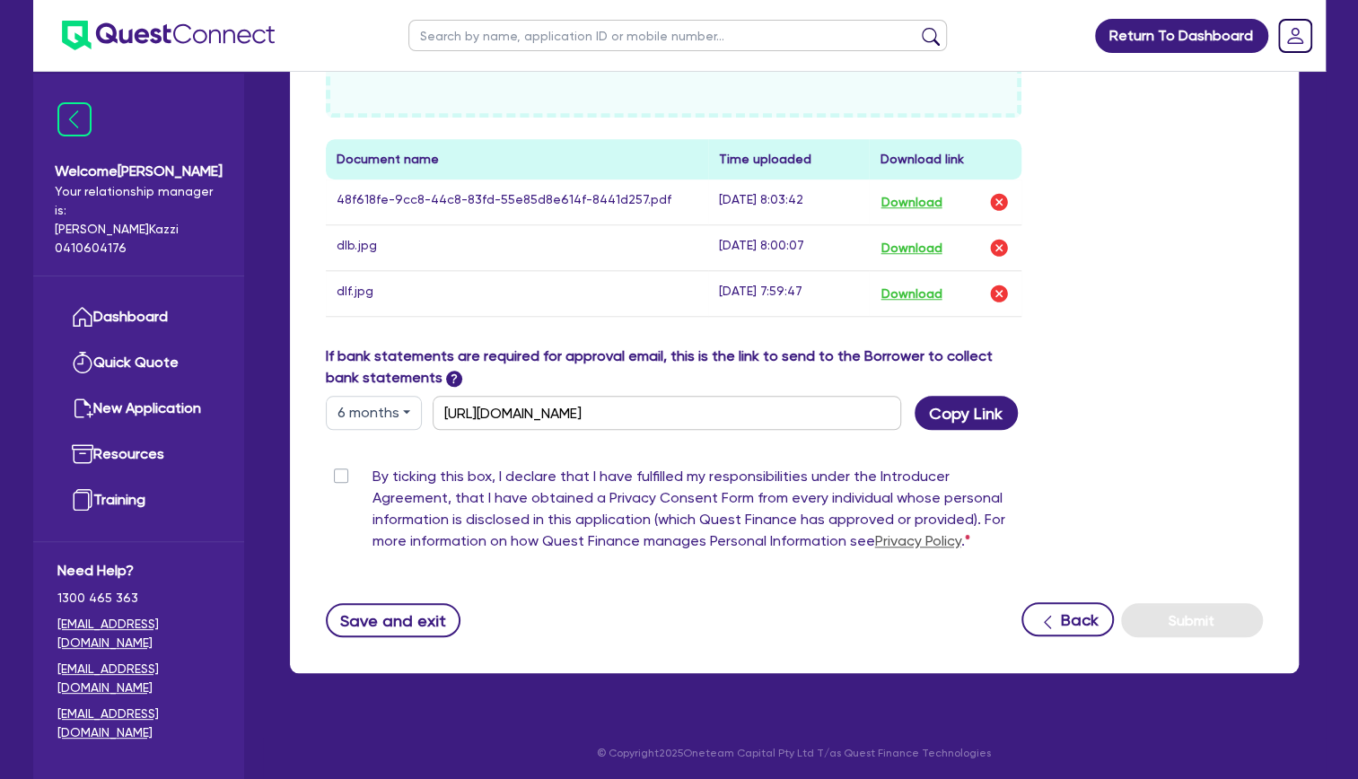
click at [372, 476] on label "By ticking this box, I declare that I have fulfilled my responsibilities under …" at bounding box center [697, 512] width 650 height 93
click at [337, 476] on input "By ticking this box, I declare that I have fulfilled my responsibilities under …" at bounding box center [333, 474] width 14 height 17
click at [1188, 623] on button "Submit" at bounding box center [1192, 620] width 142 height 34
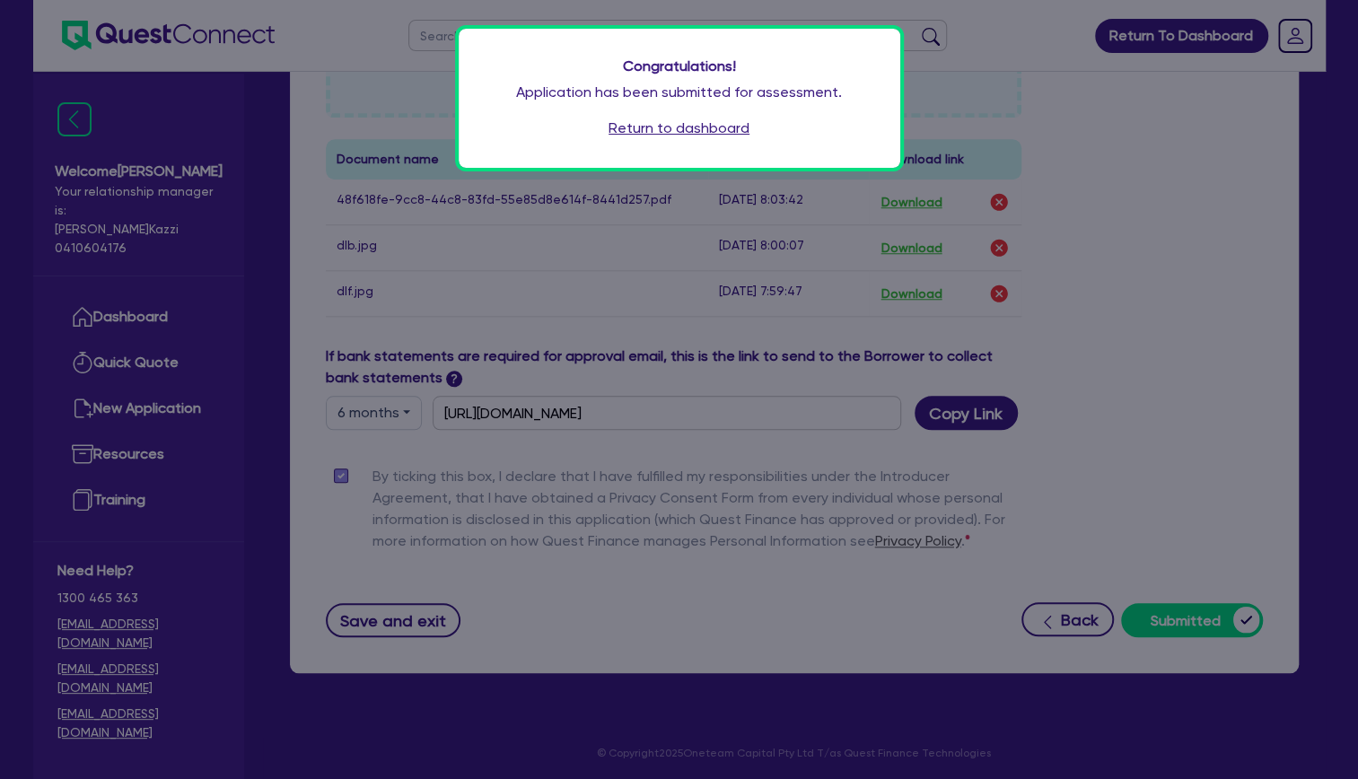
click at [1166, 131] on div "Congratulations! Application has been submitted for assessment. Return to dashb…" at bounding box center [679, 389] width 1358 height 779
